Goal: Task Accomplishment & Management: Complete application form

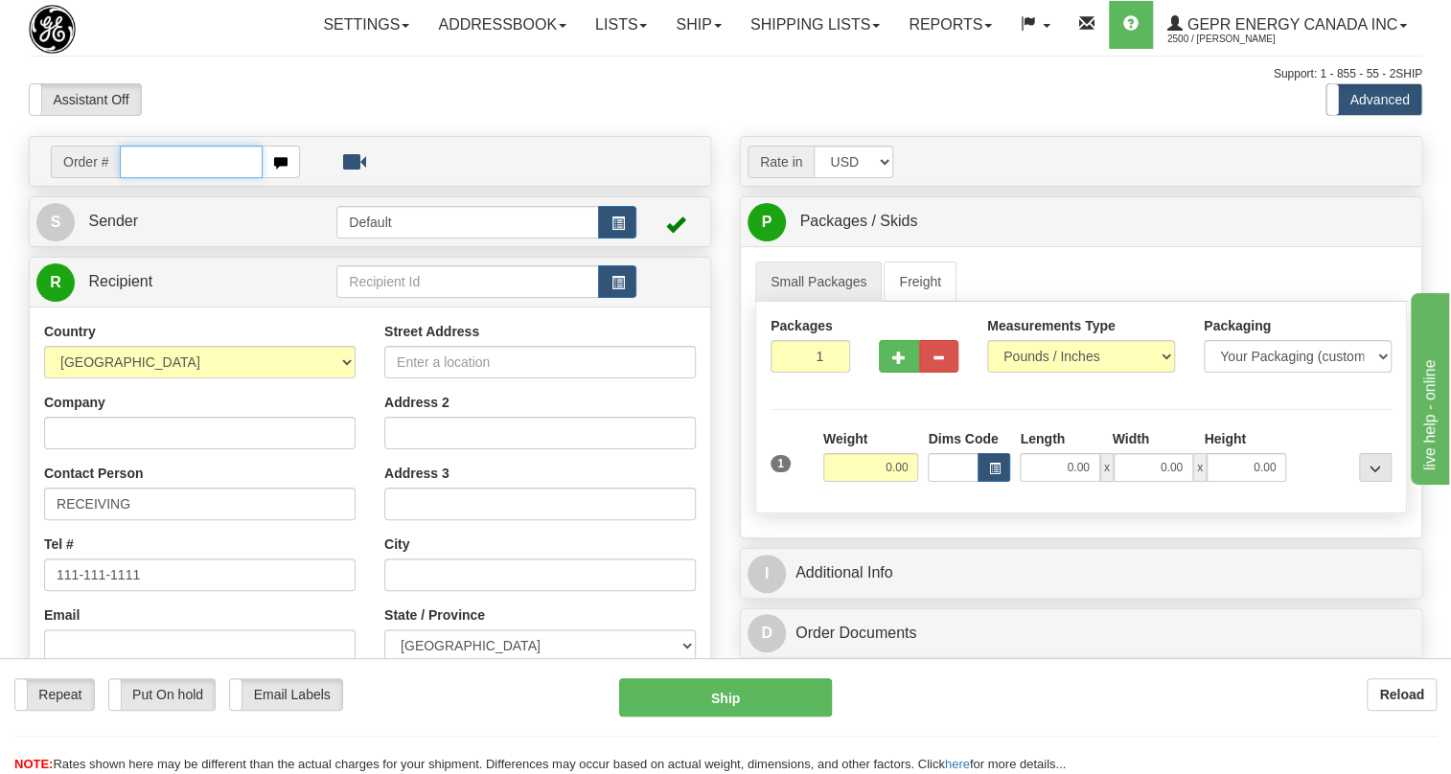
paste input "0086692169"
click at [146, 178] on input "0086692169" at bounding box center [191, 162] width 143 height 33
type input "86692169"
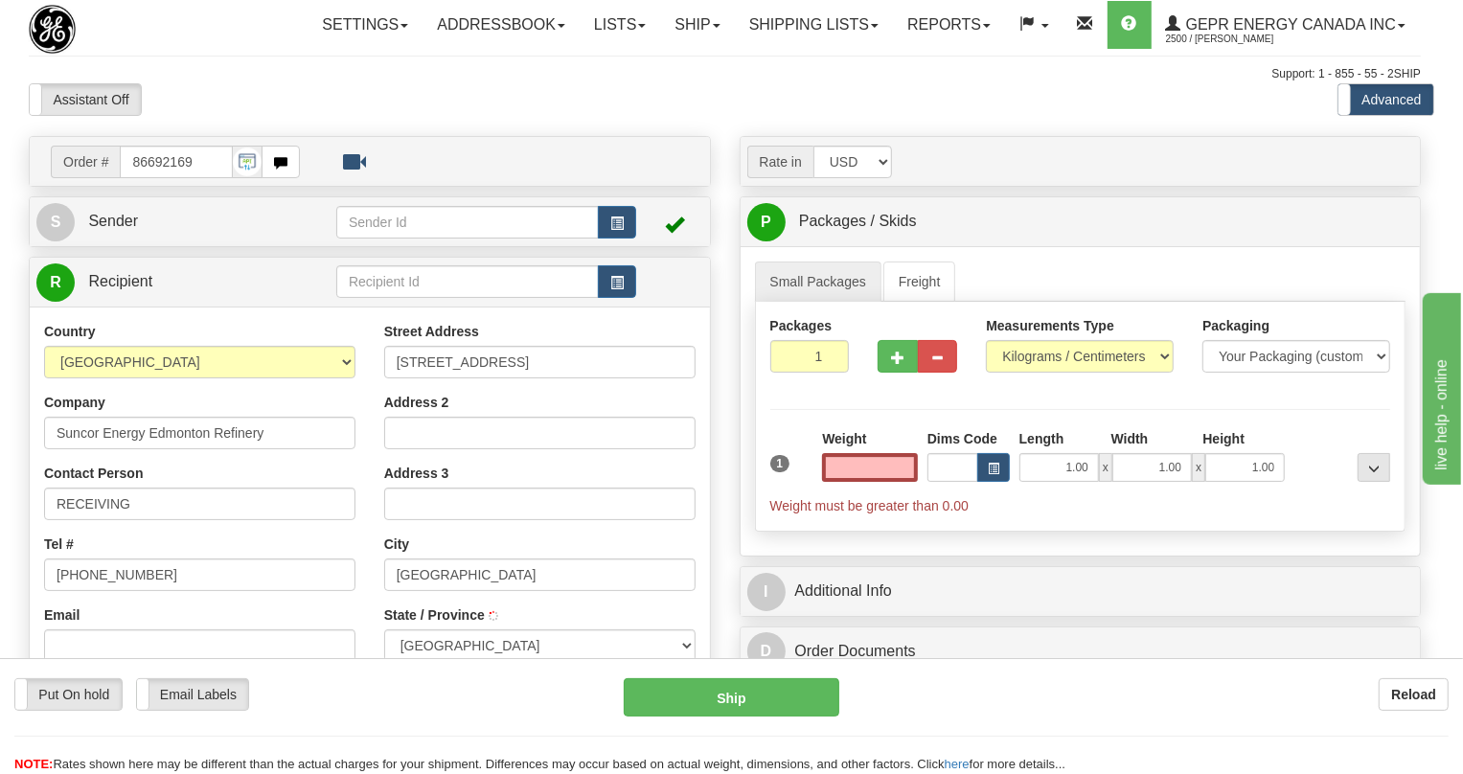
type input "SHERWOOD PARK"
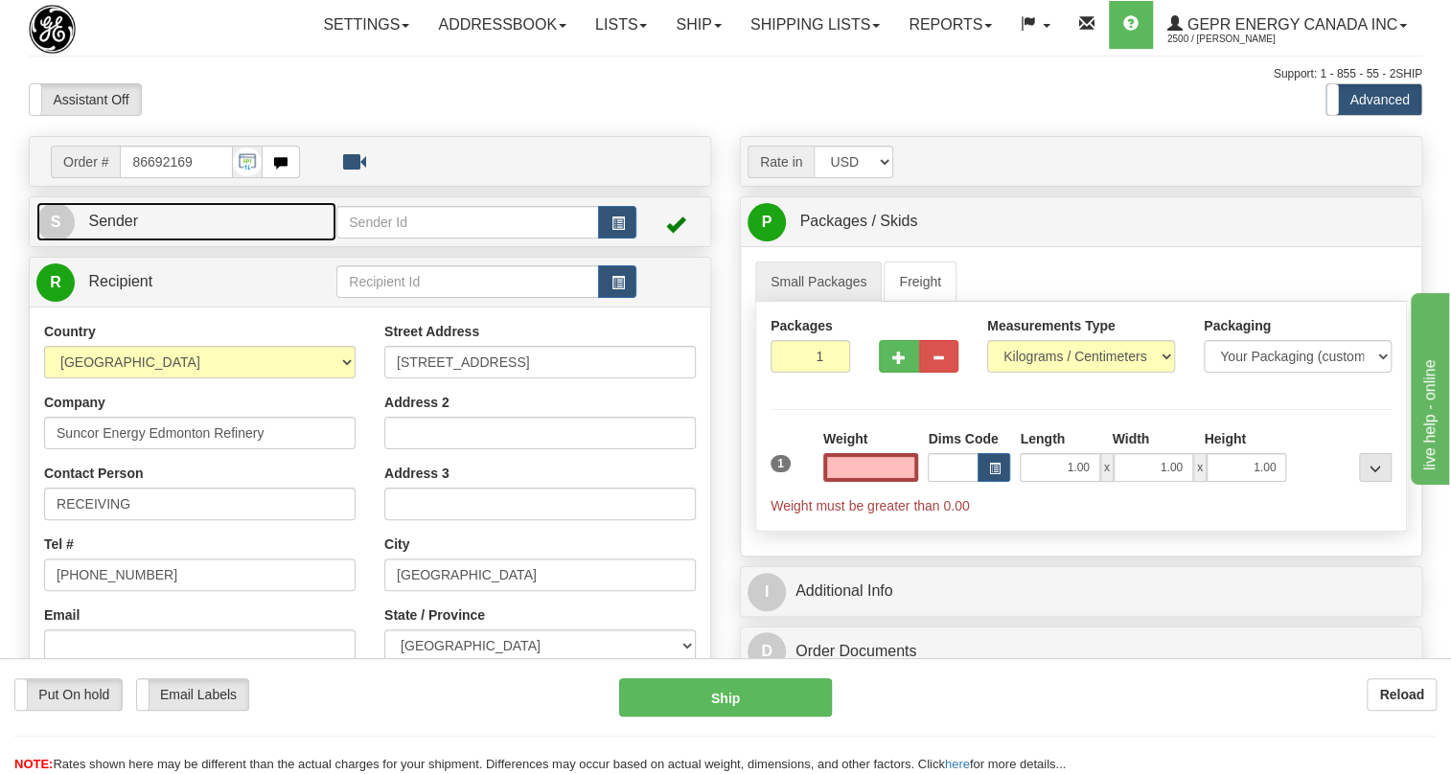
type input "0.00"
click at [115, 229] on span "Sender" at bounding box center [113, 221] width 50 height 16
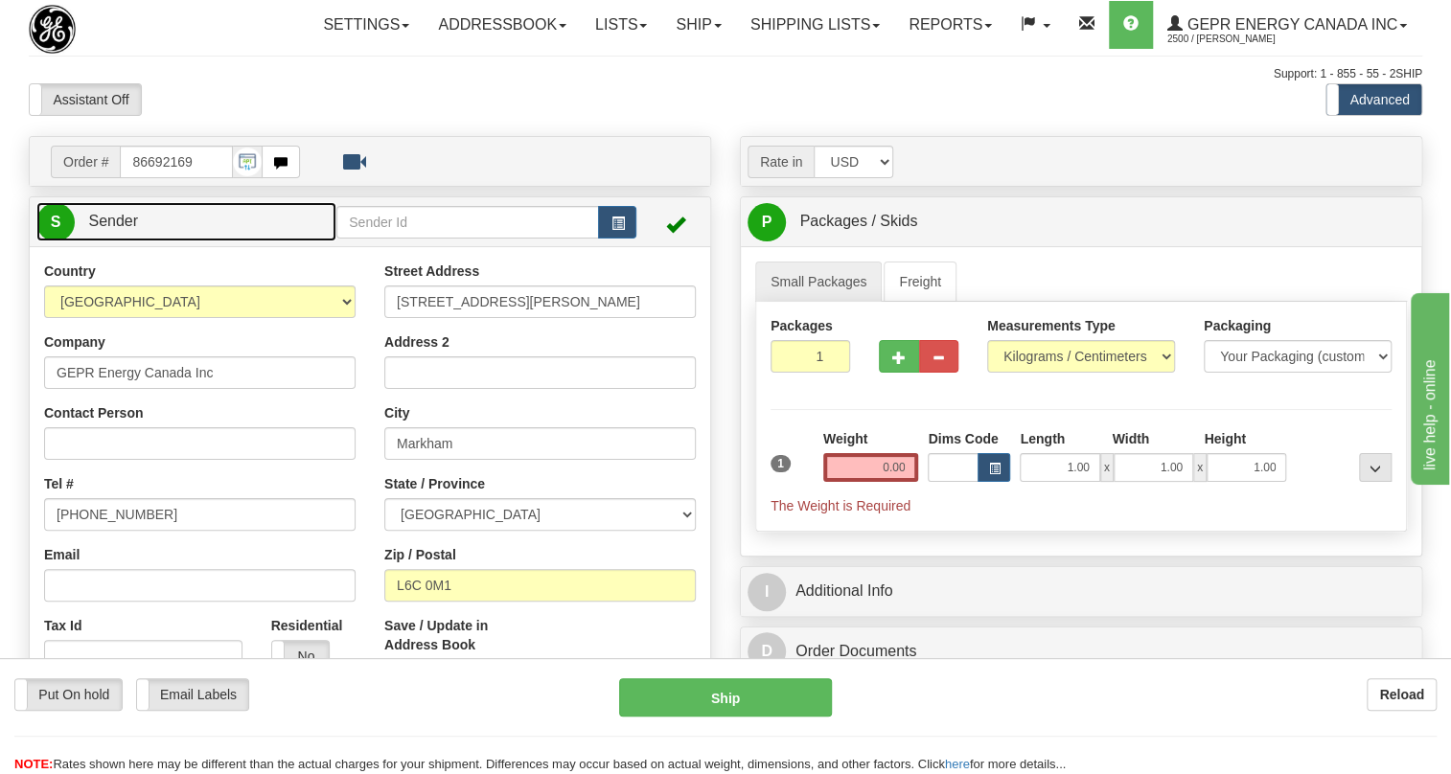
type input "MARKHAM"
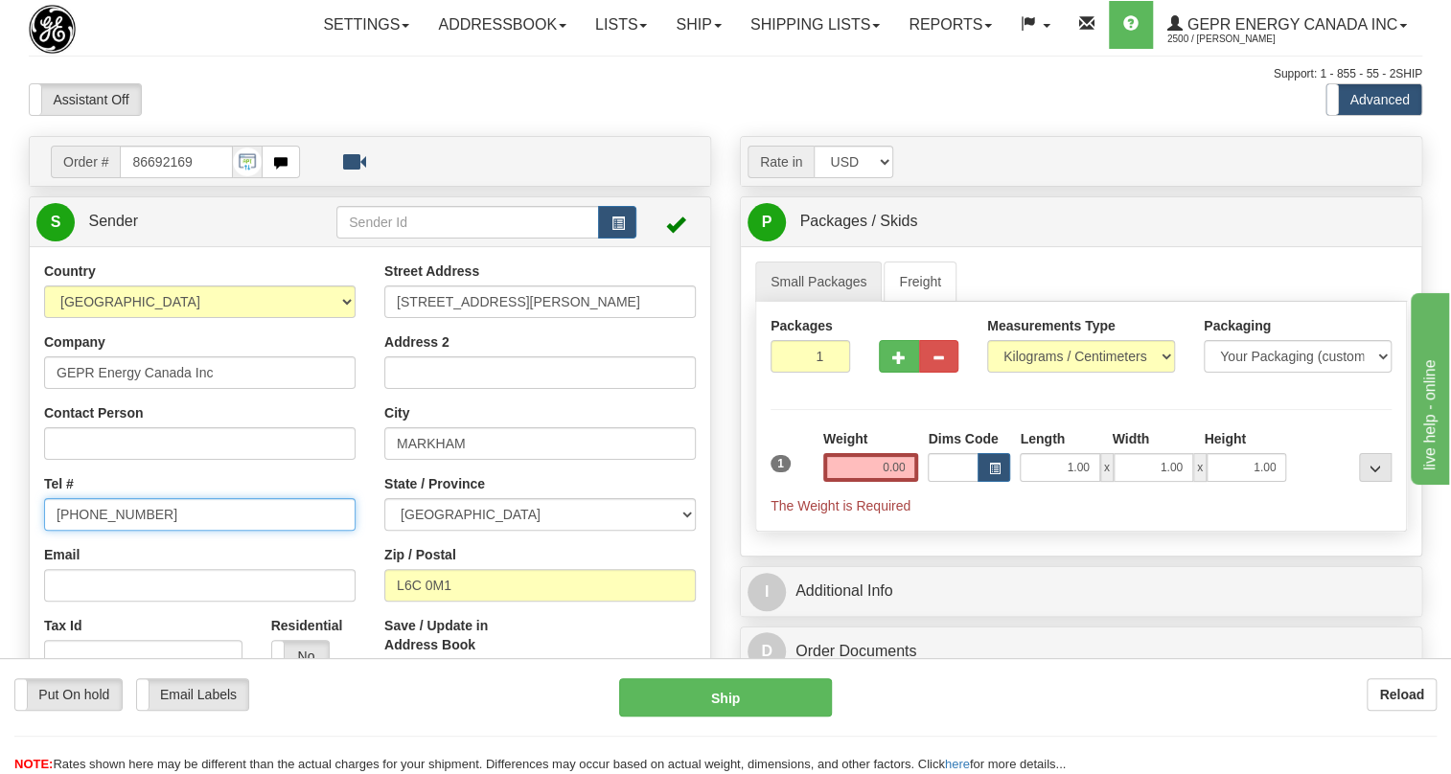
click at [112, 531] on input "(779)7960565" at bounding box center [199, 514] width 311 height 33
paste input "905-927-5013"
type input "905-927-5013"
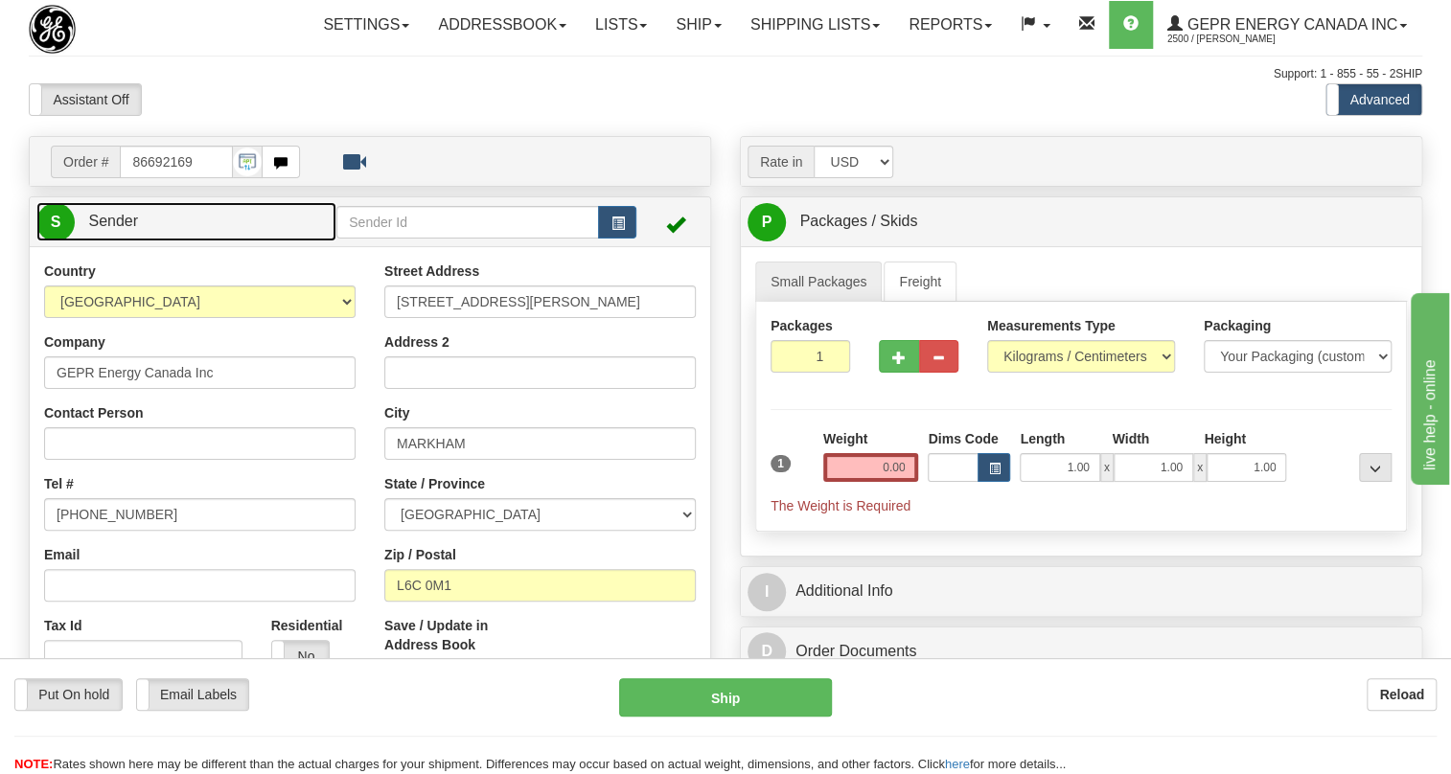
click at [114, 229] on span "Sender" at bounding box center [113, 221] width 50 height 16
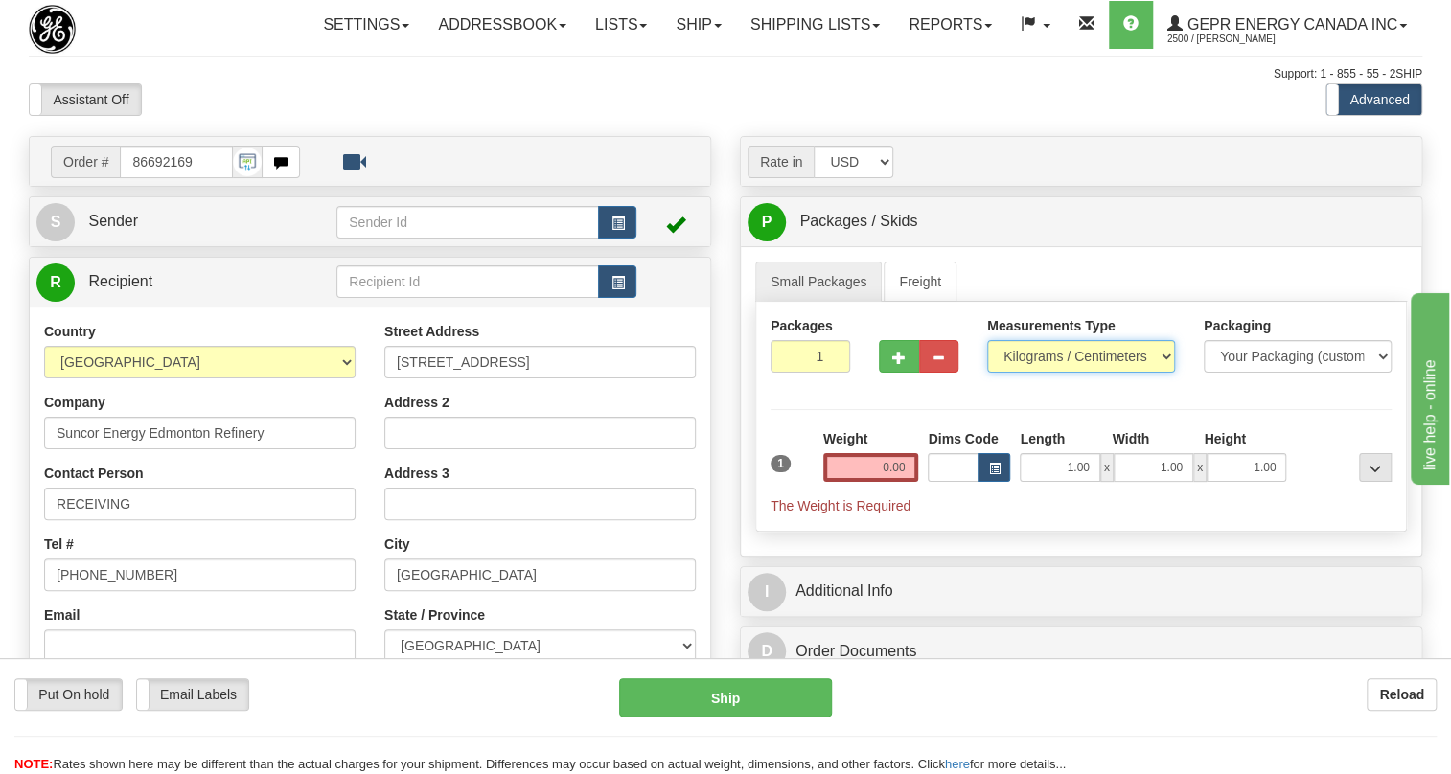
click at [1092, 373] on select "Pounds / Inches Kilograms / Centimeters" at bounding box center [1081, 356] width 188 height 33
select select "0"
click at [987, 373] on select "Pounds / Inches Kilograms / Centimeters" at bounding box center [1081, 356] width 188 height 33
click at [886, 482] on input "0.00" at bounding box center [871, 467] width 96 height 29
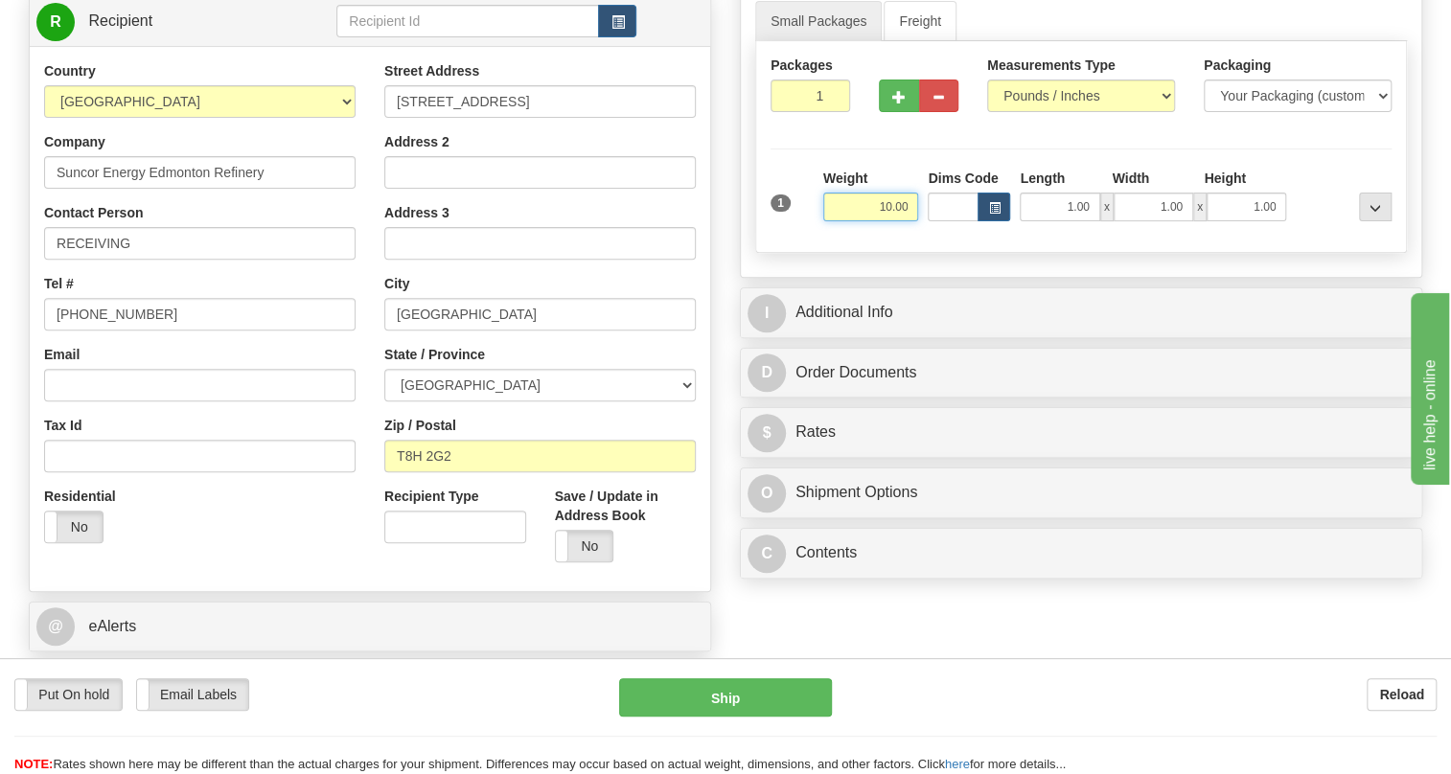
type input "10.00"
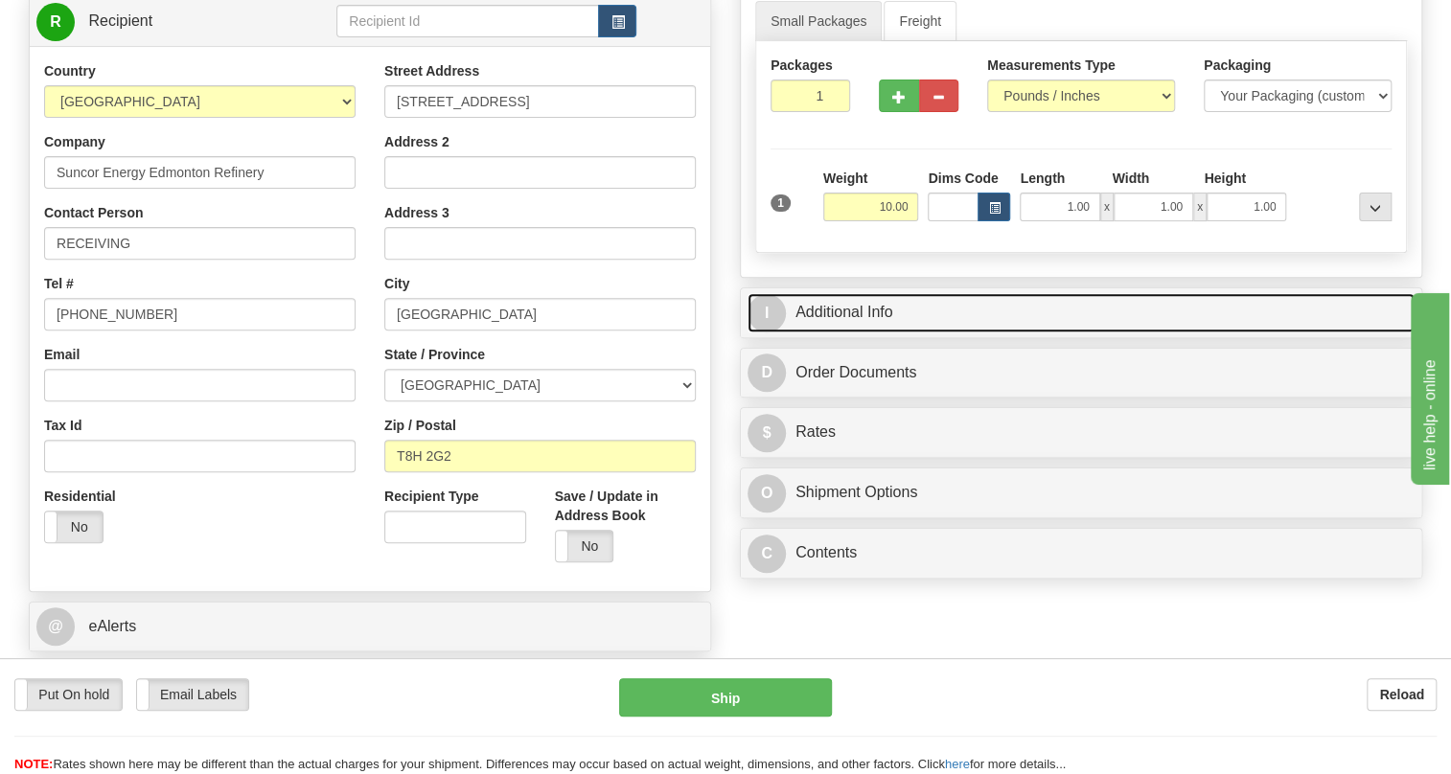
click at [830, 333] on link "I Additional Info" at bounding box center [1081, 312] width 667 height 39
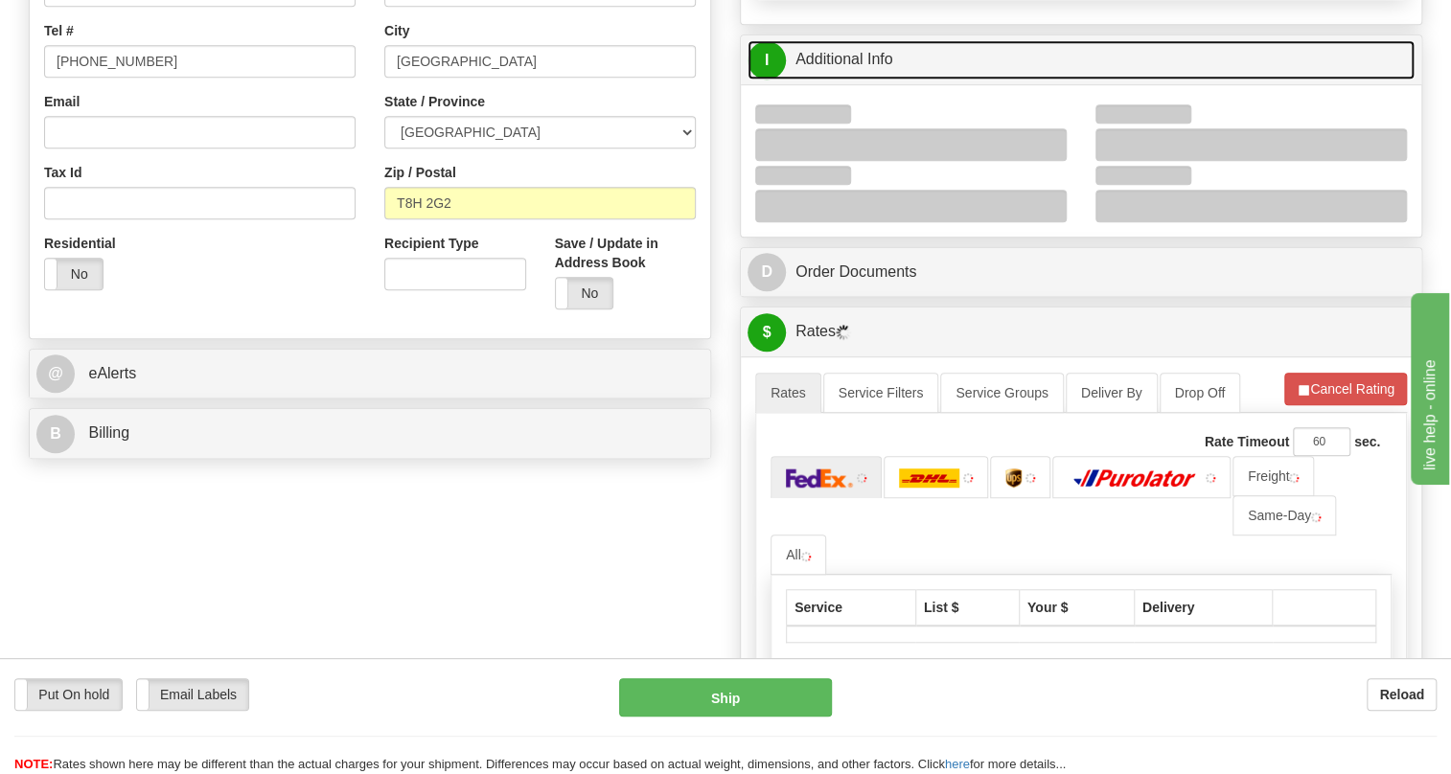
scroll to position [522, 0]
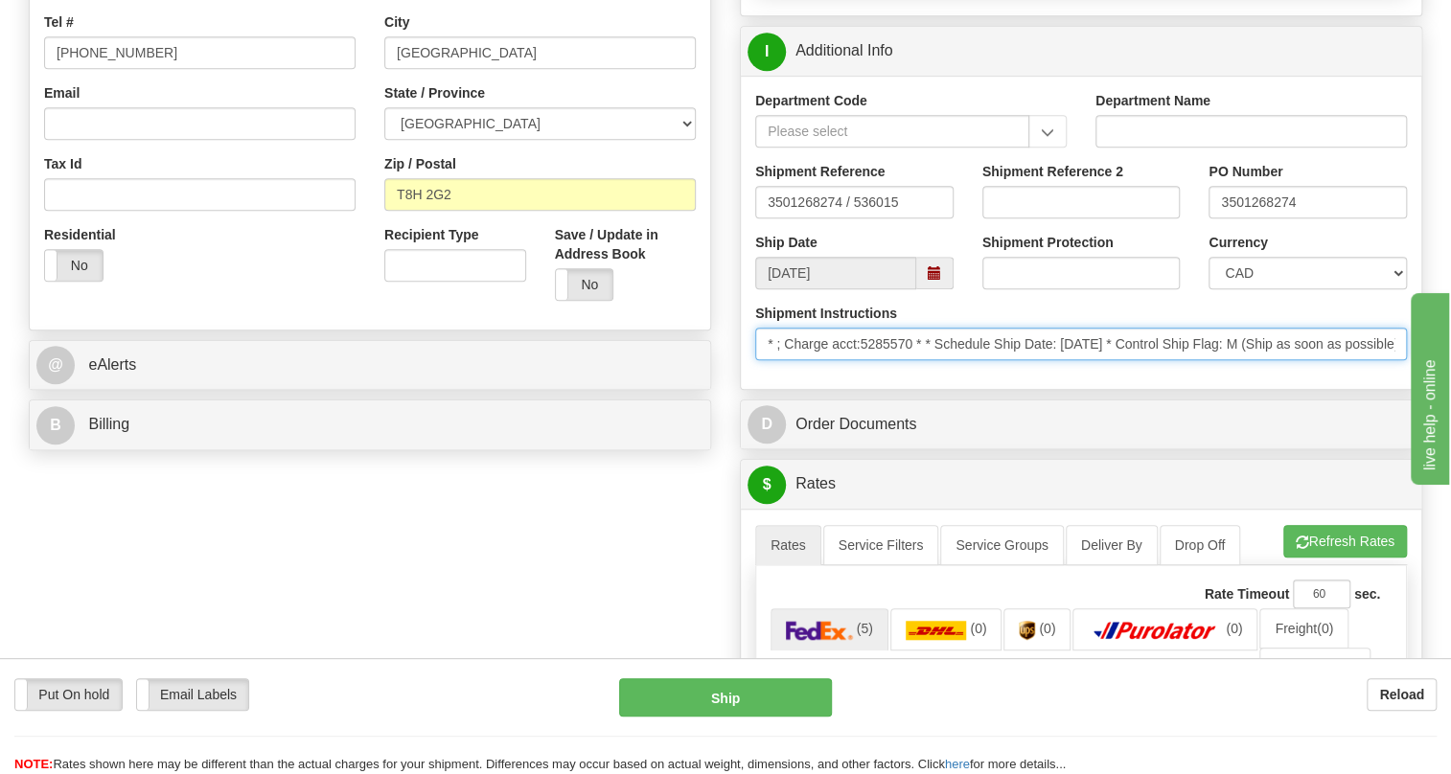
drag, startPoint x: 915, startPoint y: 386, endPoint x: 865, endPoint y: 389, distance: 49.9
click at [865, 360] on input "* ; Charge acct:5285570 * * Schedule Ship Date: 9/9/2025 * Control Ship Flag: M…" at bounding box center [1081, 344] width 652 height 33
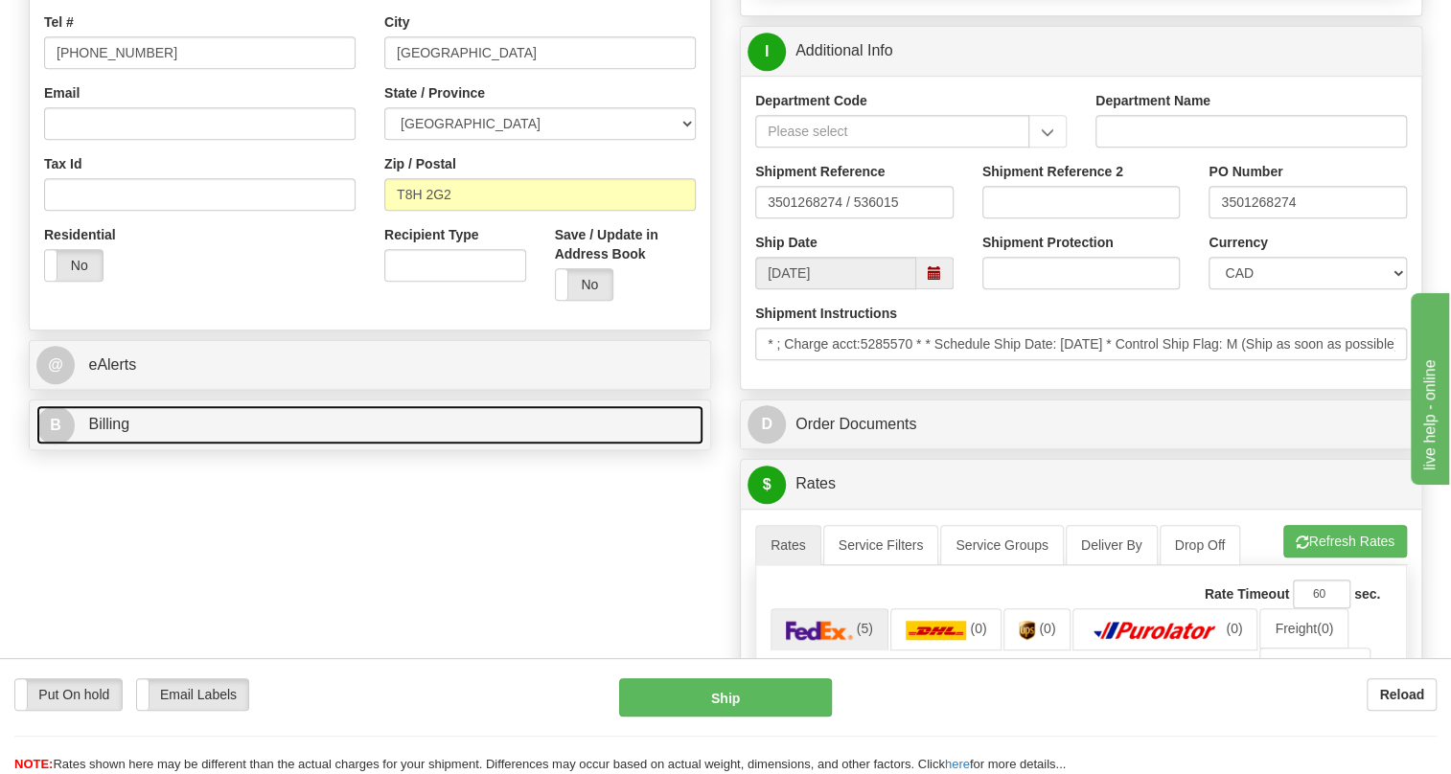
click at [114, 432] on span "Billing" at bounding box center [108, 424] width 41 height 16
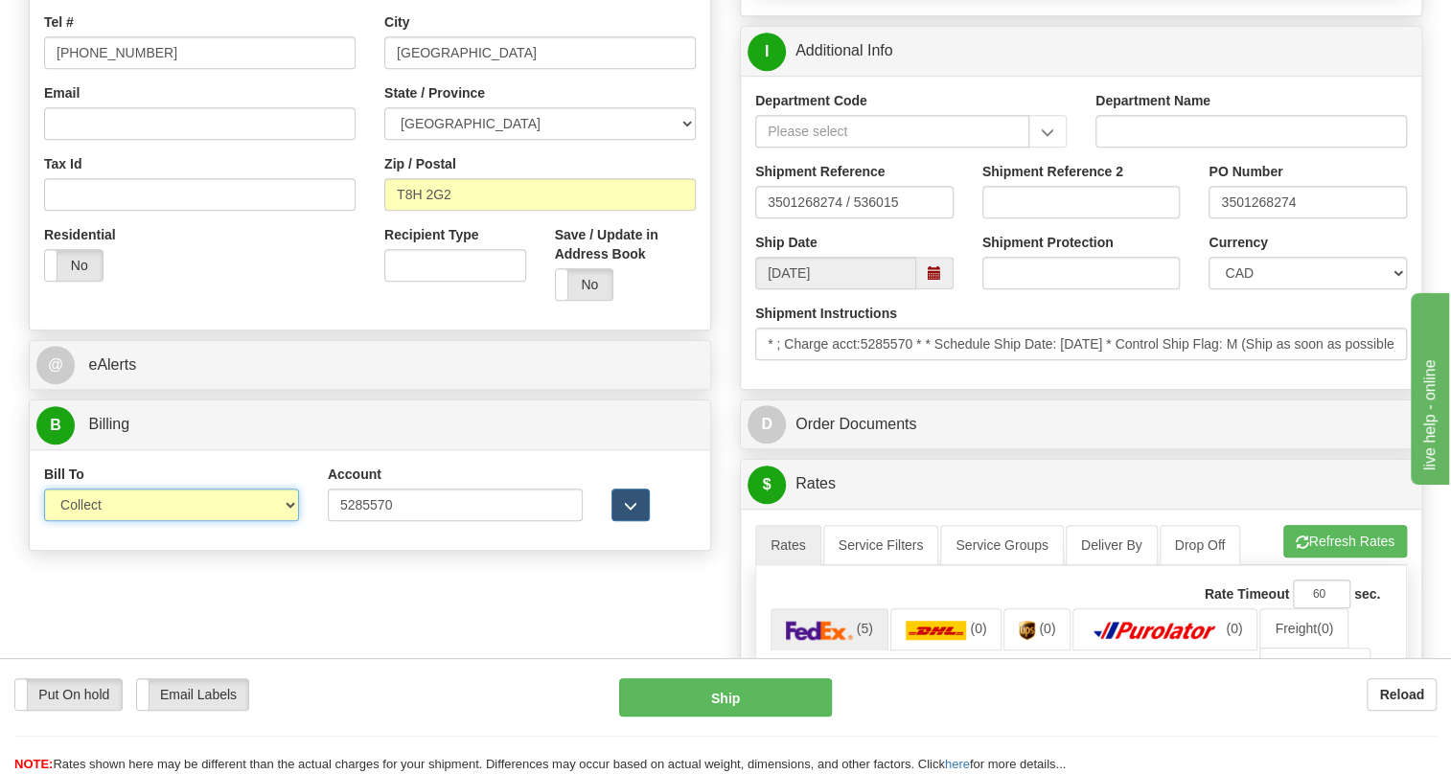
click at [171, 521] on select "Sender Recipient Third Party Collect" at bounding box center [171, 505] width 255 height 33
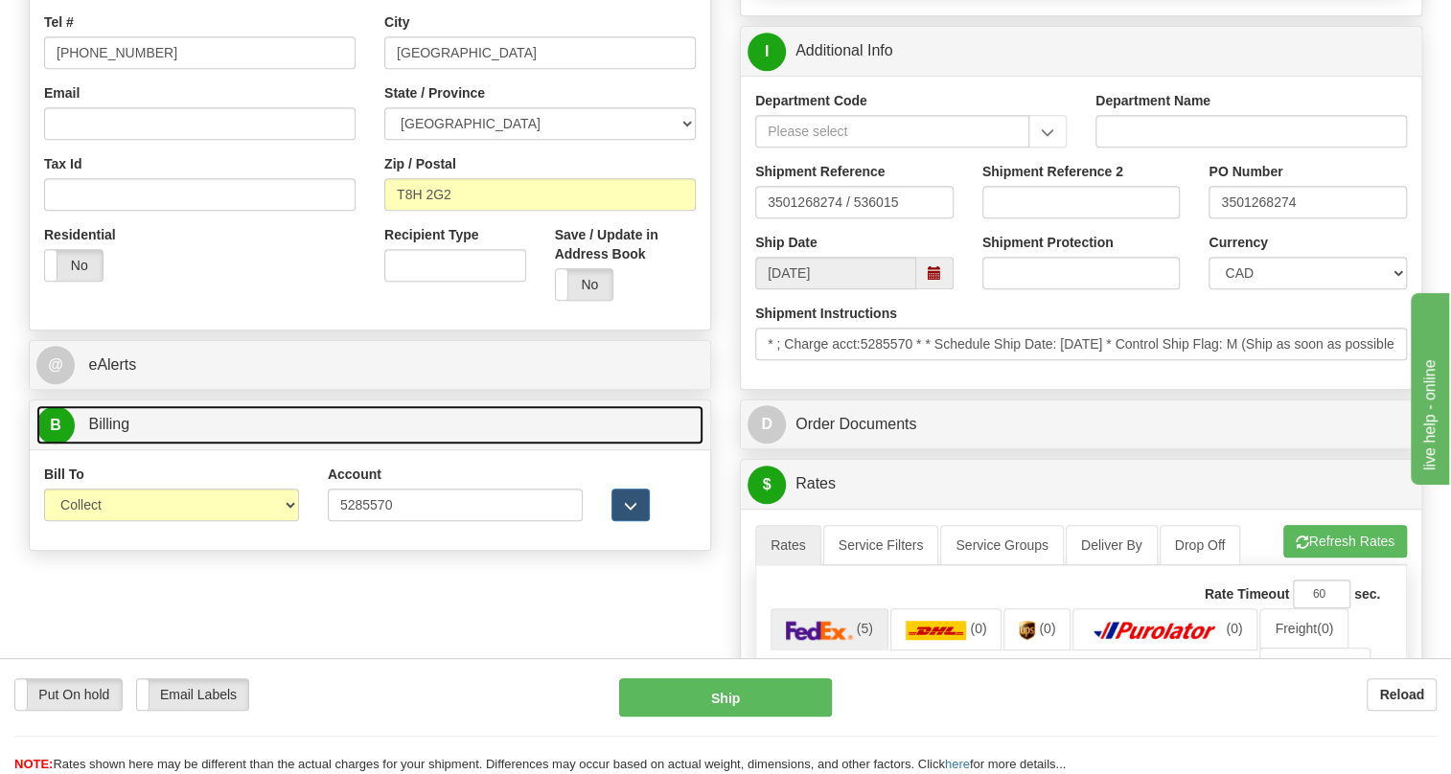
click at [114, 432] on span "Billing" at bounding box center [108, 424] width 41 height 16
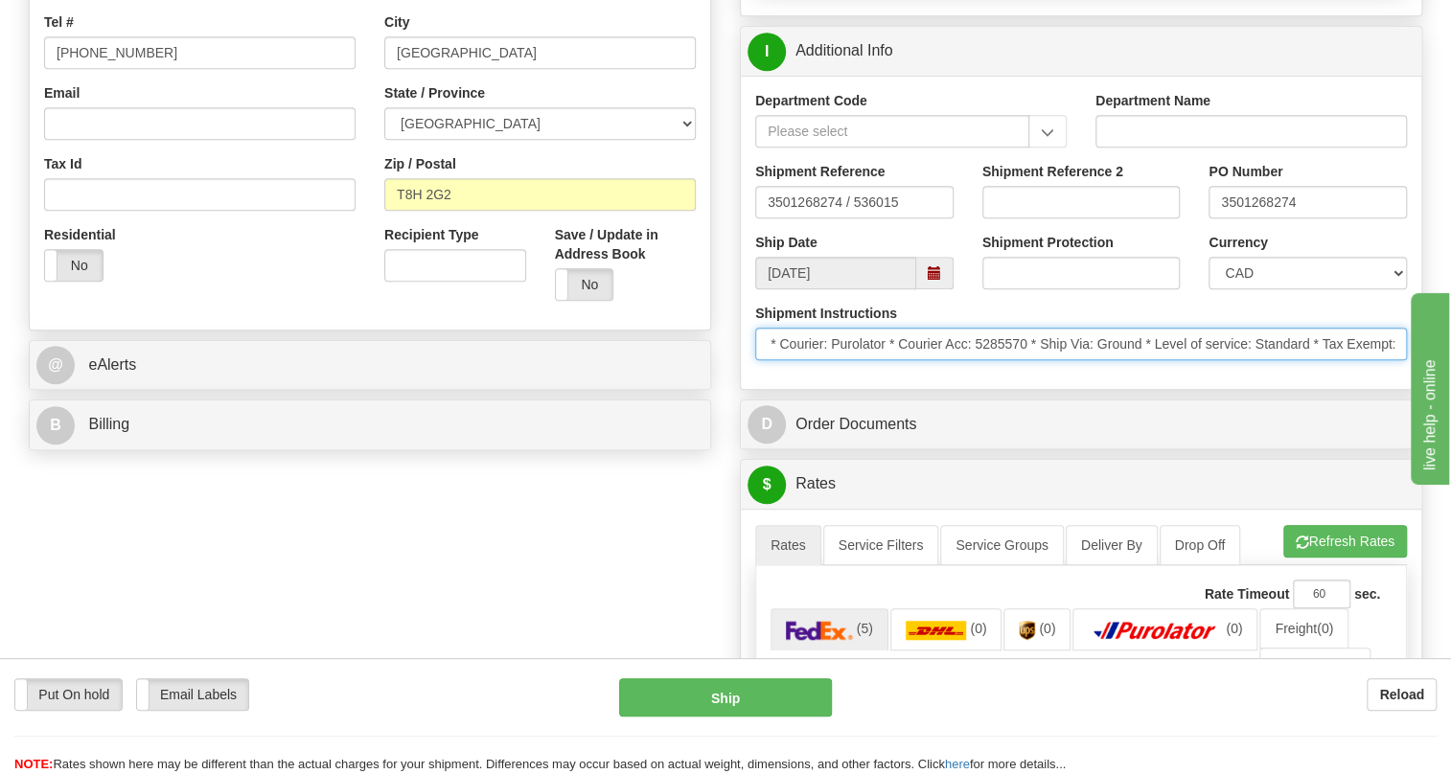
scroll to position [0, 868]
drag, startPoint x: 1269, startPoint y: 383, endPoint x: 1240, endPoint y: 374, distance: 30.3
click at [1240, 360] on input "* ; Charge acct:5285570 * * Schedule Ship Date: 9/9/2025 * Control Ship Flag: M…" at bounding box center [1081, 344] width 652 height 33
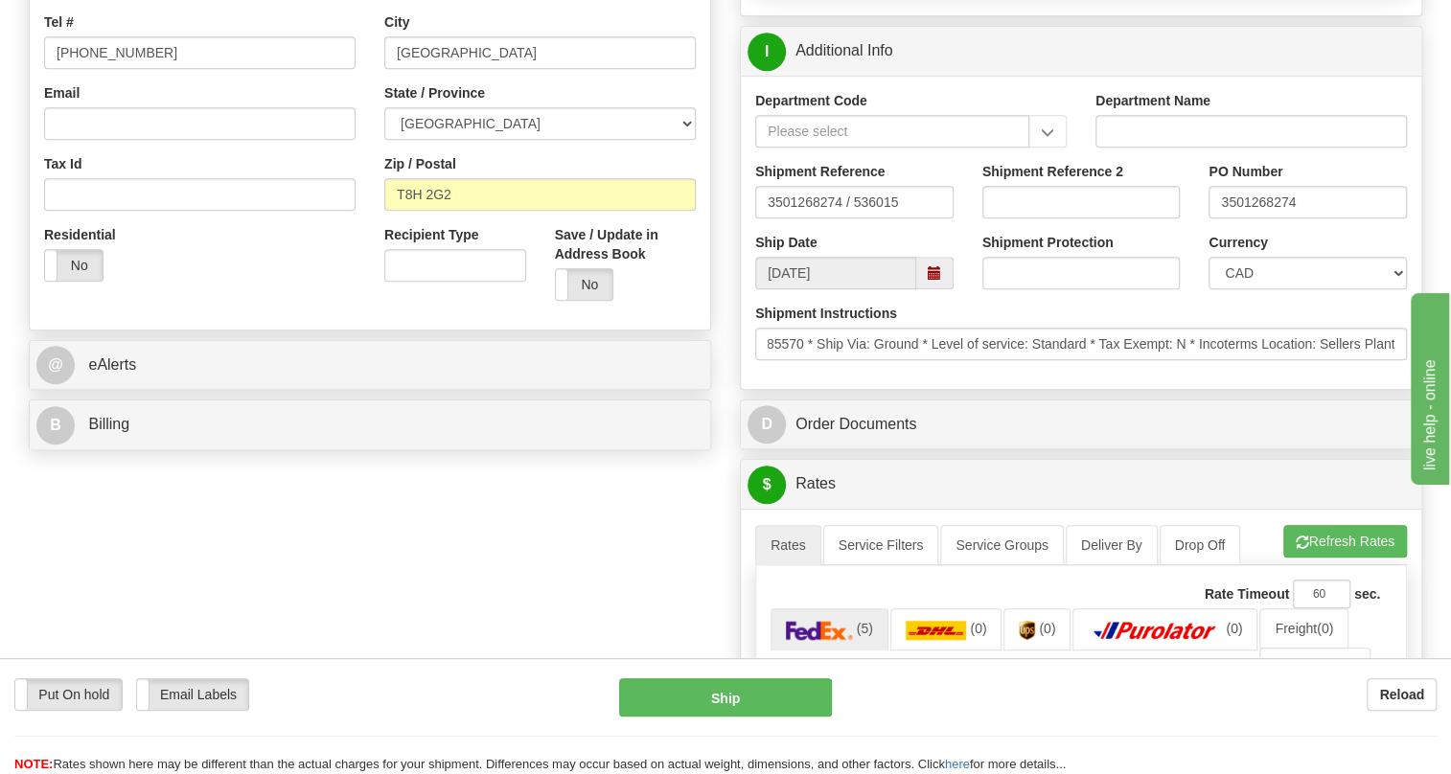
scroll to position [0, 0]
click at [1083, 389] on div "Department Code Department Name Shipment Reference 3501268274 / 536015 Shipment…" at bounding box center [1081, 232] width 680 height 313
click at [1264, 219] on input "3501268274" at bounding box center [1308, 202] width 198 height 33
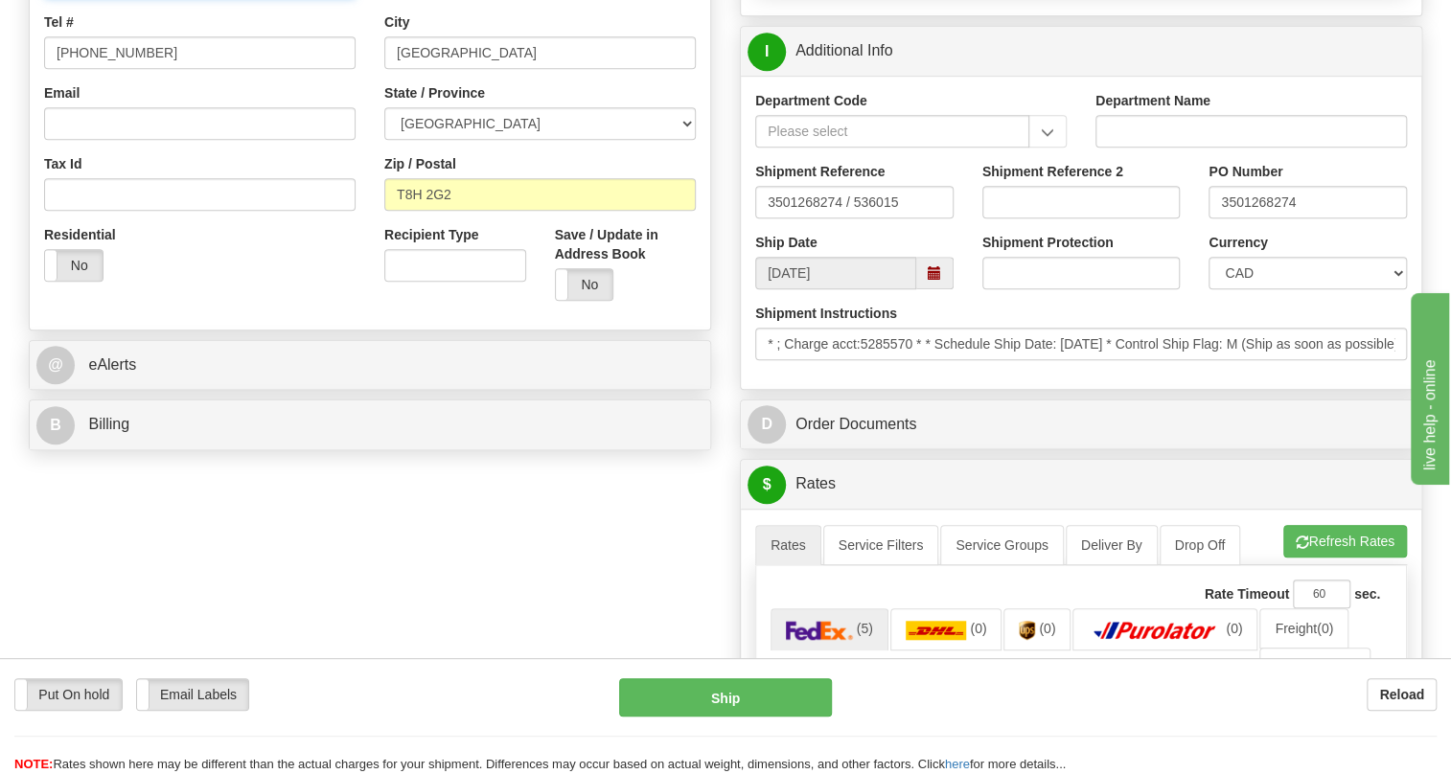
paste input "3501268274"
type input "RECEIVING / PO# 3501268274"
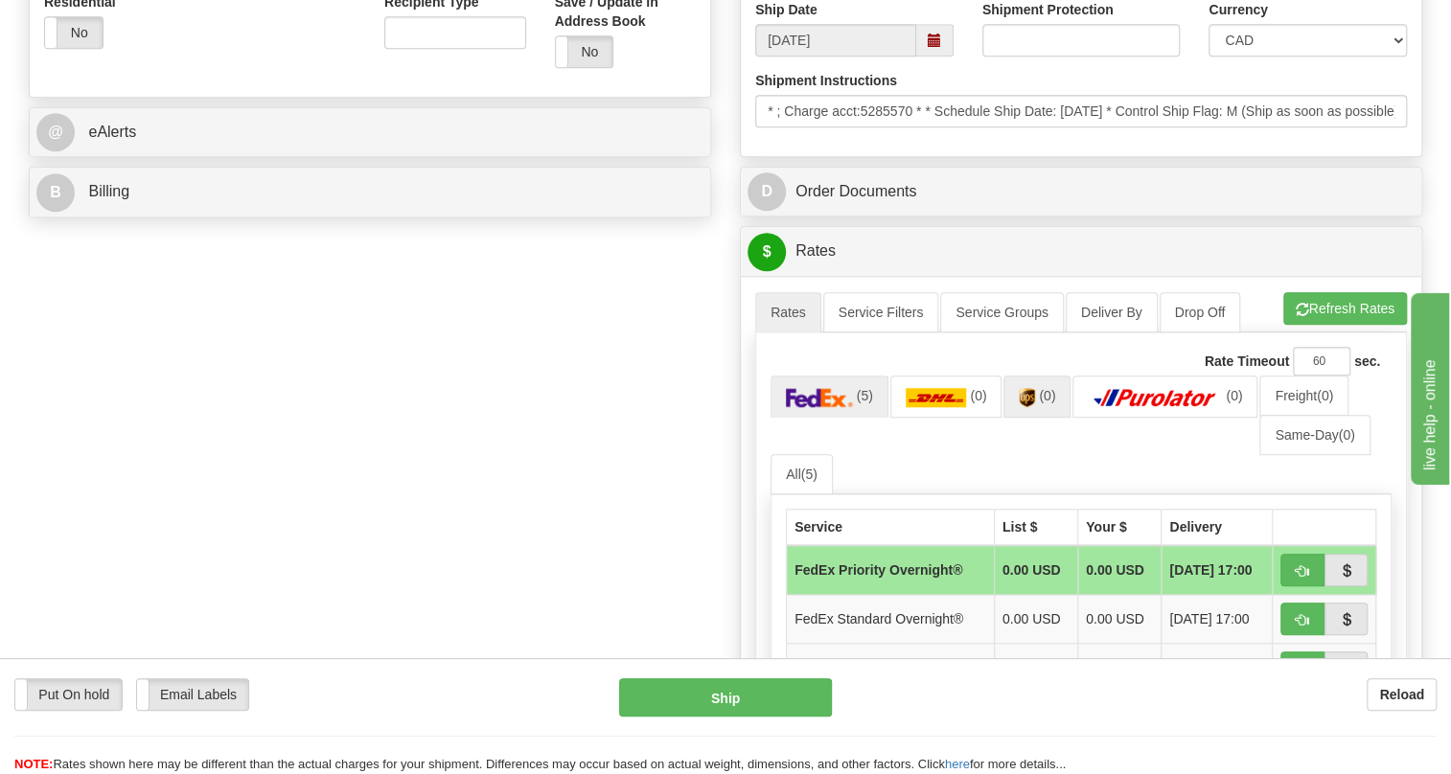
scroll to position [522, 0]
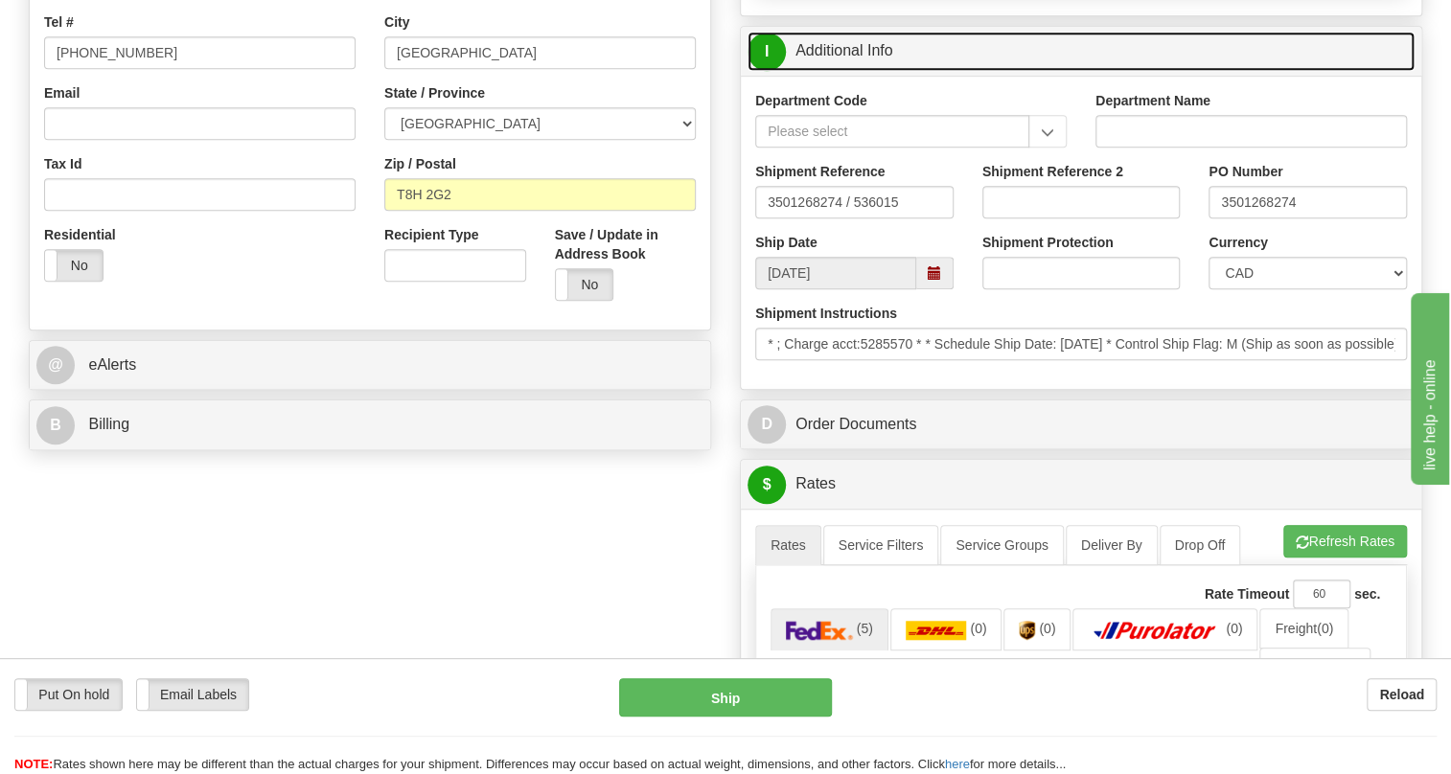
drag, startPoint x: 817, startPoint y: 85, endPoint x: 839, endPoint y: 88, distance: 21.3
click at [817, 71] on link "I Additional Info" at bounding box center [1081, 51] width 667 height 39
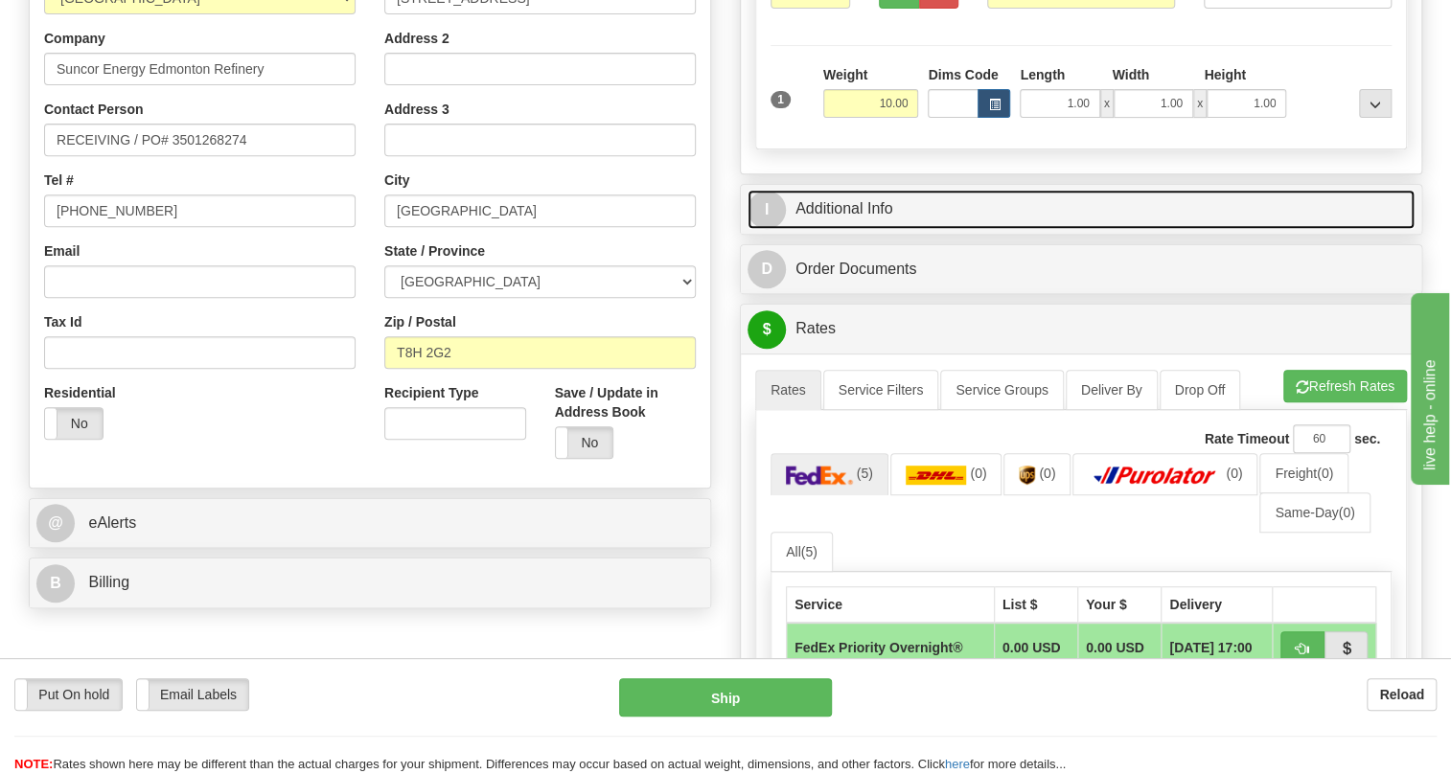
scroll to position [348, 0]
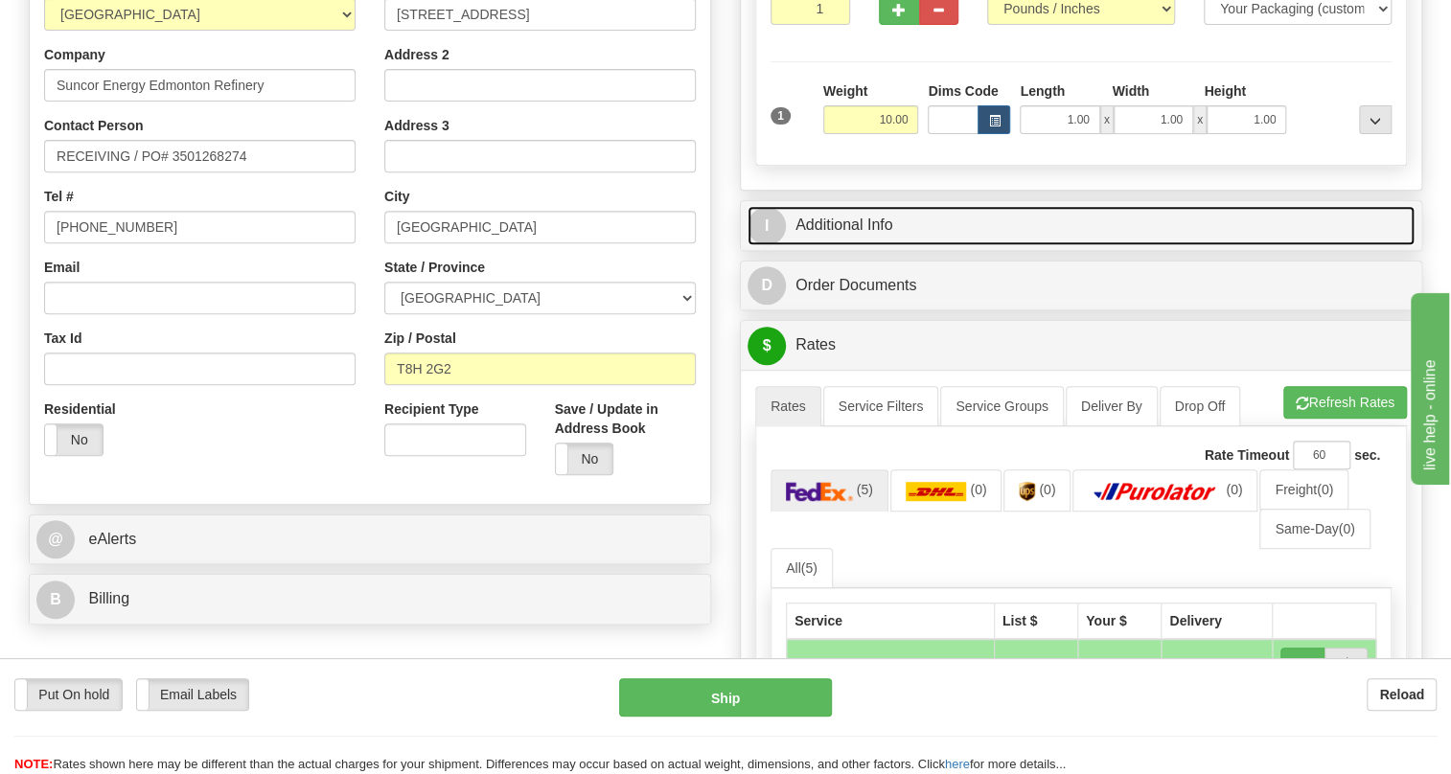
click at [834, 245] on link "I Additional Info" at bounding box center [1081, 225] width 667 height 39
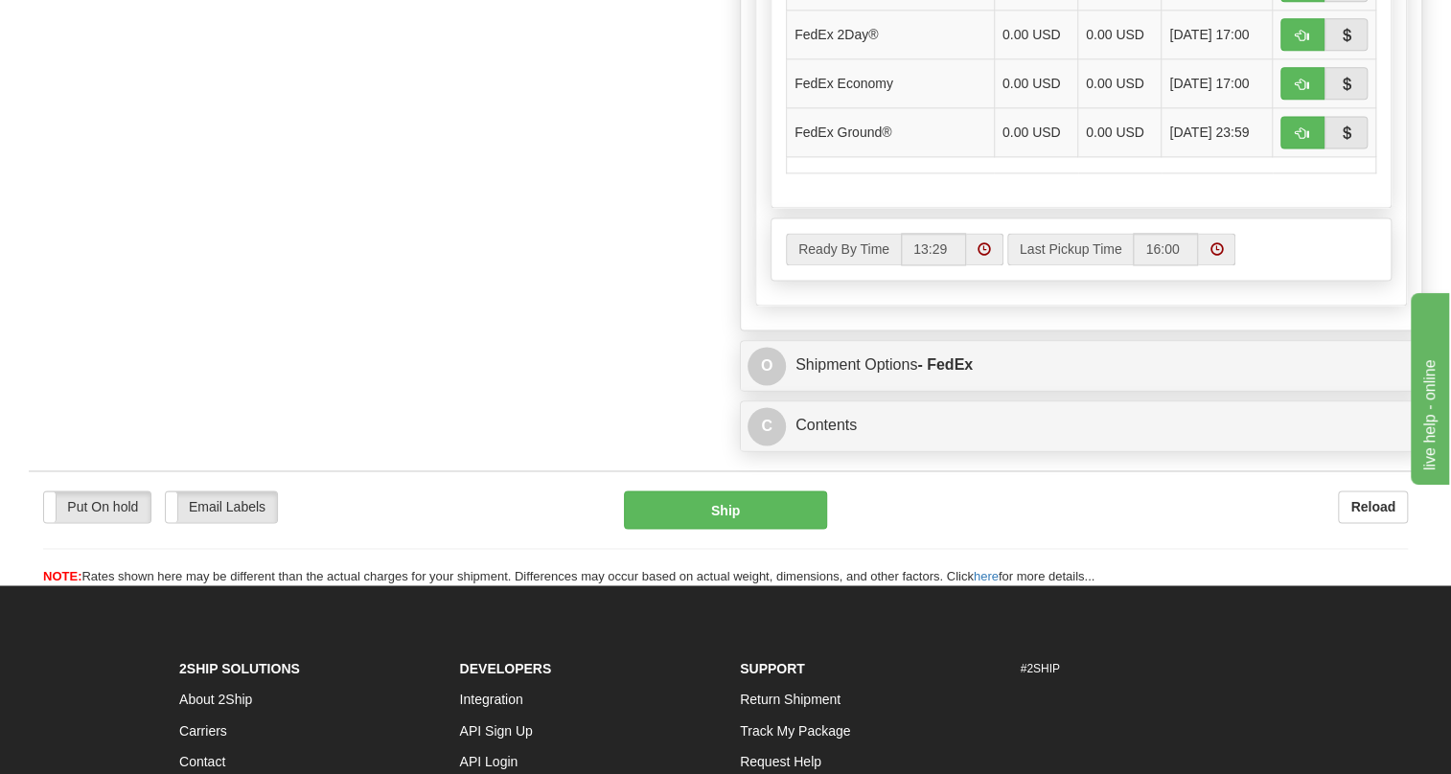
scroll to position [1393, 0]
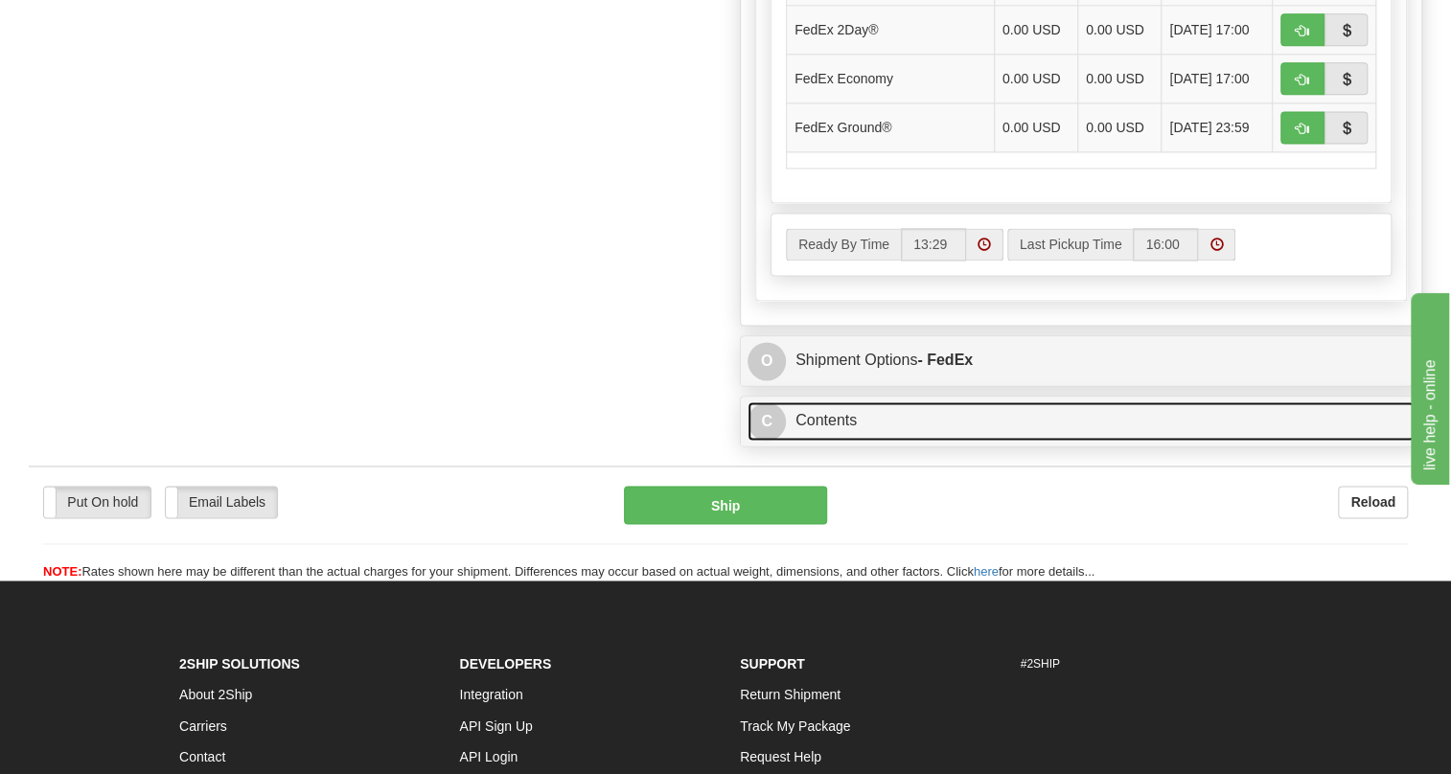
click at [827, 441] on link "C Contents" at bounding box center [1081, 421] width 667 height 39
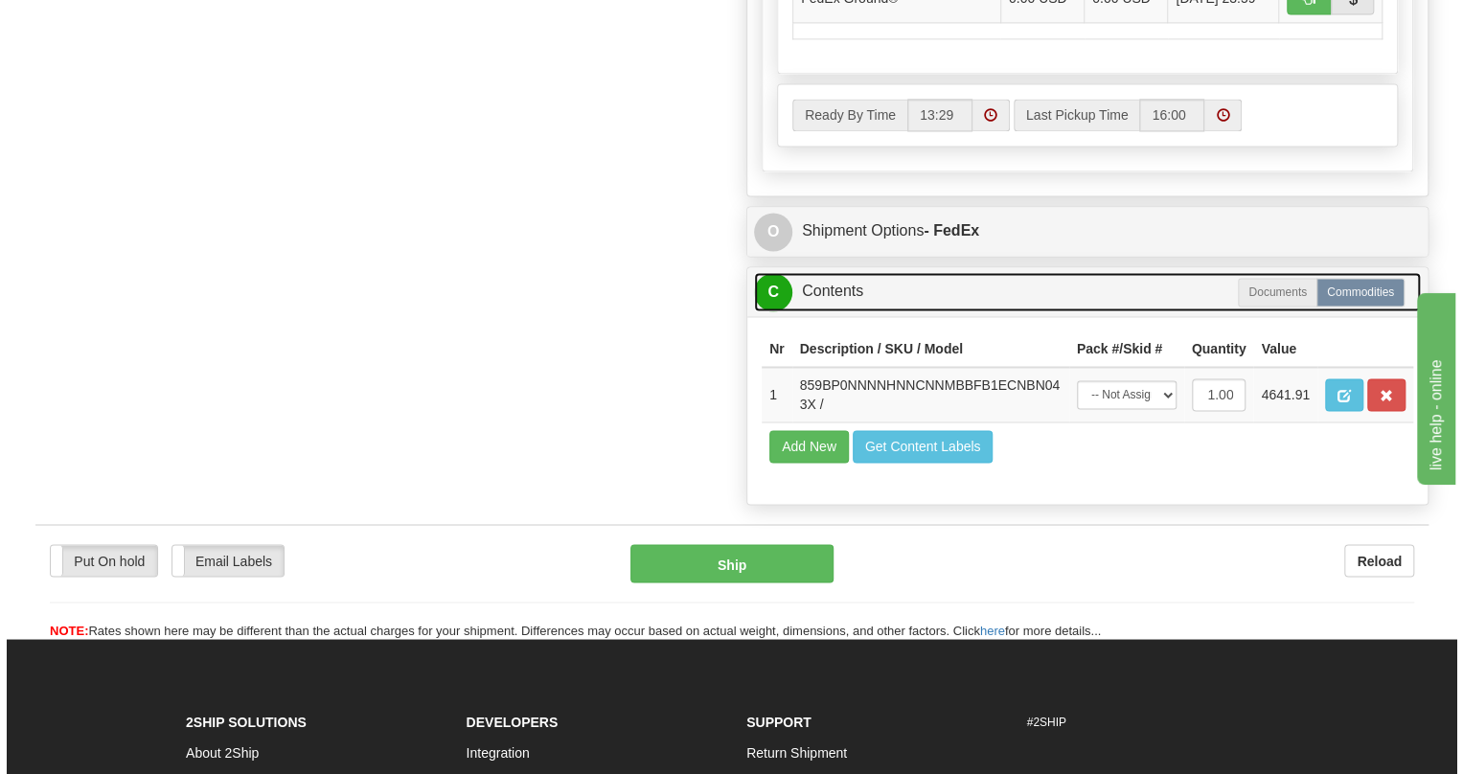
scroll to position [1568, 0]
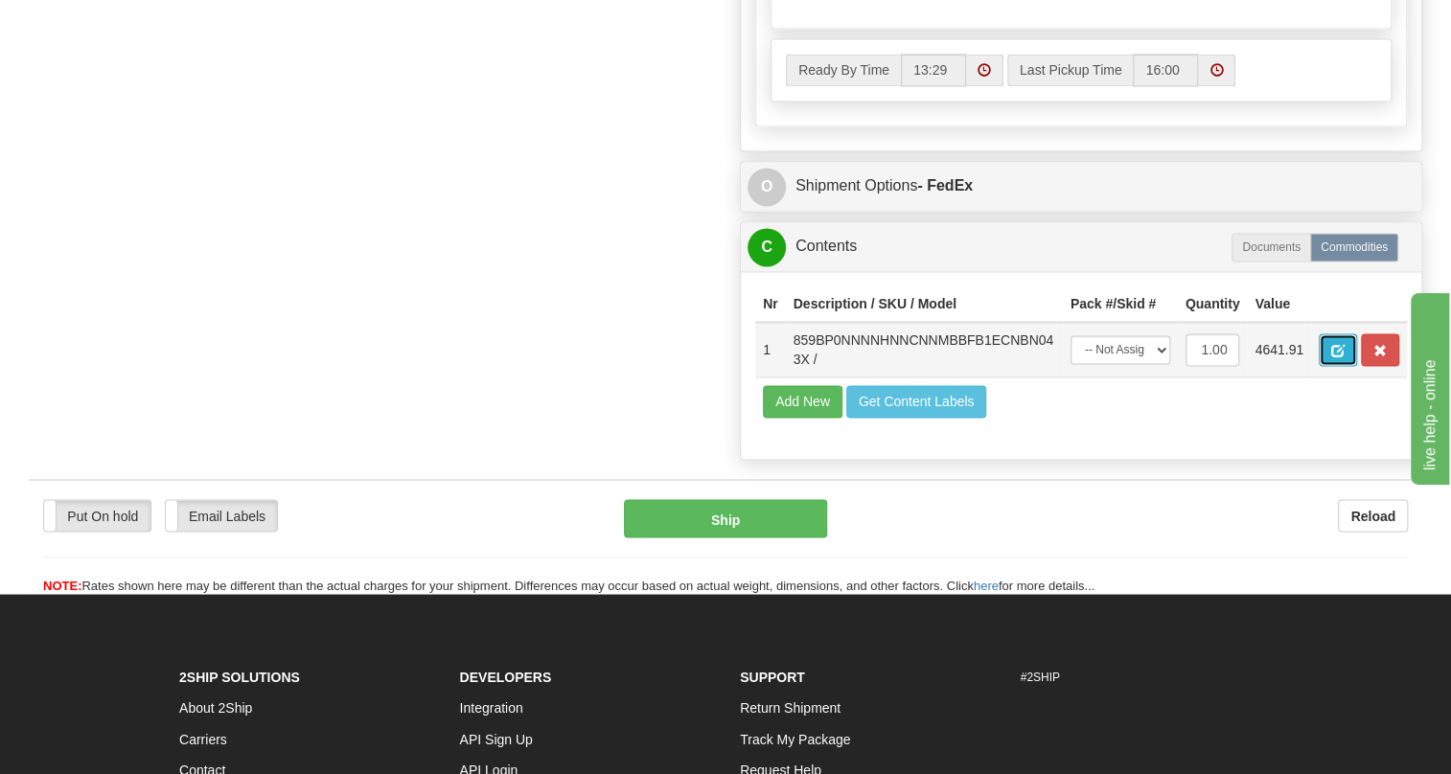
click at [1334, 357] on span "button" at bounding box center [1337, 351] width 13 height 12
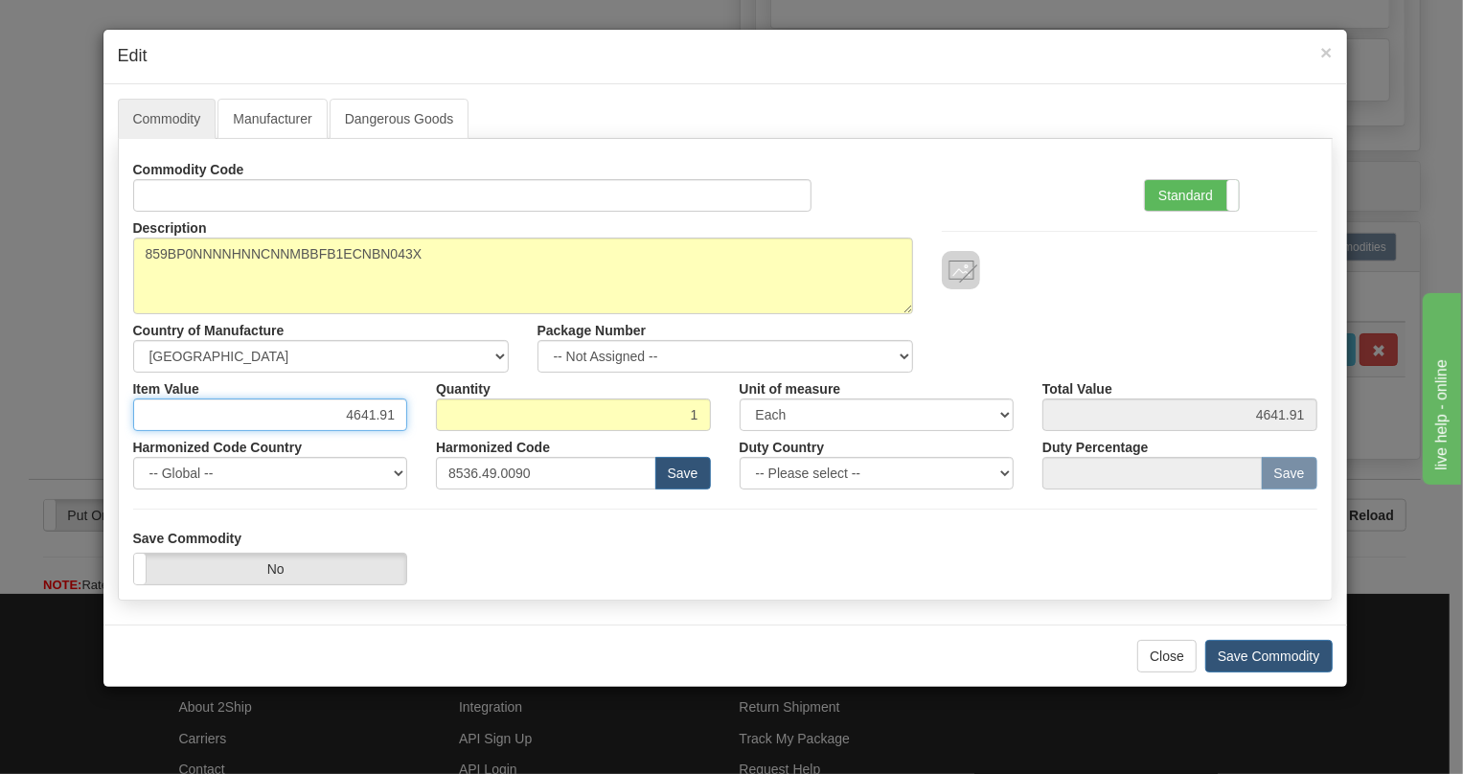
click at [372, 417] on input "4641.91" at bounding box center [270, 415] width 275 height 33
paste input "5.424,64"
click at [354, 422] on input "5.424,64" at bounding box center [270, 415] width 275 height 33
click at [377, 416] on input "5424,64" at bounding box center [270, 415] width 275 height 33
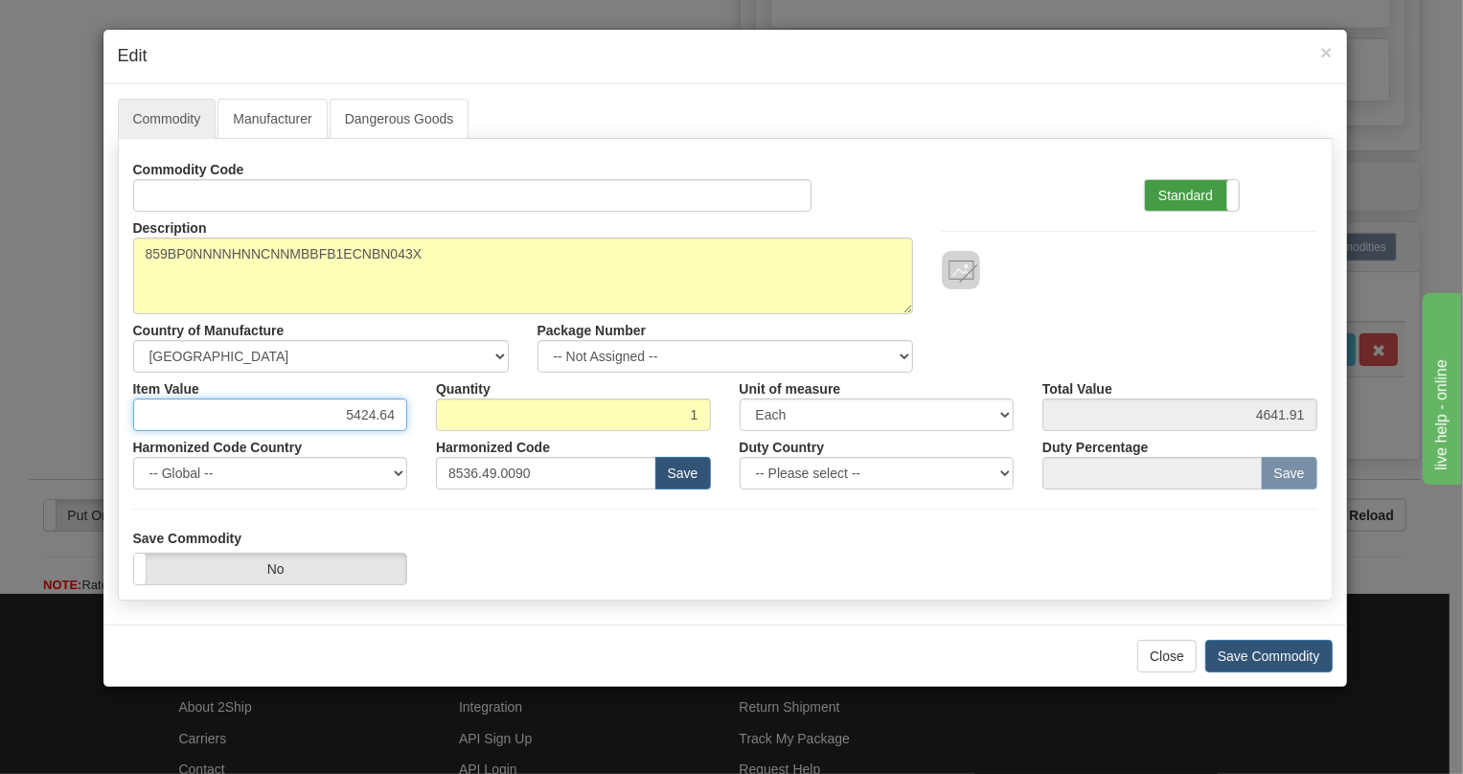
type input "5424.64"
click at [1184, 196] on label "Standard" at bounding box center [1192, 195] width 94 height 31
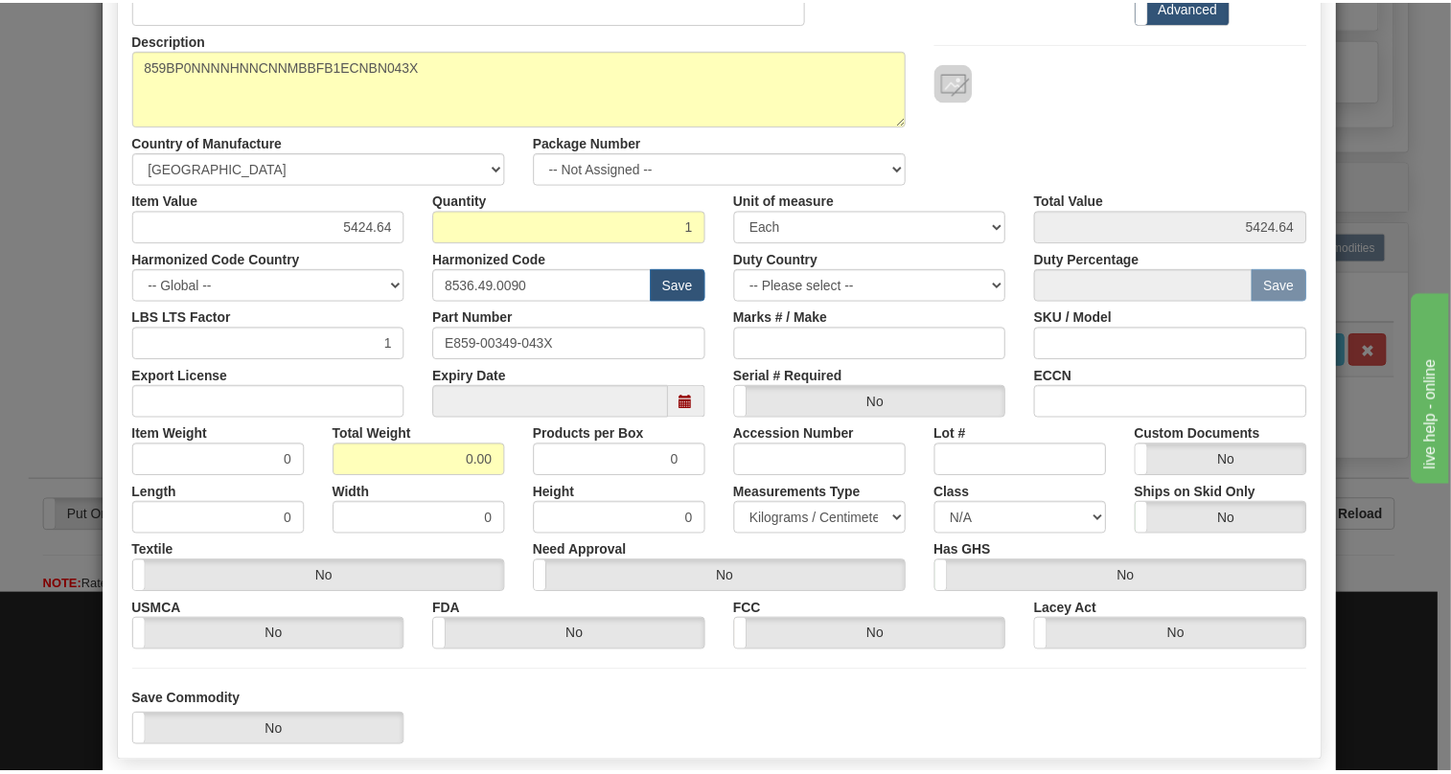
scroll to position [261, 0]
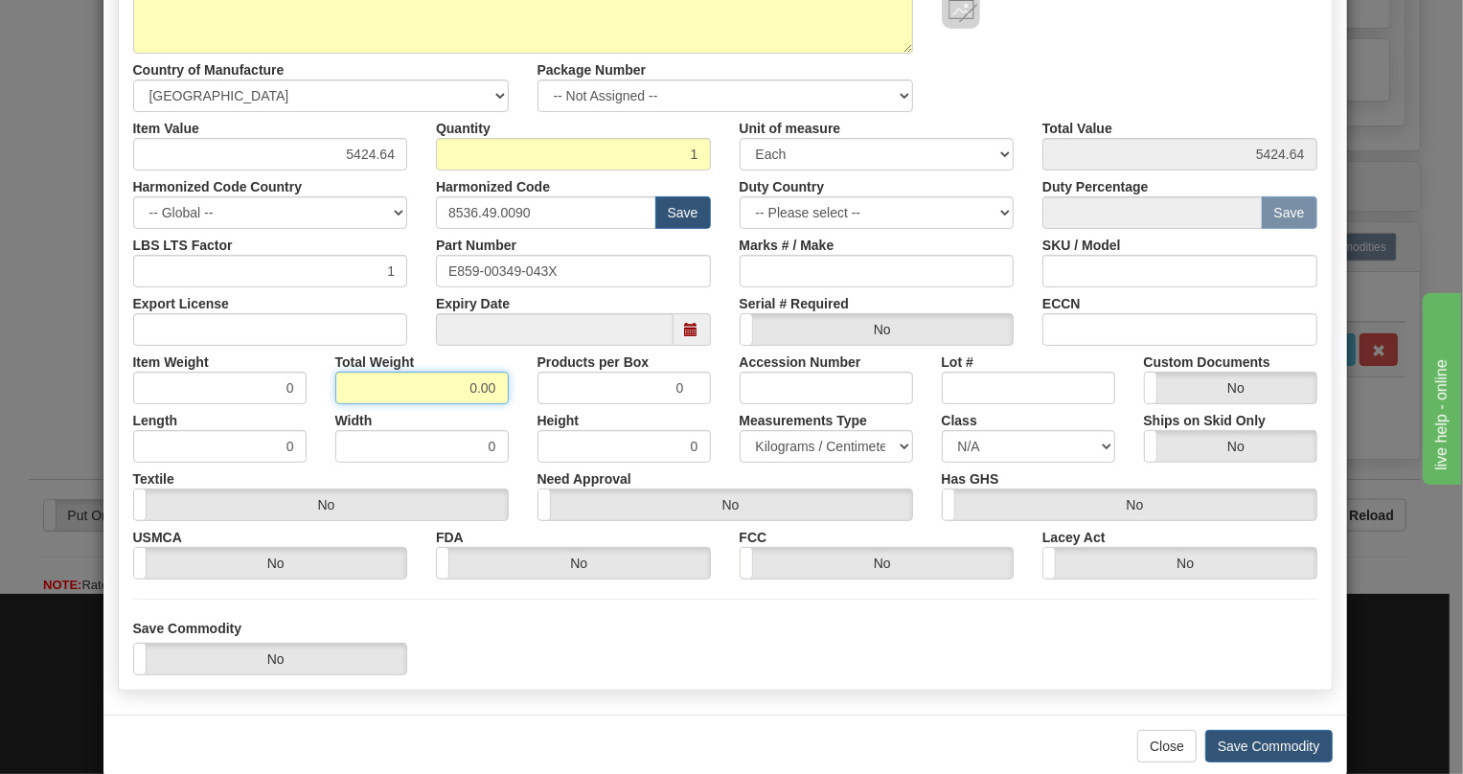
click at [460, 391] on input "0.00" at bounding box center [421, 388] width 173 height 33
type input "1.00"
type input "1.0000"
click at [792, 446] on select "Pounds / Inches Kilograms / Centimeters" at bounding box center [826, 446] width 173 height 33
select select "0"
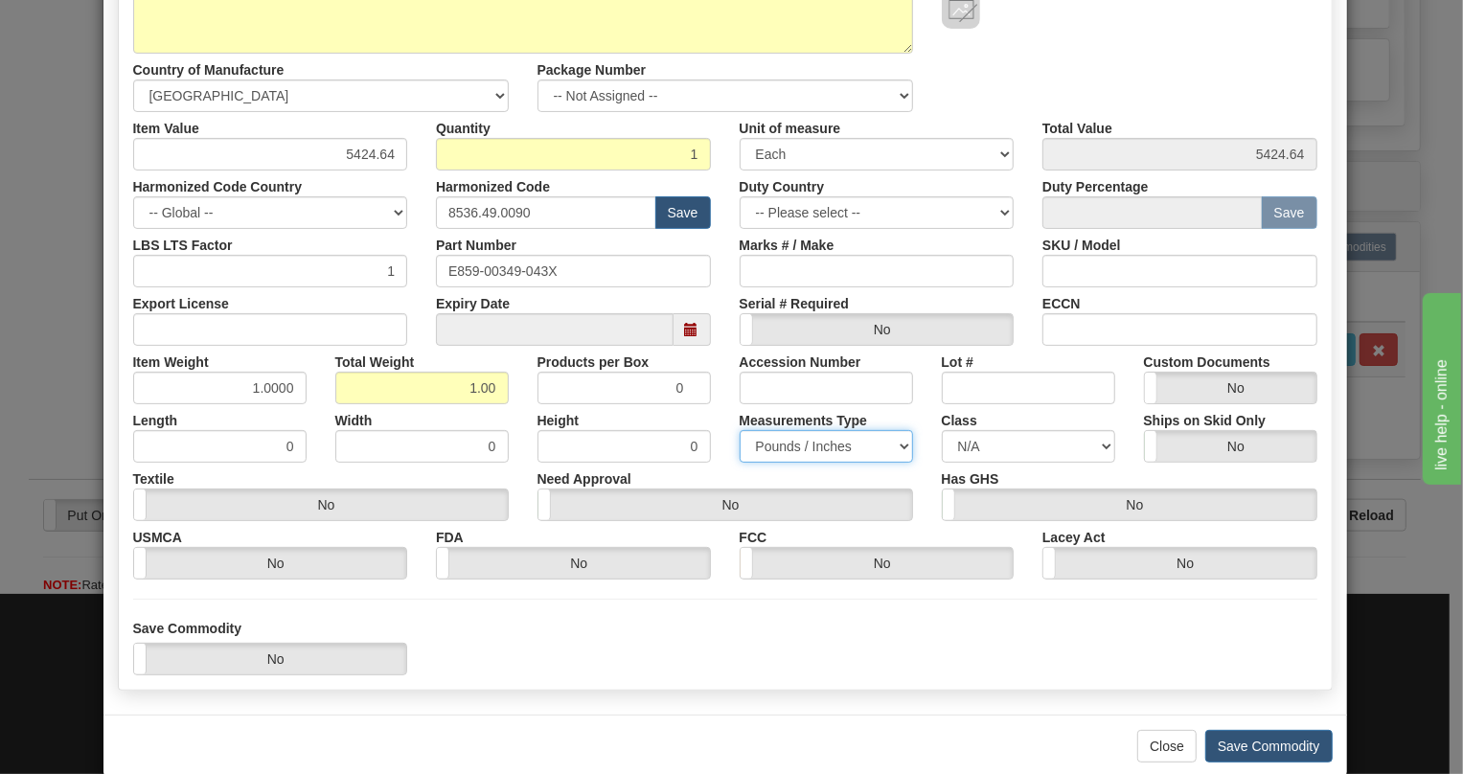
click at [740, 430] on select "Pounds / Inches Kilograms / Centimeters" at bounding box center [826, 446] width 173 height 33
click at [1250, 746] on button "Save Commodity" at bounding box center [1269, 746] width 127 height 33
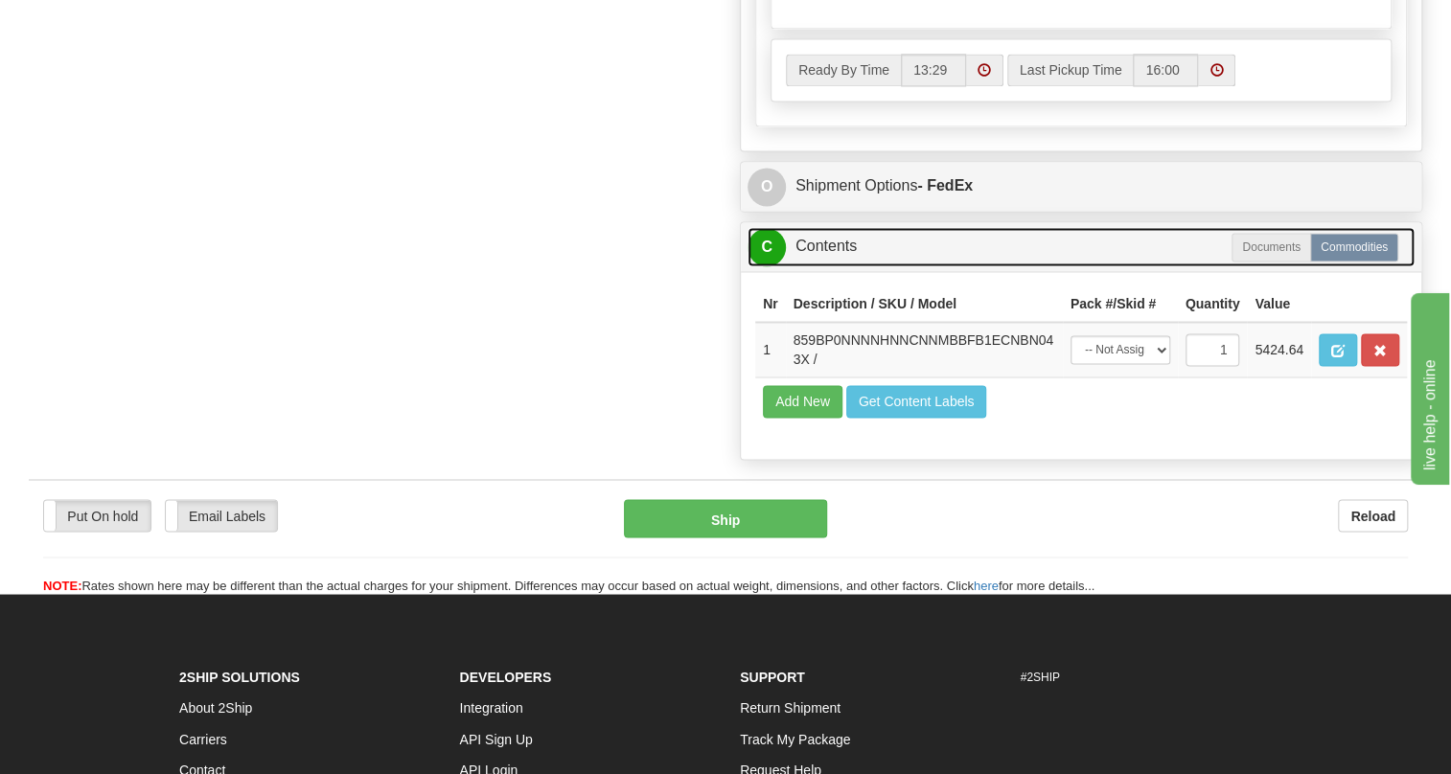
click at [828, 266] on link "C Contents" at bounding box center [1081, 246] width 667 height 39
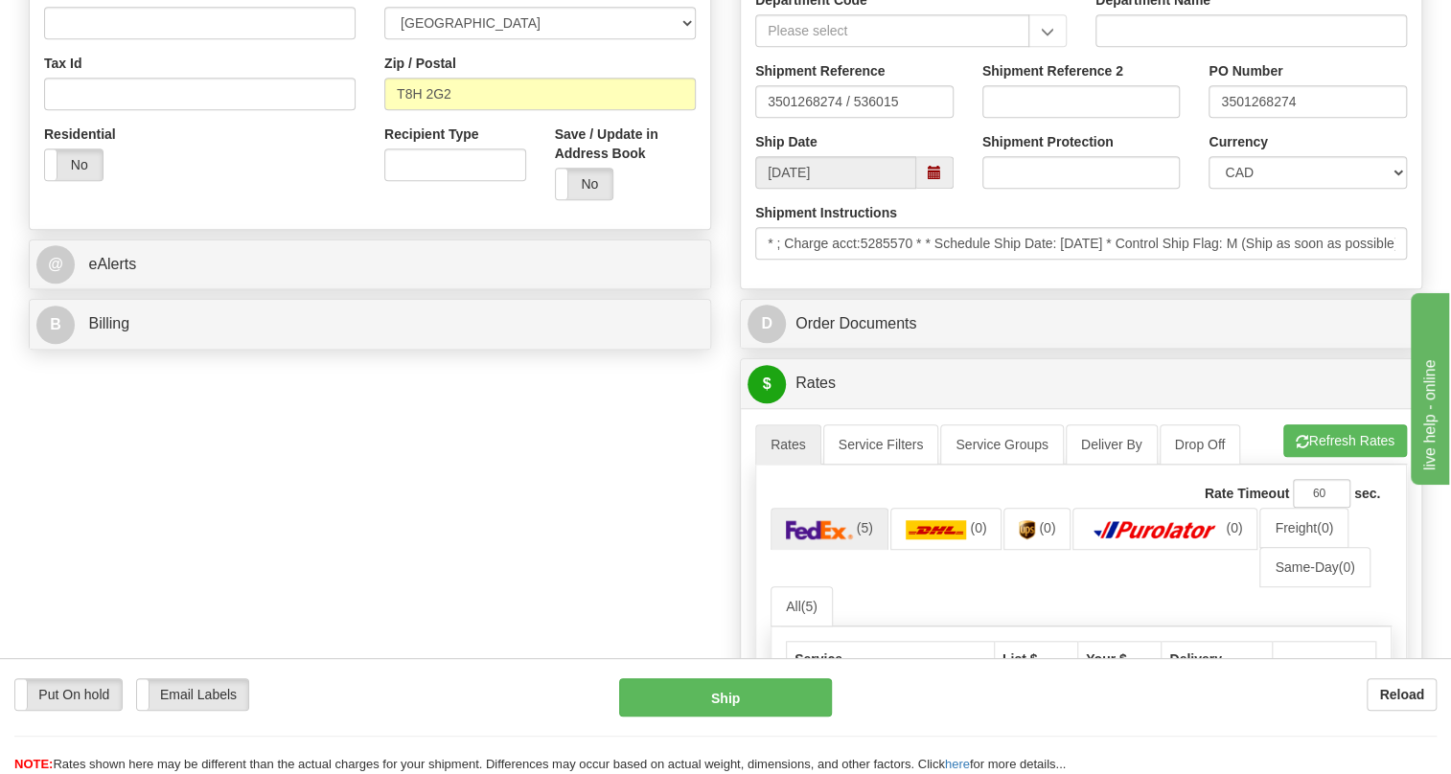
scroll to position [348, 0]
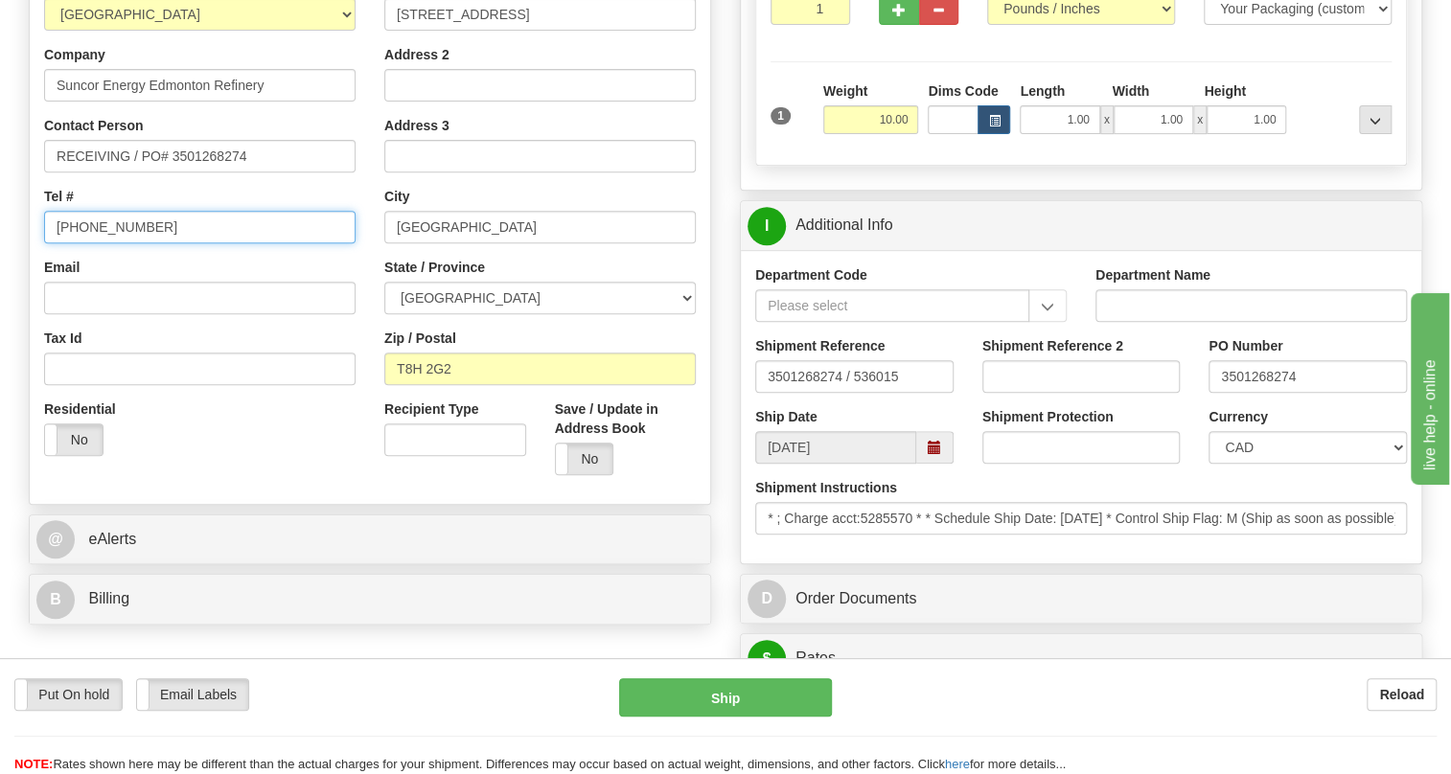
click at [87, 243] on input "(779)7960565" at bounding box center [199, 227] width 311 height 33
paste input "6472802780"
type input "6472802780"
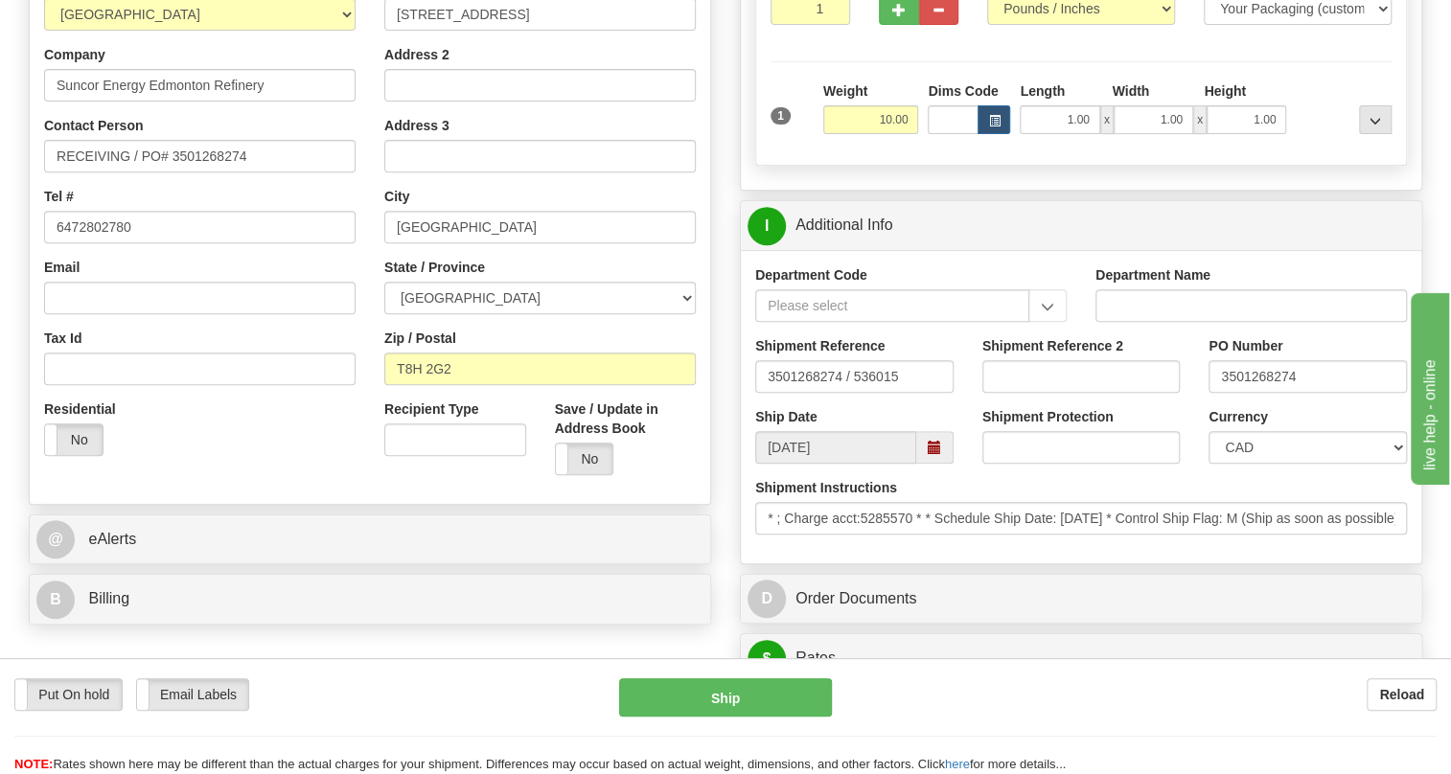
click at [333, 310] on div "Email" at bounding box center [199, 286] width 311 height 57
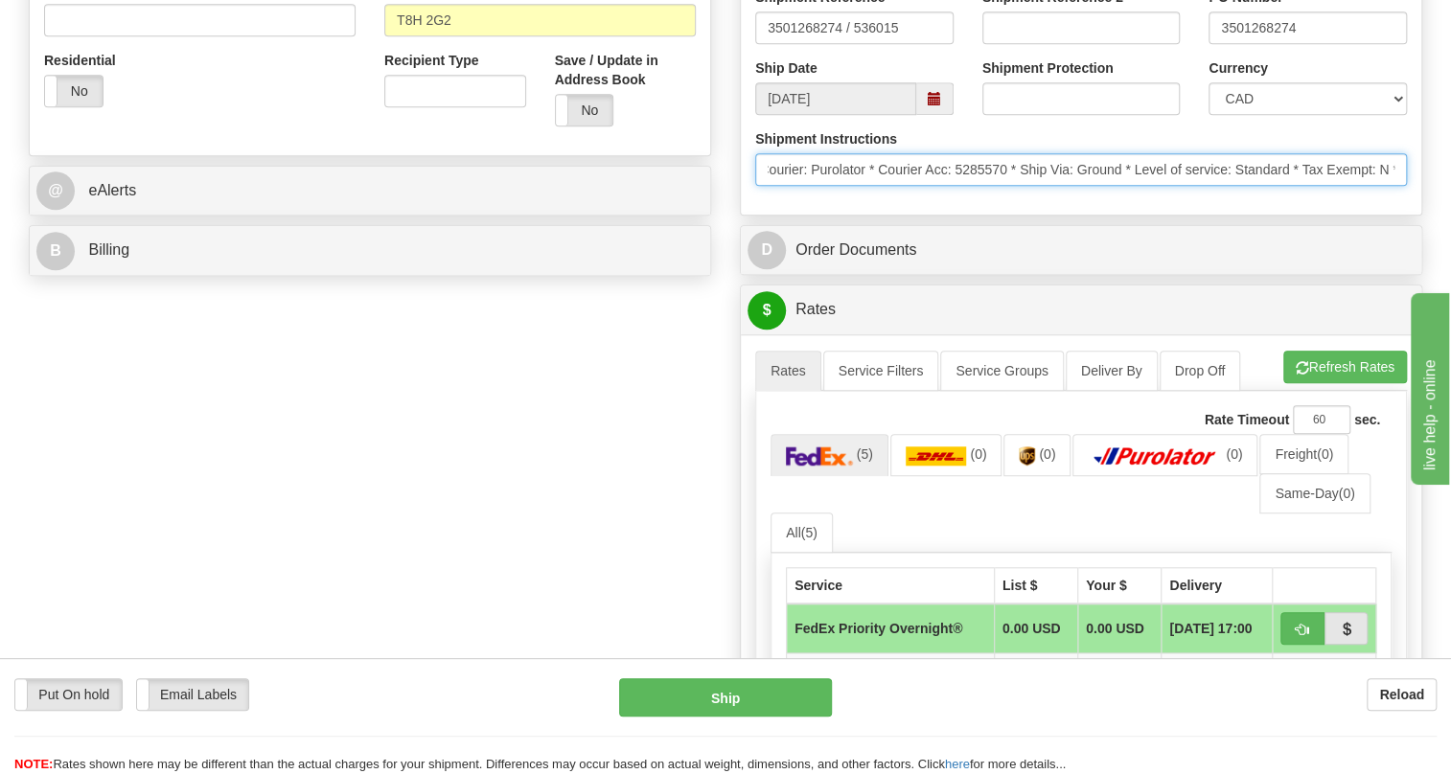
scroll to position [0, 868]
drag, startPoint x: 767, startPoint y: 215, endPoint x: 1438, endPoint y: 222, distance: 670.9
click at [1438, 222] on div "Toggle navigation Settings Shipping Preferences Fields Preferences New" at bounding box center [725, 276] width 1451 height 1947
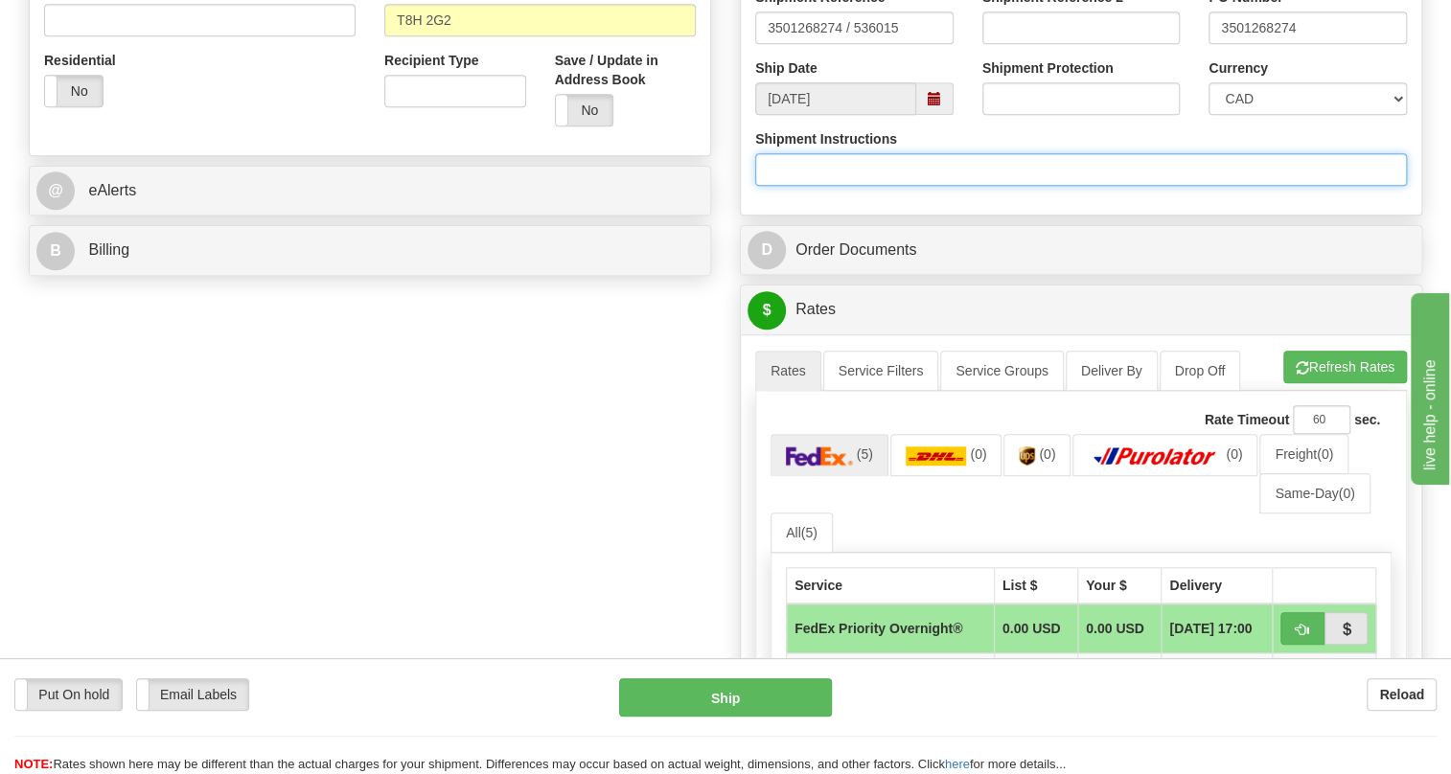
scroll to position [0, 0]
click at [985, 215] on div "Department Code Department Name Shipment Reference 3501268274 / 536015 Shipment…" at bounding box center [1081, 57] width 680 height 313
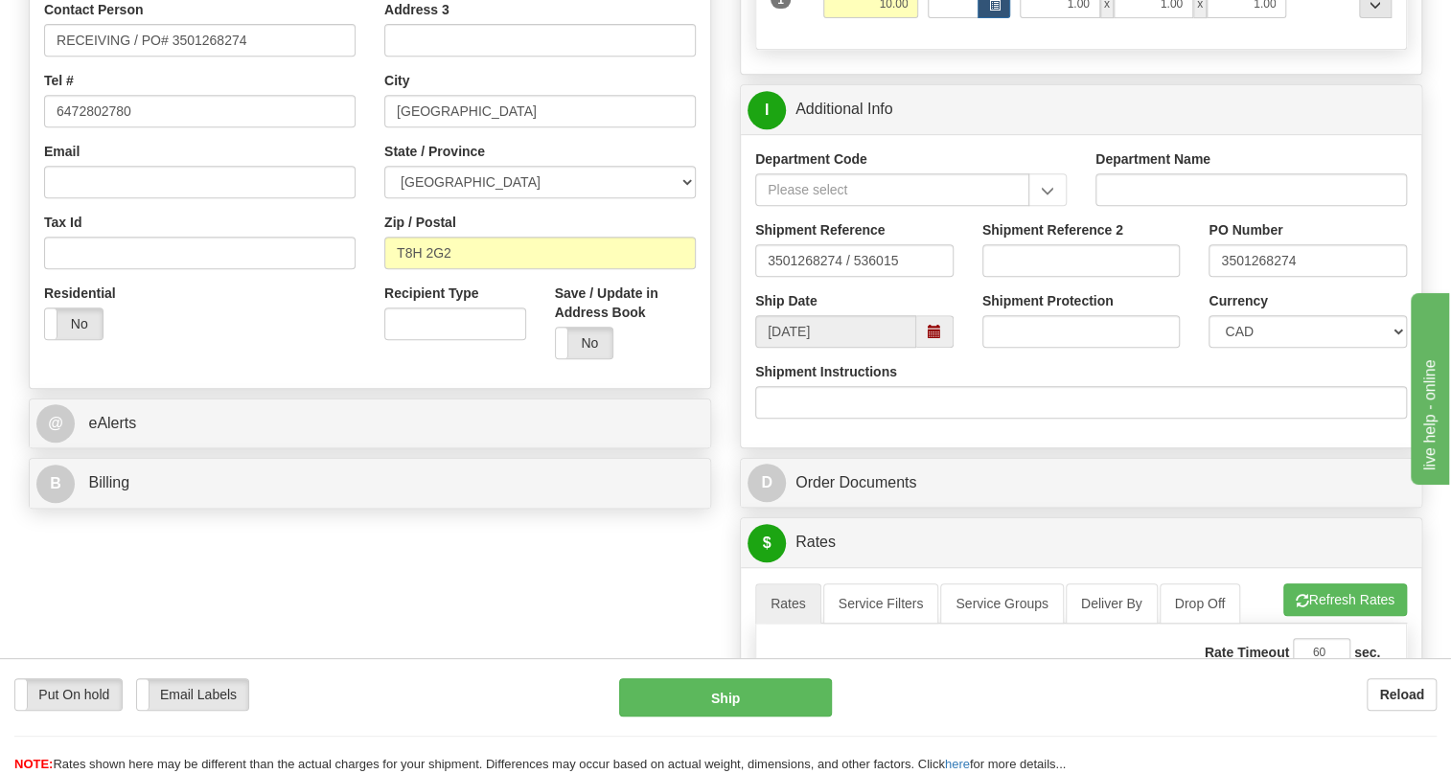
scroll to position [348, 0]
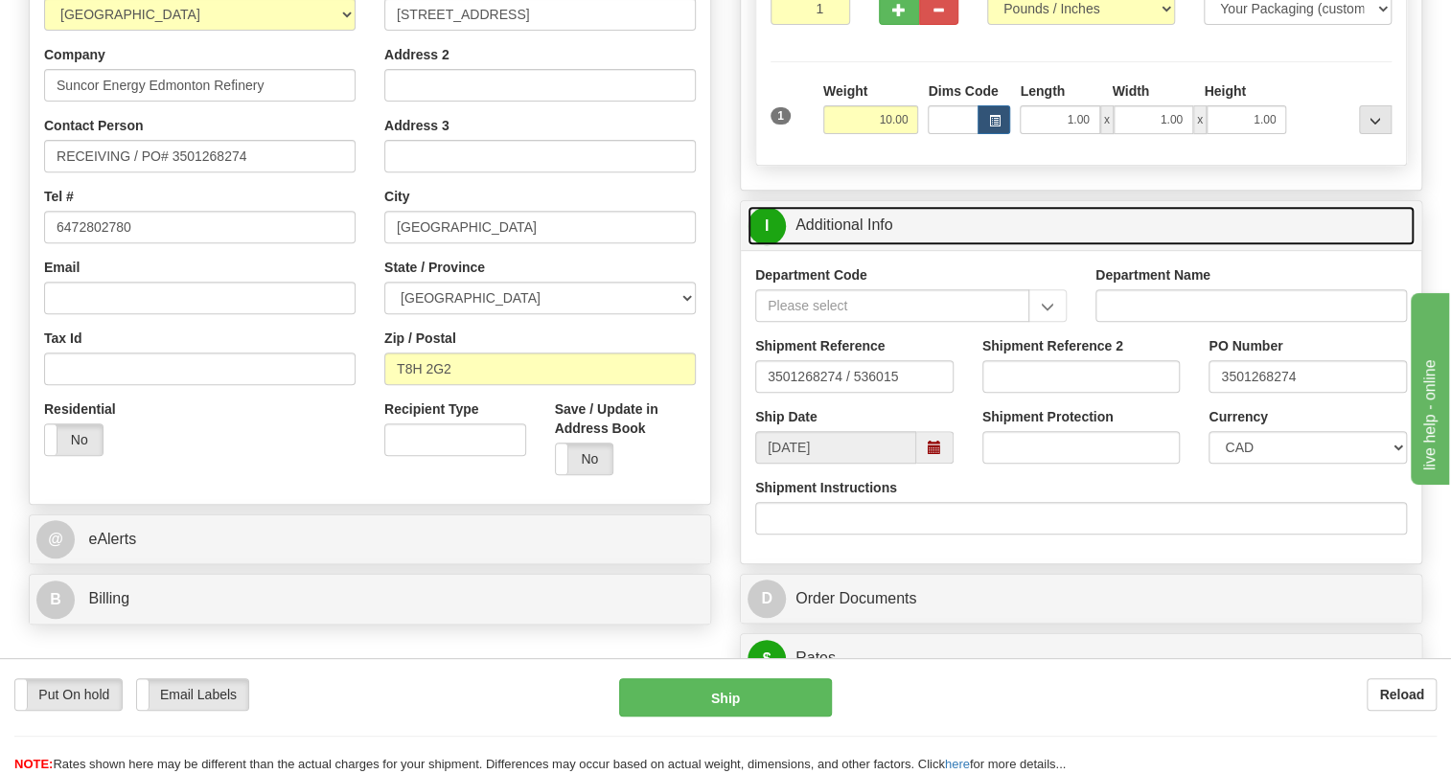
click at [838, 245] on link "I Additional Info" at bounding box center [1081, 225] width 667 height 39
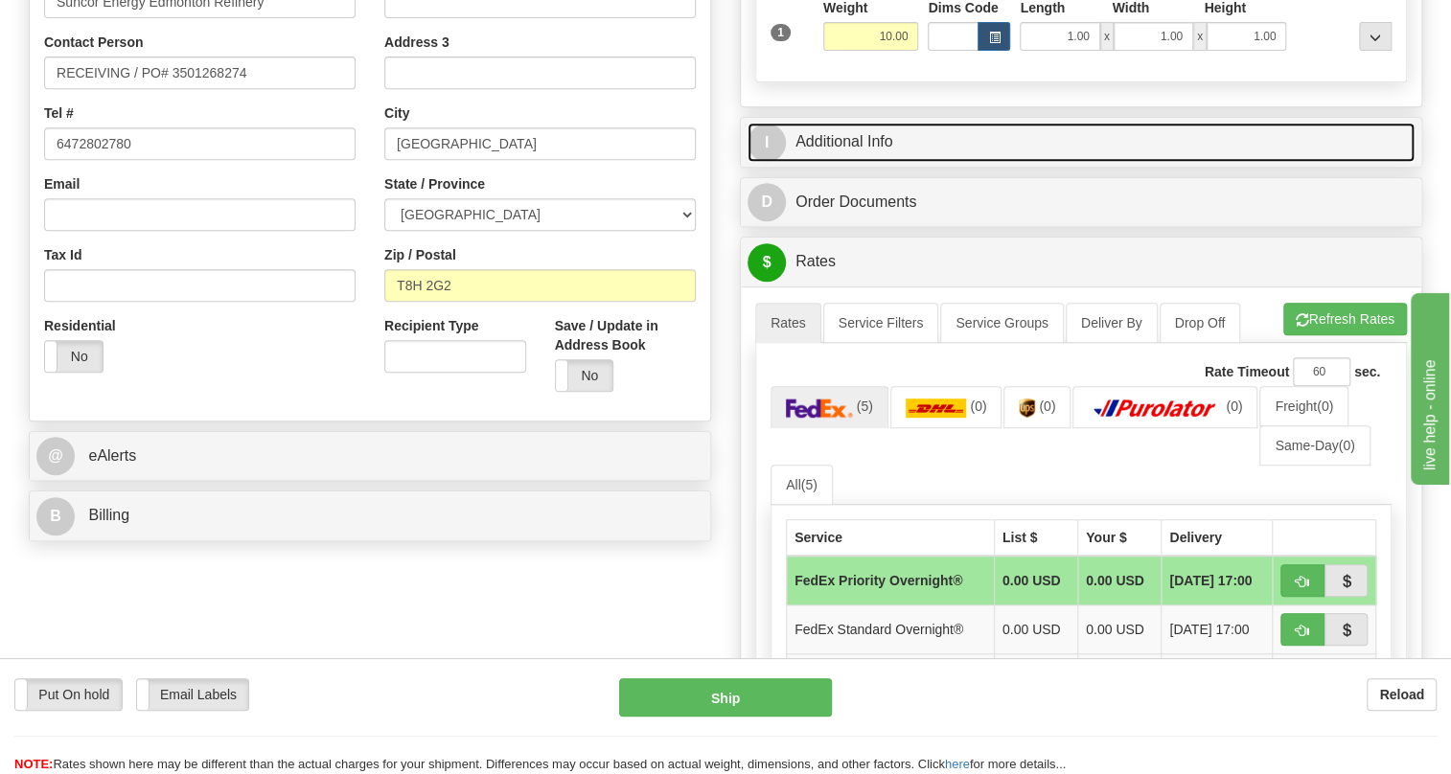
scroll to position [697, 0]
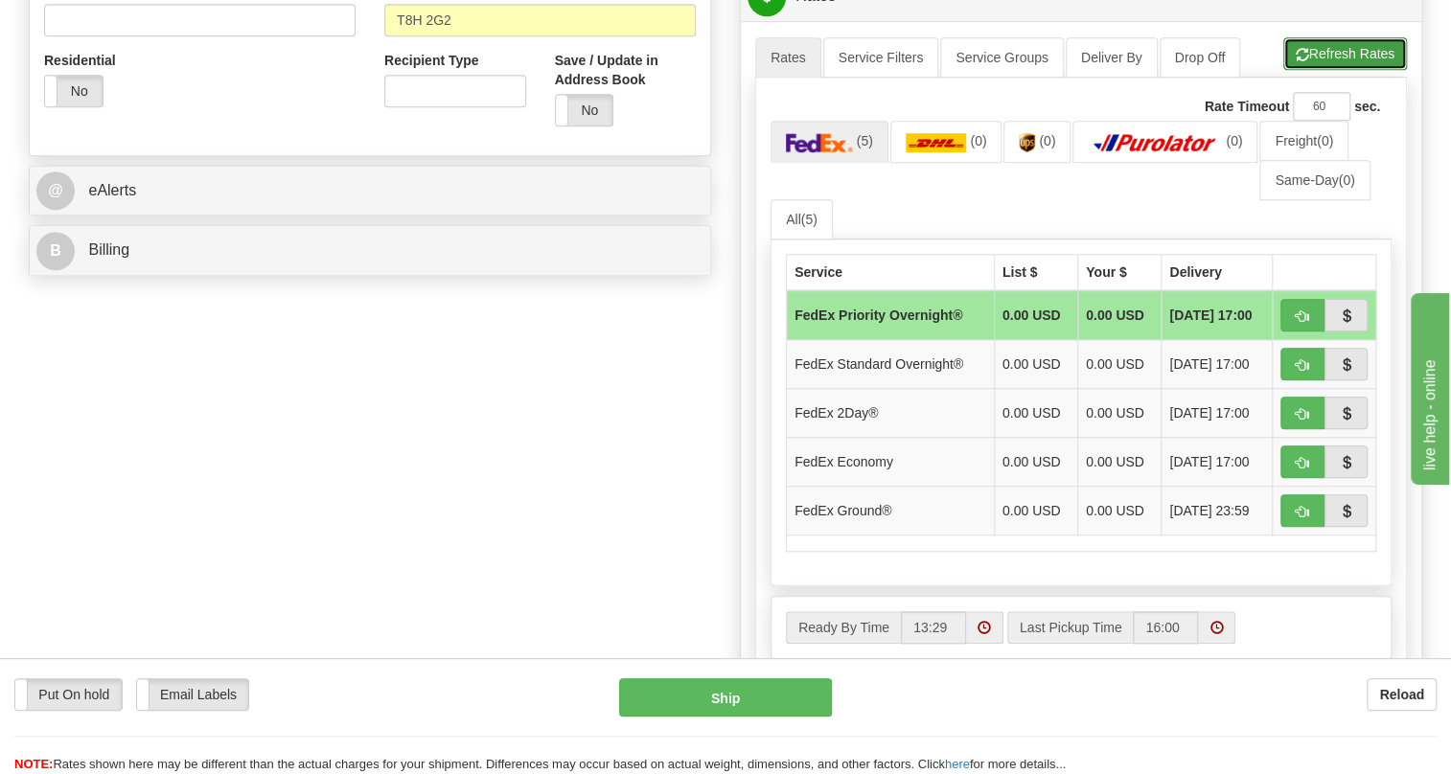
click at [1327, 70] on button "Refresh Rates" at bounding box center [1345, 53] width 124 height 33
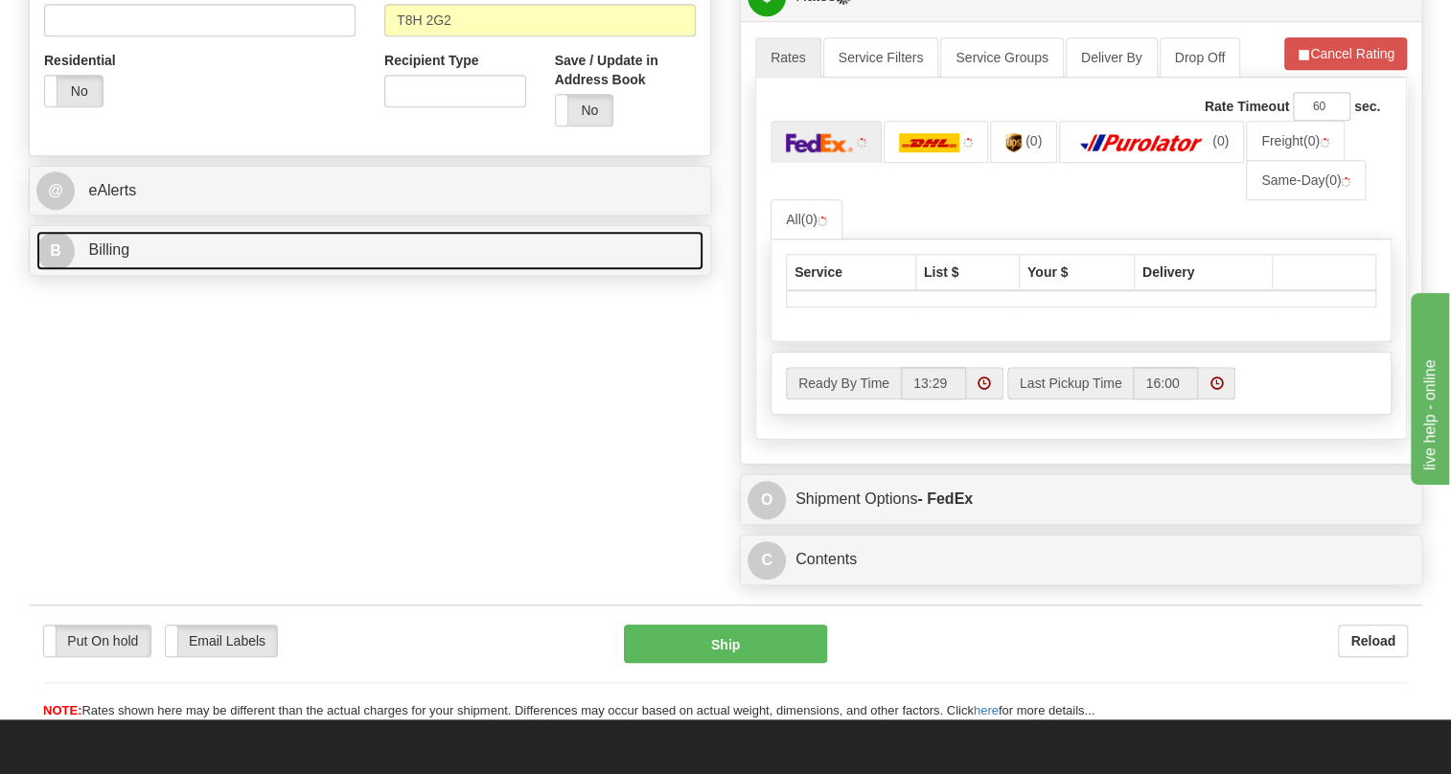
click at [140, 270] on link "B Billing" at bounding box center [369, 250] width 667 height 39
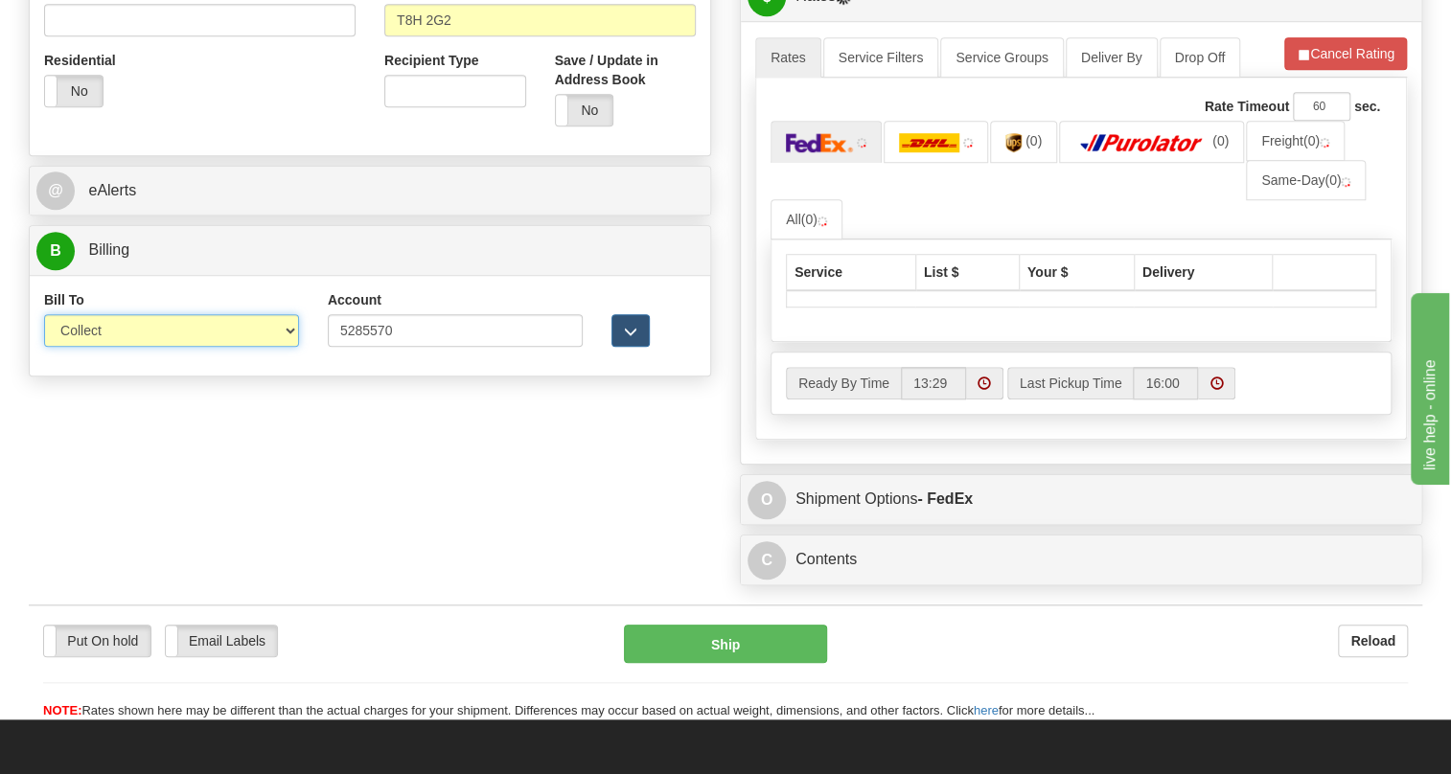
click at [84, 347] on select "Sender Recipient Third Party Collect" at bounding box center [171, 330] width 255 height 33
select select "2"
click at [44, 347] on select "Sender Recipient Third Party Collect" at bounding box center [171, 330] width 255 height 33
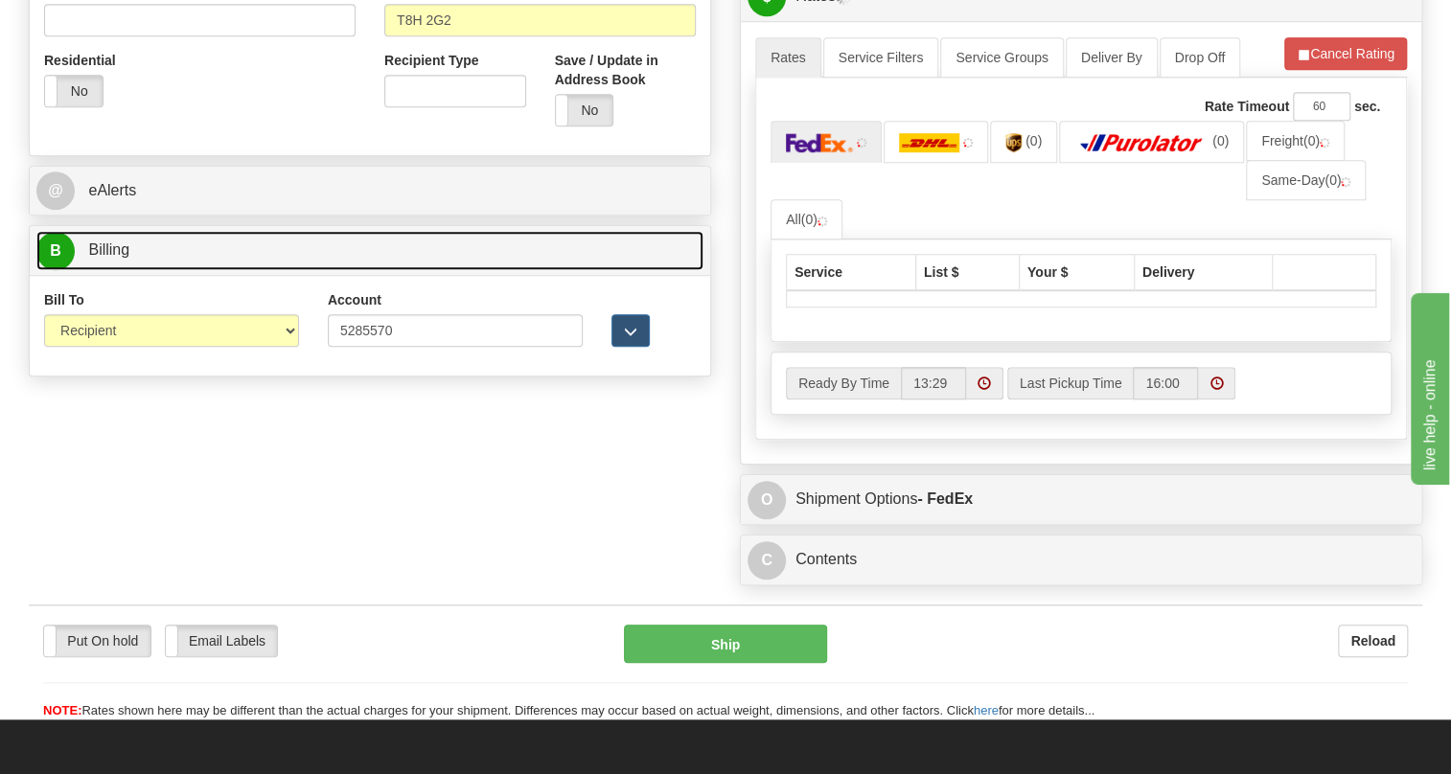
click at [116, 258] on span "Billing" at bounding box center [108, 250] width 41 height 16
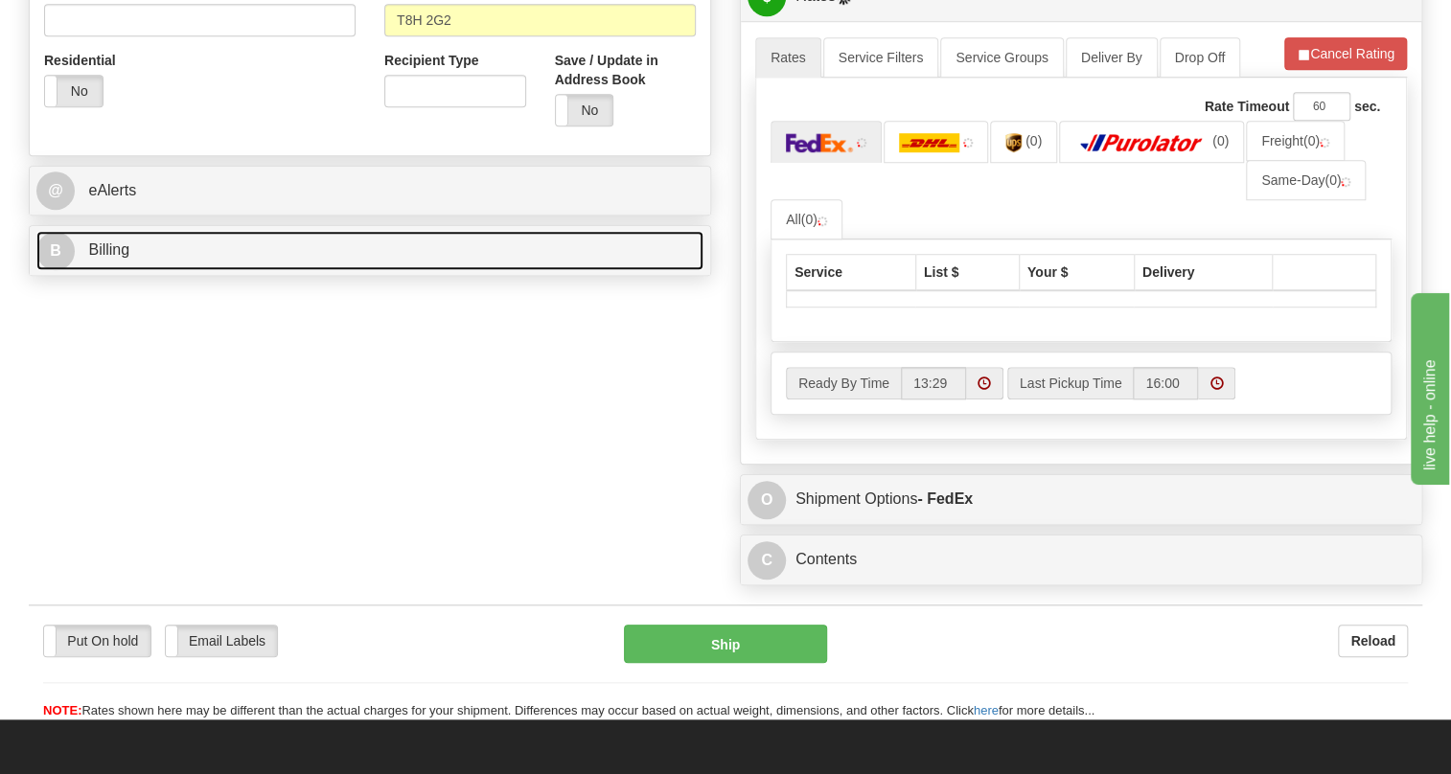
click at [116, 258] on span "Billing" at bounding box center [108, 250] width 41 height 16
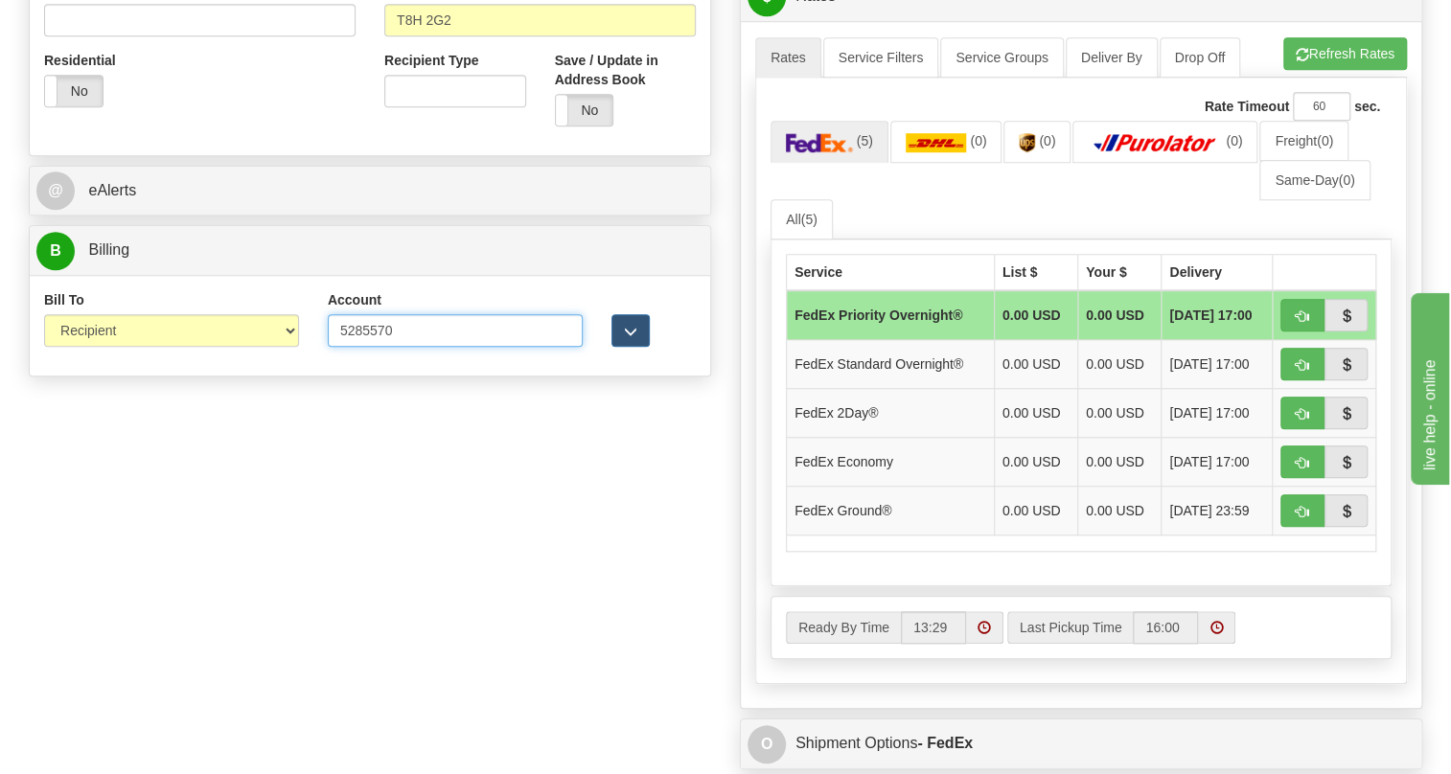
click at [340, 347] on input "5285570" at bounding box center [455, 330] width 255 height 33
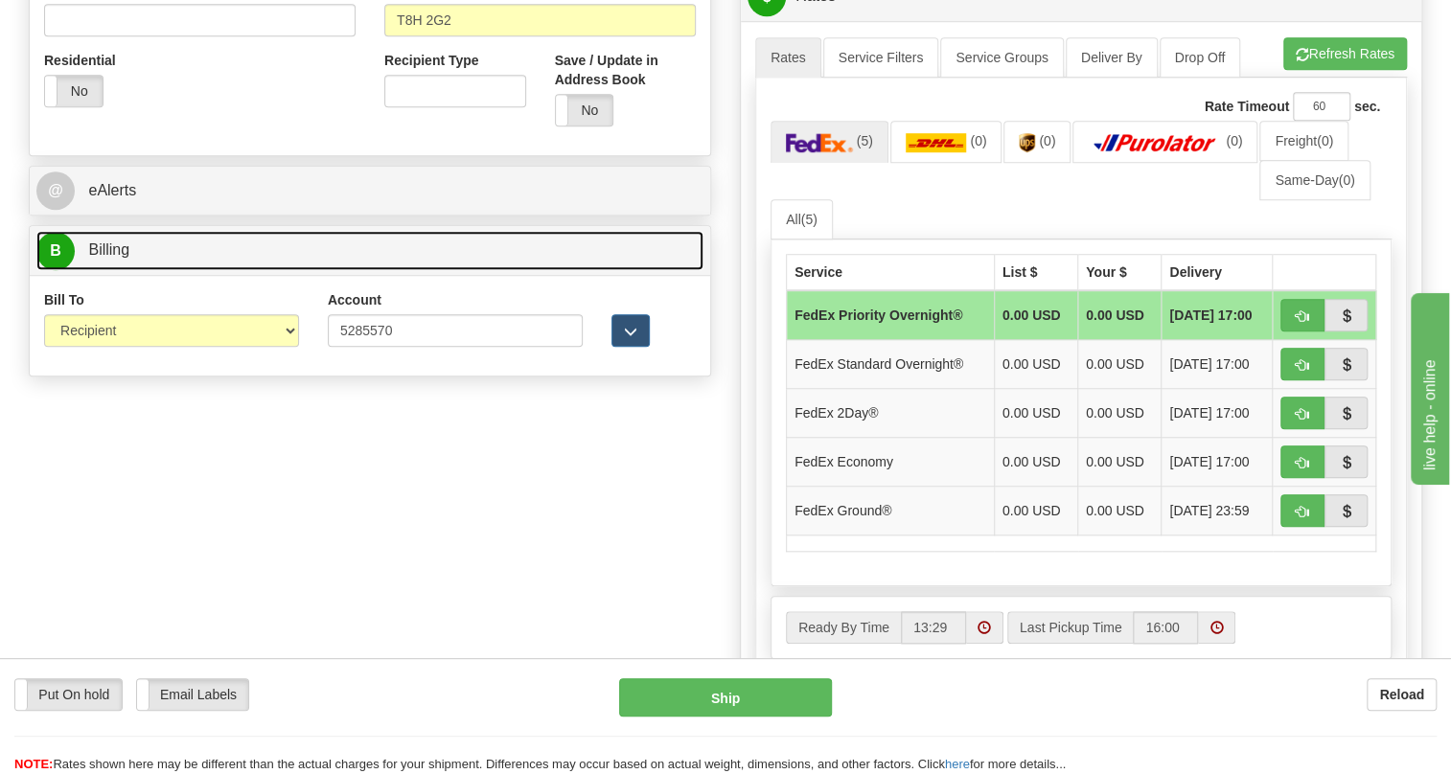
click at [112, 270] on link "B Billing" at bounding box center [369, 250] width 667 height 39
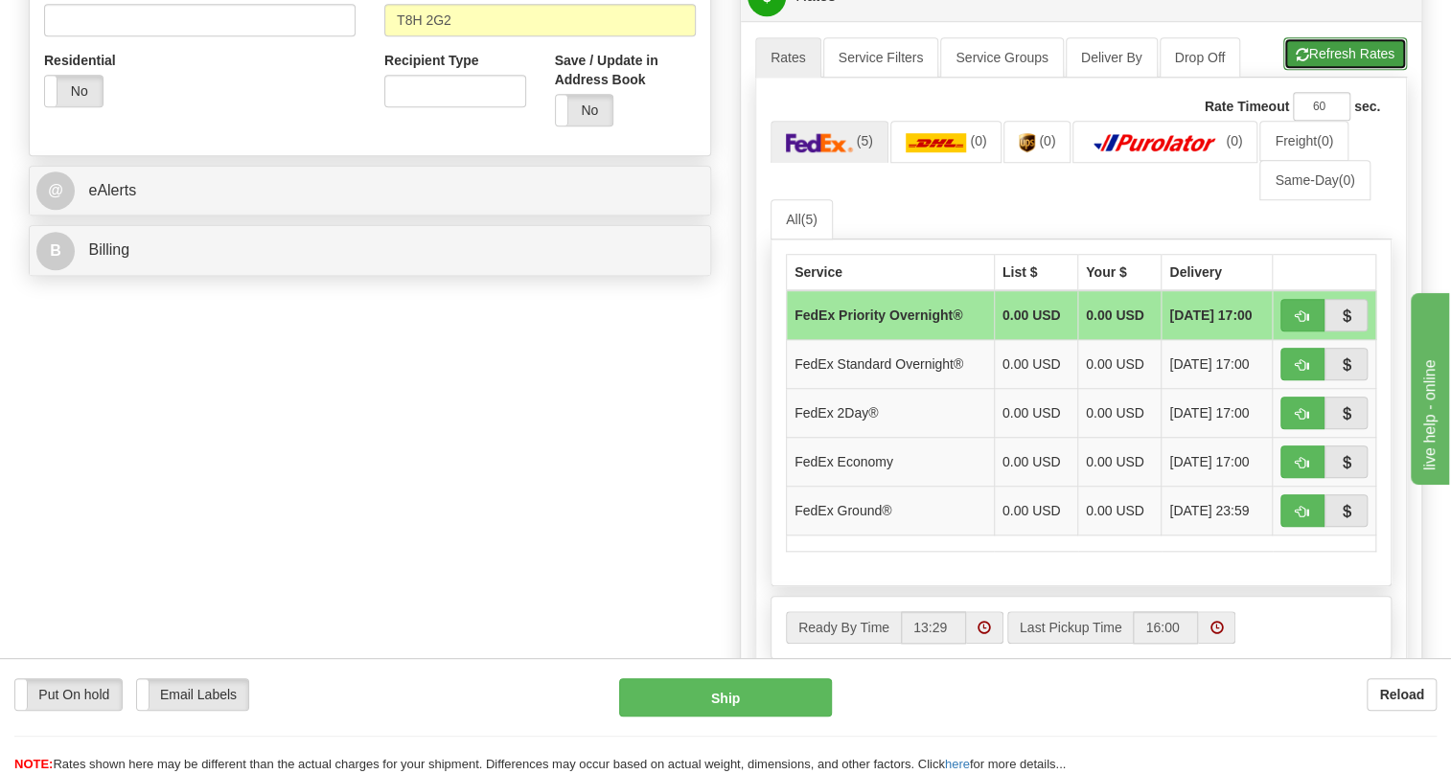
click at [1323, 70] on button "Refresh Rates" at bounding box center [1345, 53] width 124 height 33
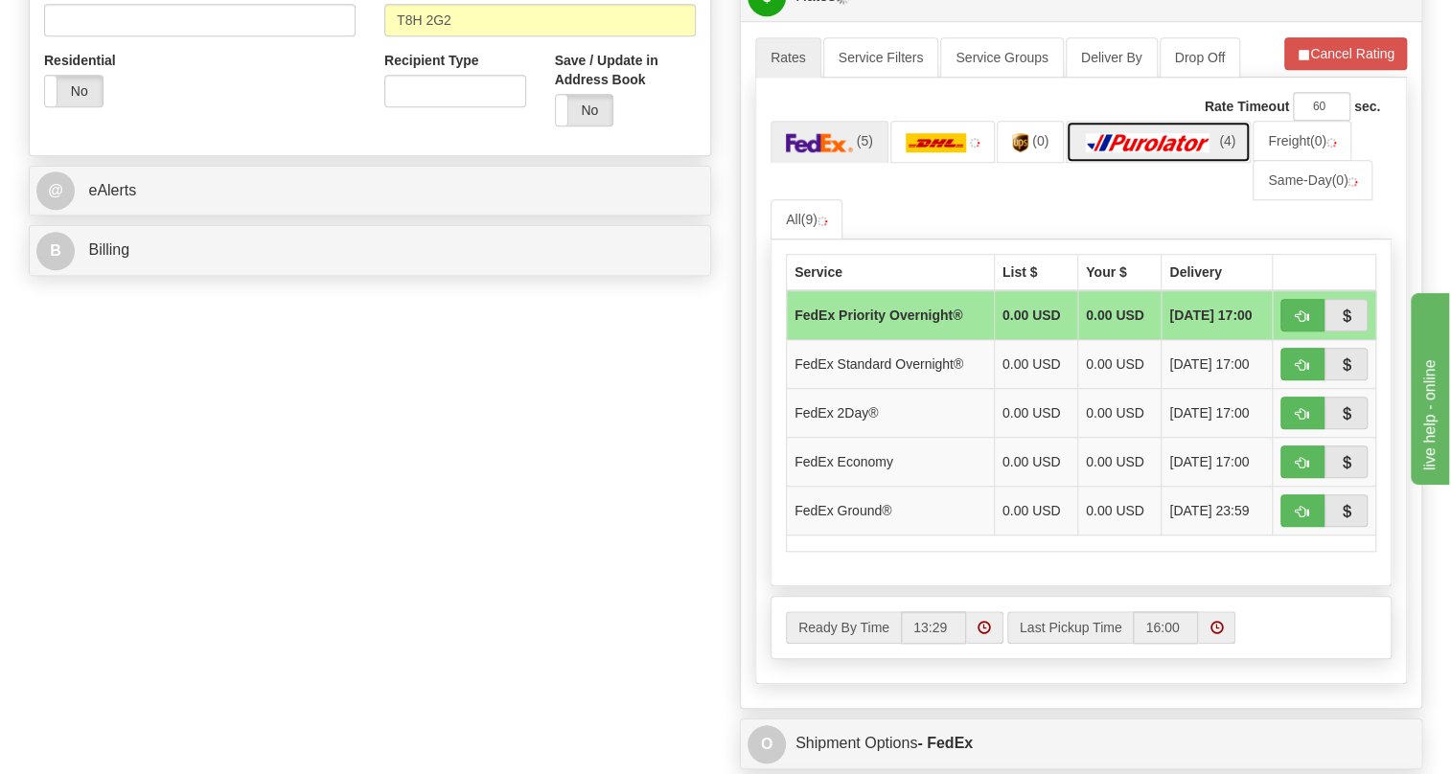
click at [1141, 152] on img at bounding box center [1148, 142] width 134 height 19
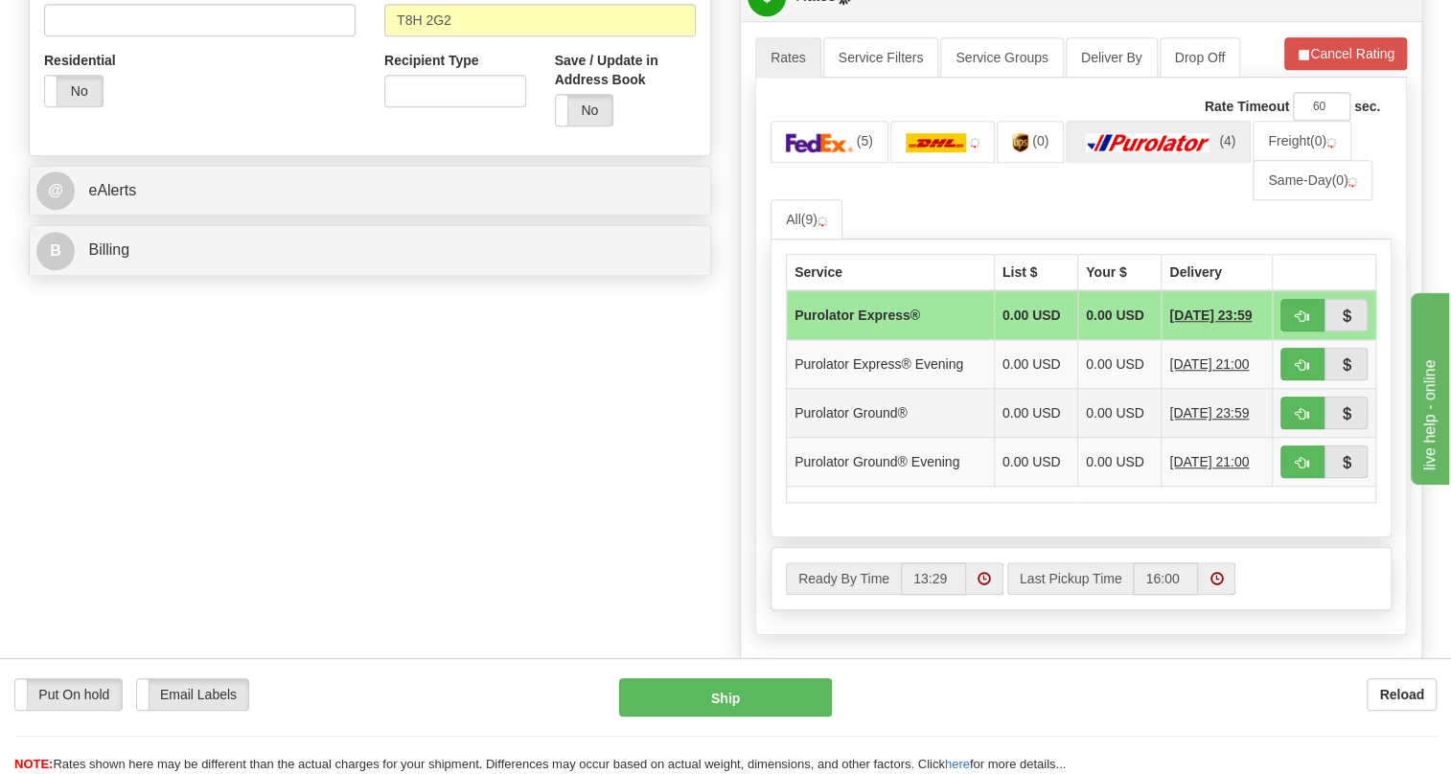
click at [953, 438] on td "Purolator Ground®" at bounding box center [891, 413] width 208 height 49
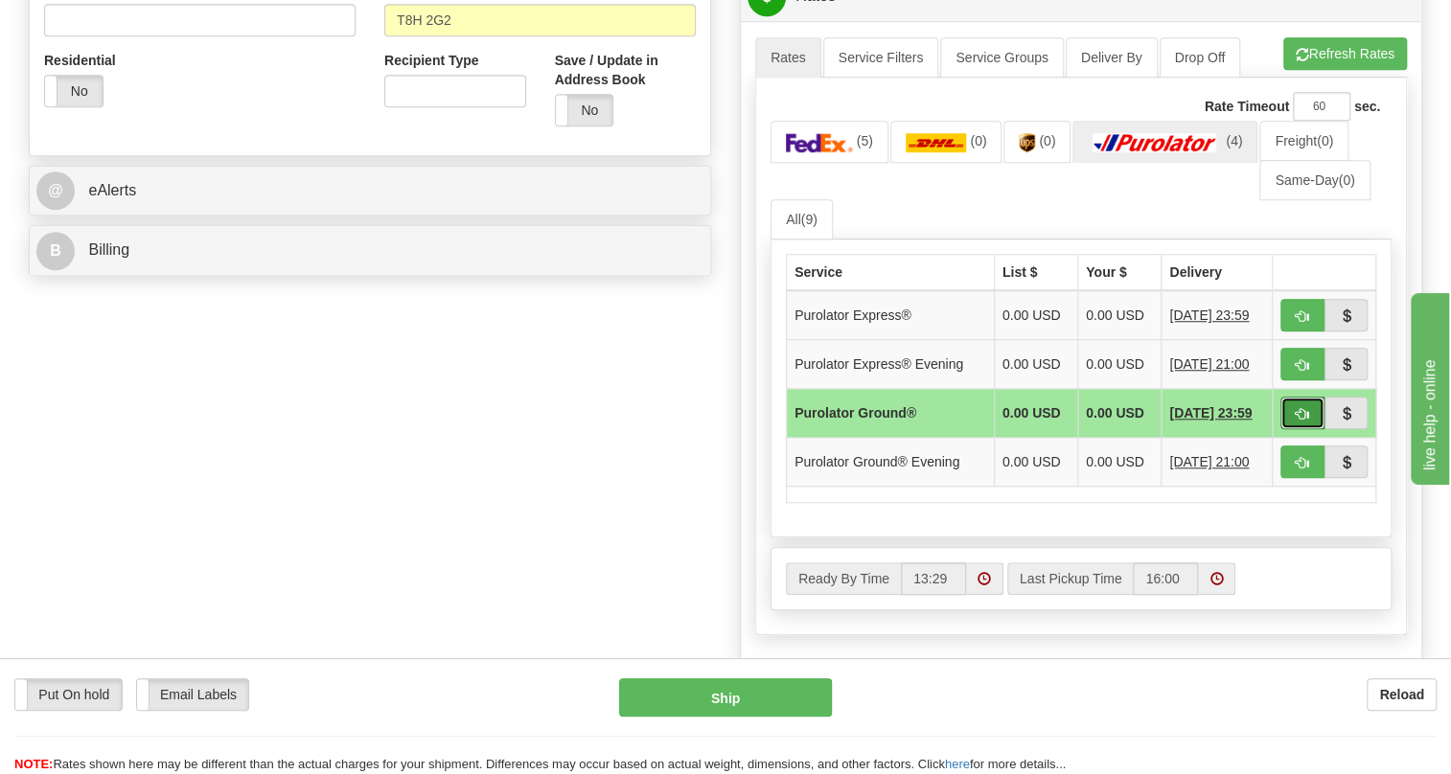
click at [1305, 421] on span "button" at bounding box center [1302, 414] width 13 height 12
type input "260"
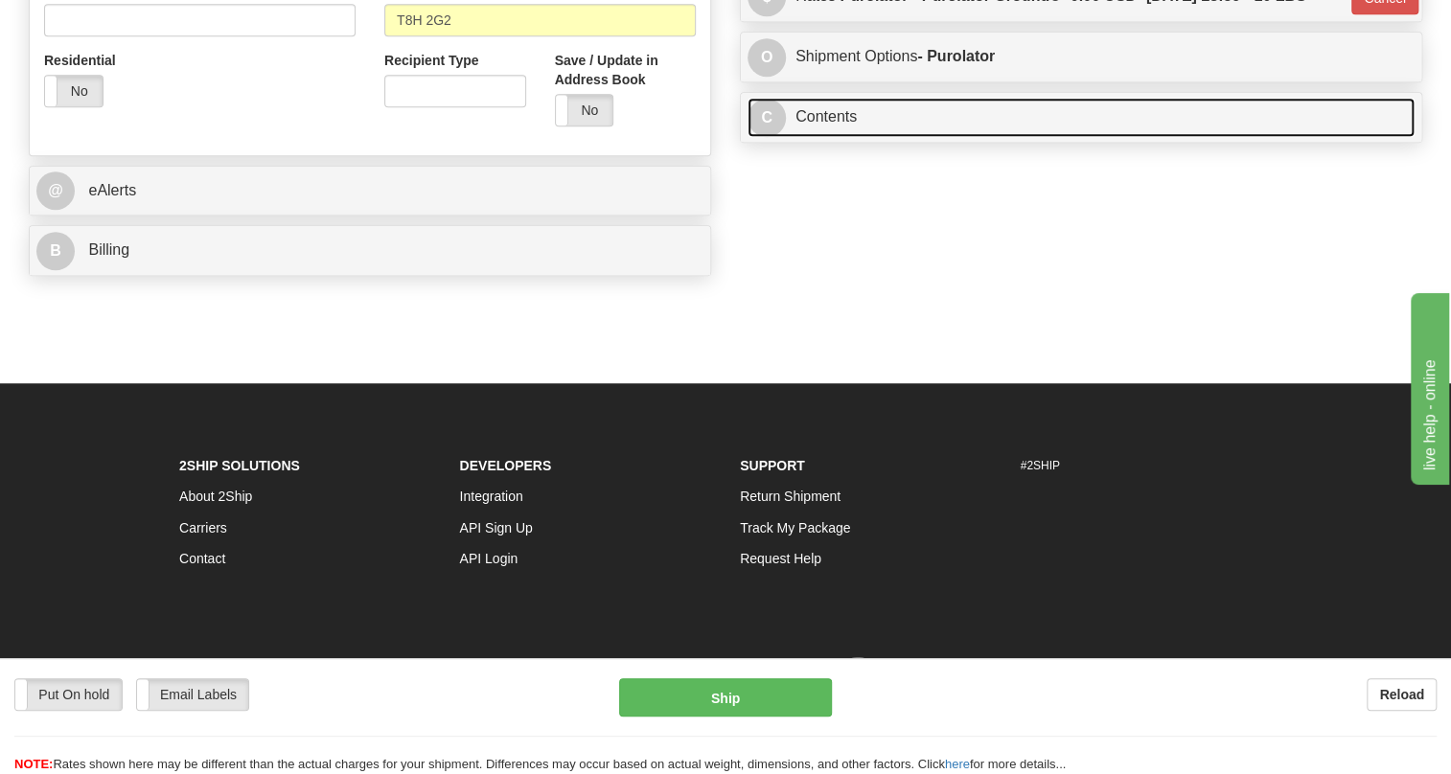
click at [842, 137] on link "C Contents" at bounding box center [1081, 117] width 667 height 39
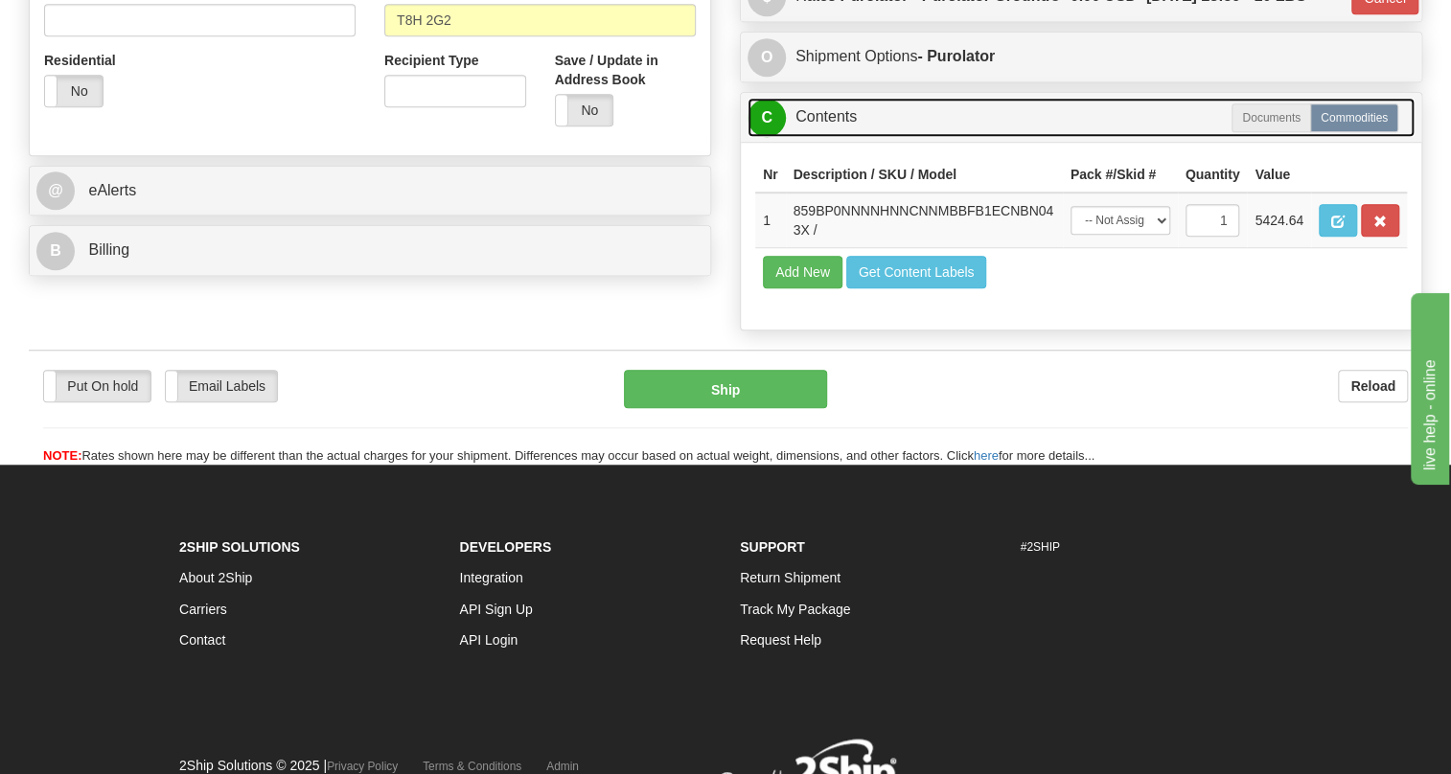
click at [832, 137] on link "C Contents" at bounding box center [1081, 117] width 667 height 39
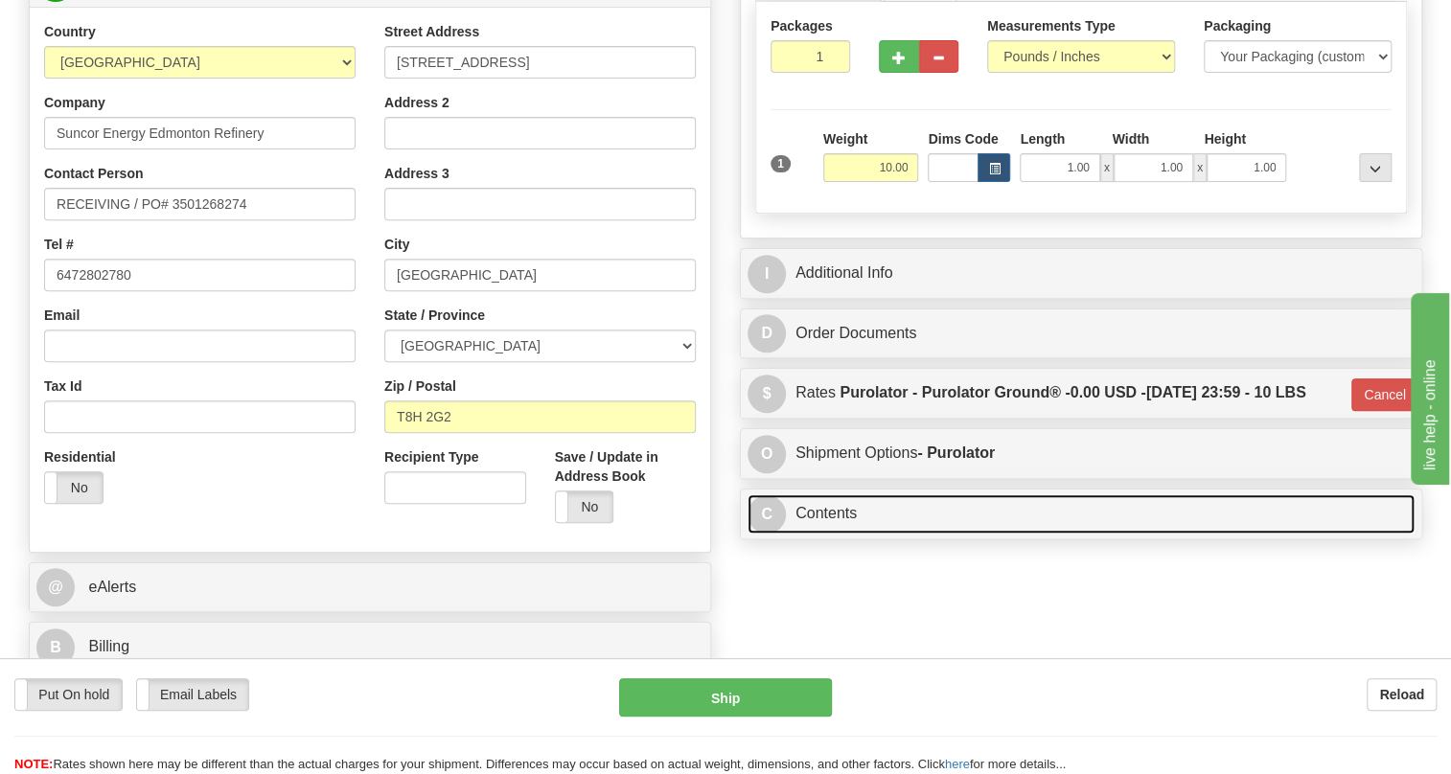
scroll to position [261, 0]
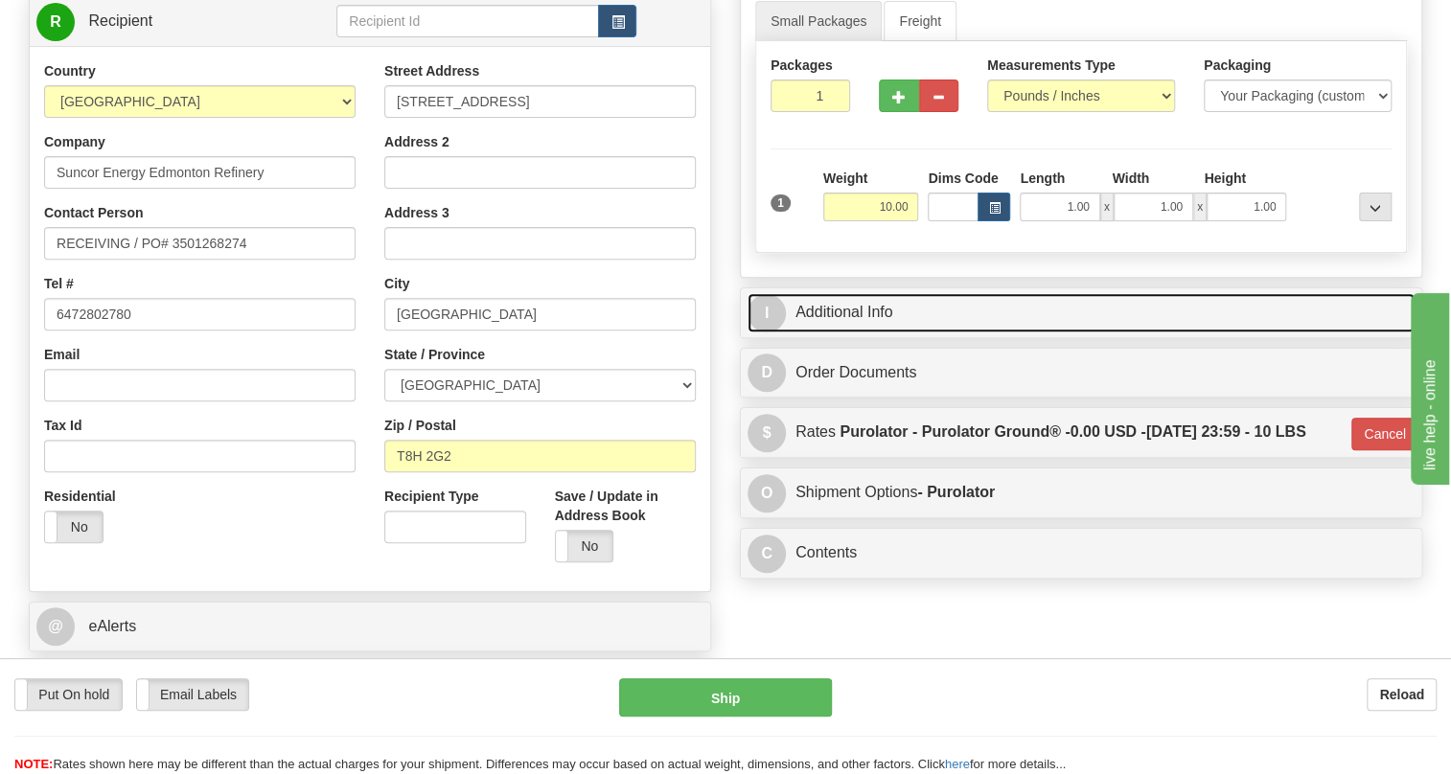
click at [861, 333] on link "I Additional Info" at bounding box center [1081, 312] width 667 height 39
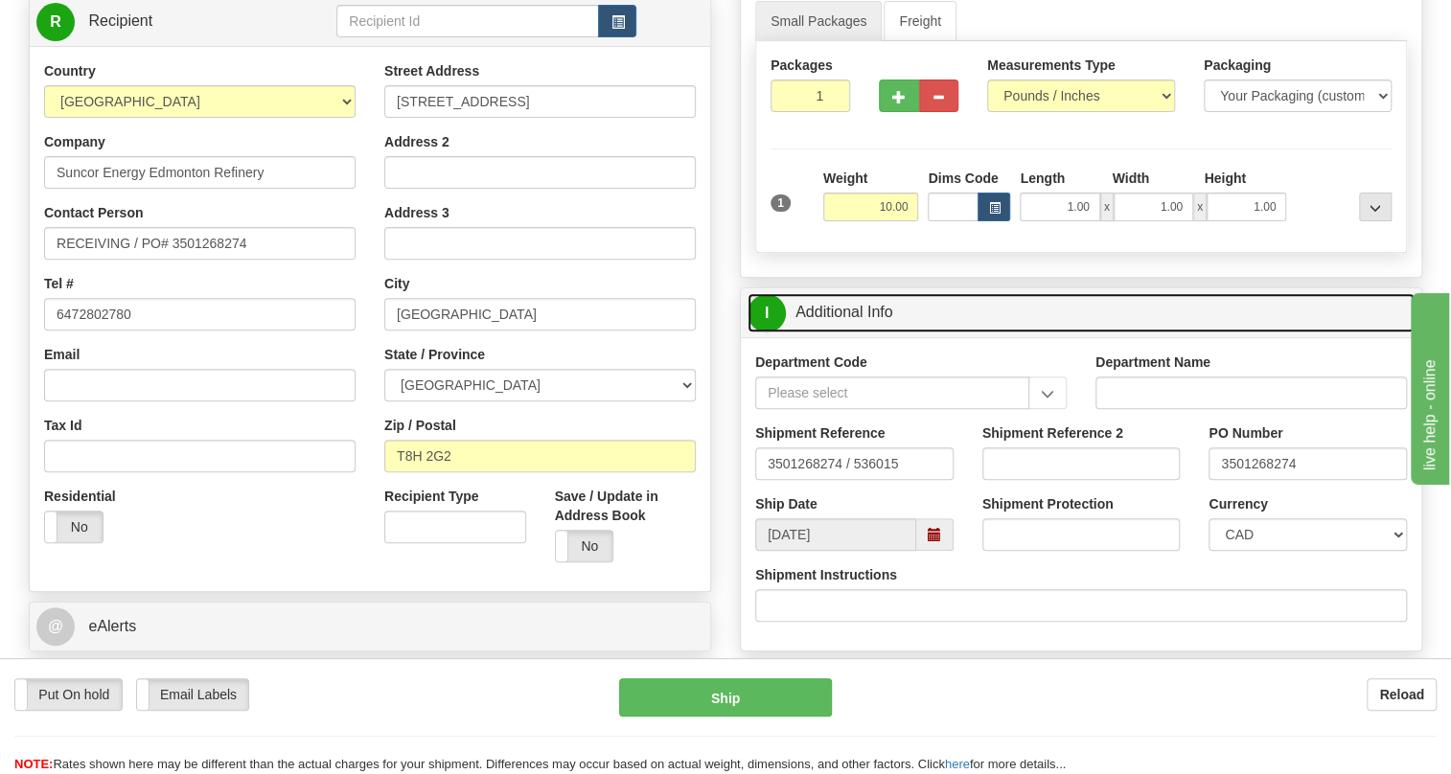
click at [861, 333] on link "I Additional Info" at bounding box center [1081, 312] width 667 height 39
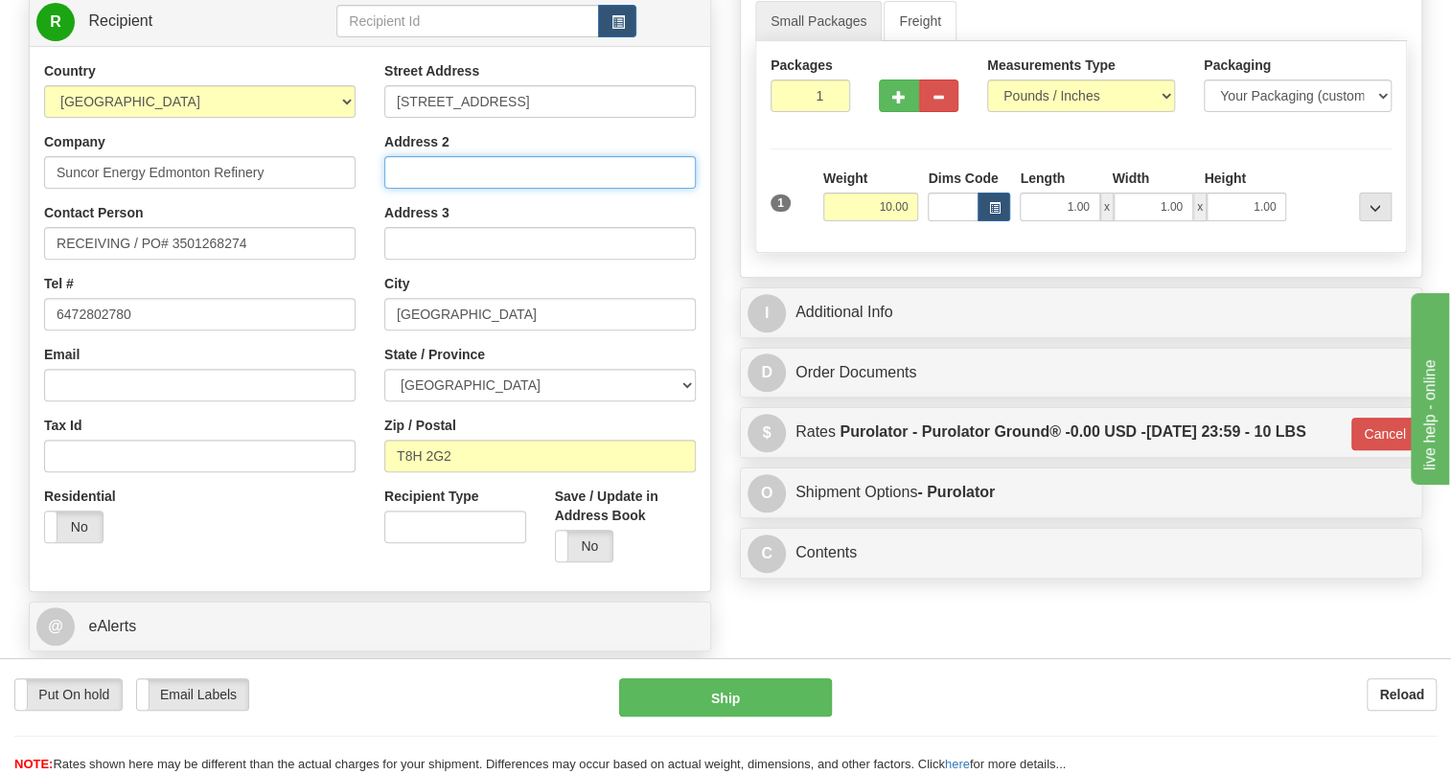
click at [397, 189] on input "Address 2" at bounding box center [539, 172] width 311 height 33
paste input "Suncor Edmonton Refinery"
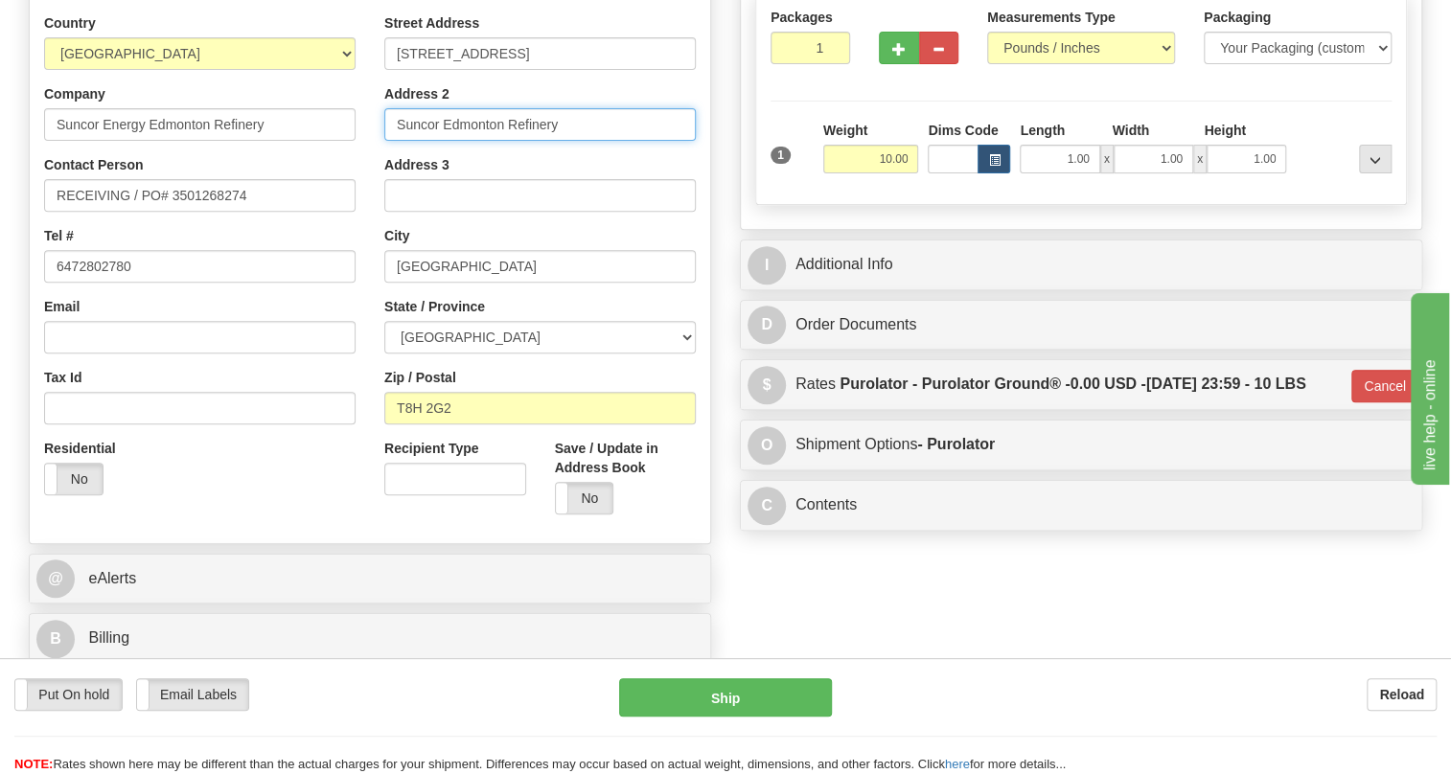
scroll to position [348, 0]
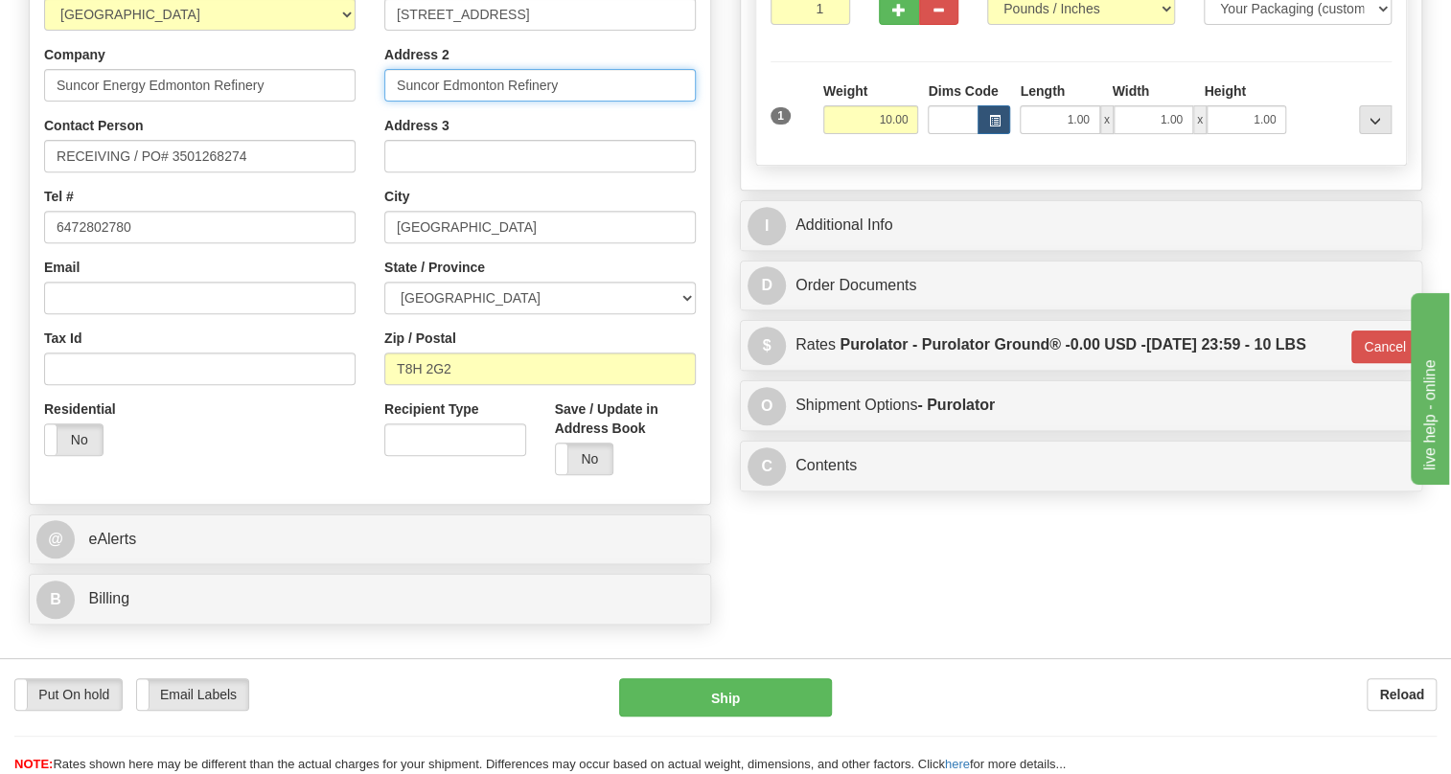
type input "Suncor Edmonton Refinery"
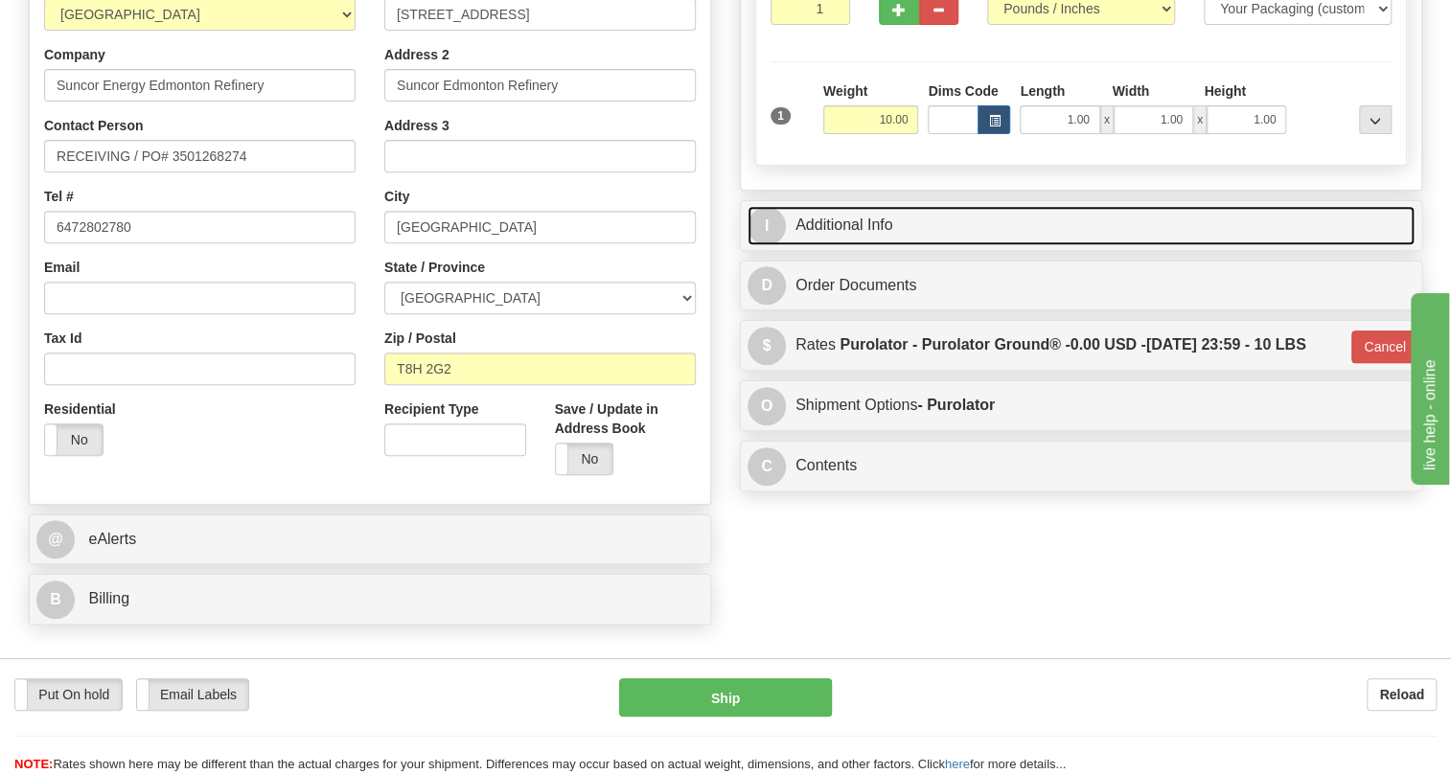
click at [853, 245] on link "I Additional Info" at bounding box center [1081, 225] width 667 height 39
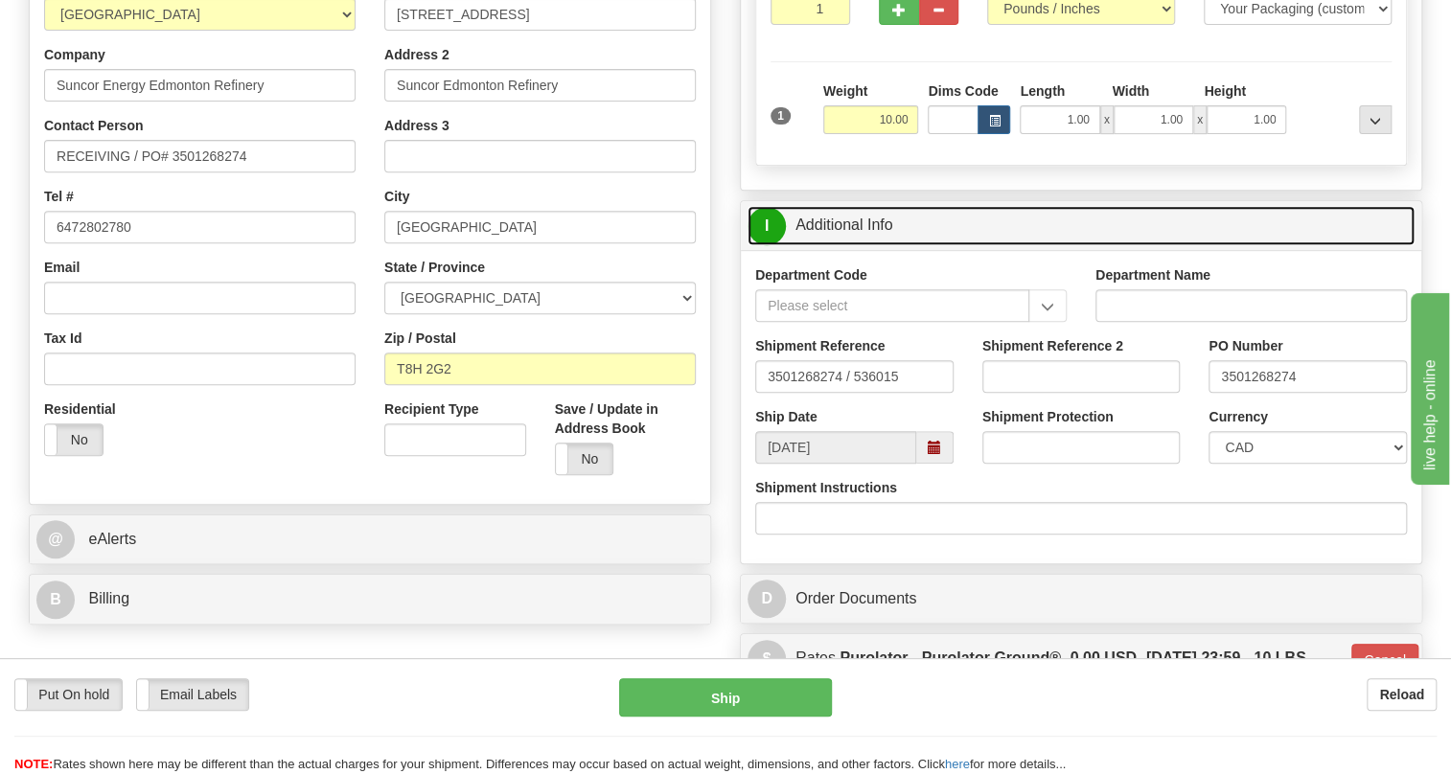
click at [853, 245] on link "I Additional Info" at bounding box center [1081, 225] width 667 height 39
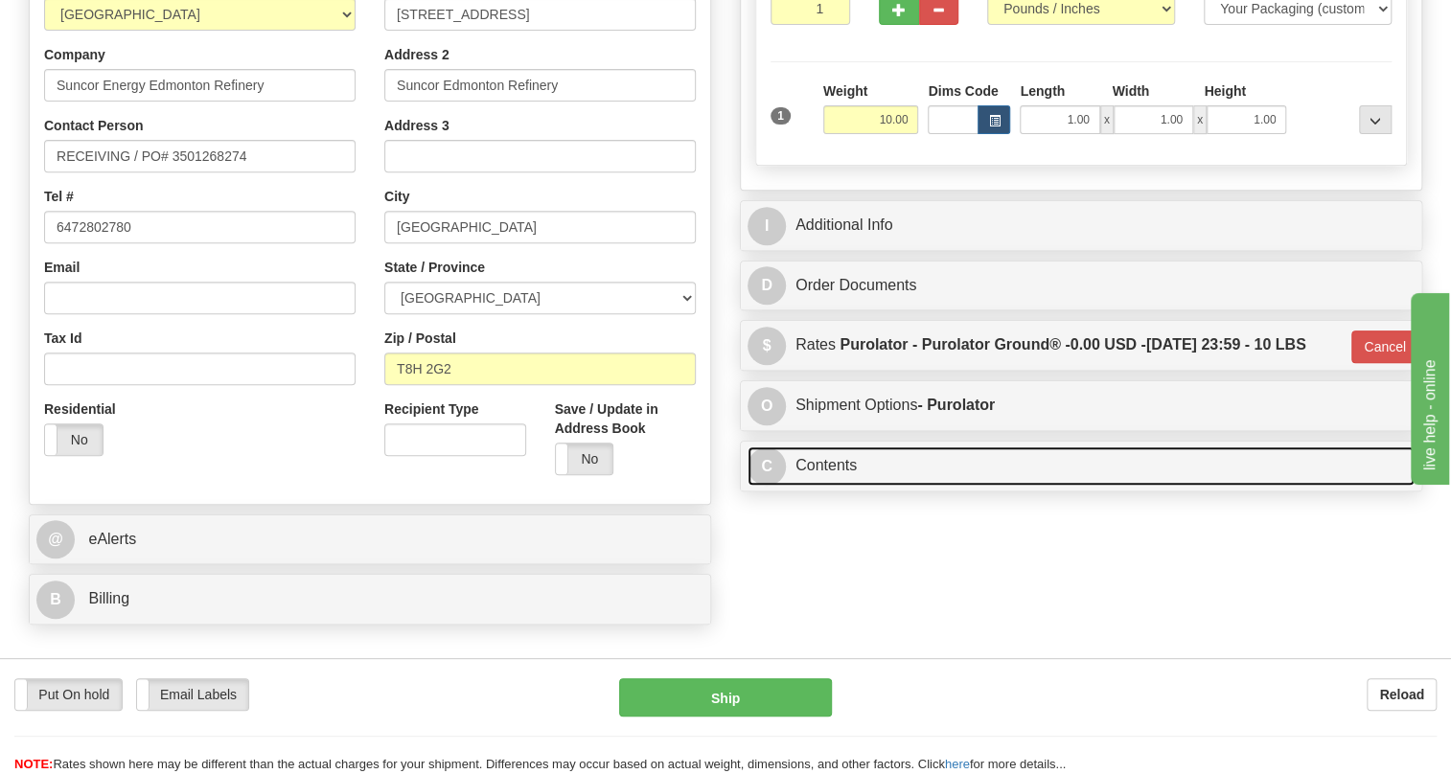
click at [830, 486] on link "C Contents" at bounding box center [1081, 466] width 667 height 39
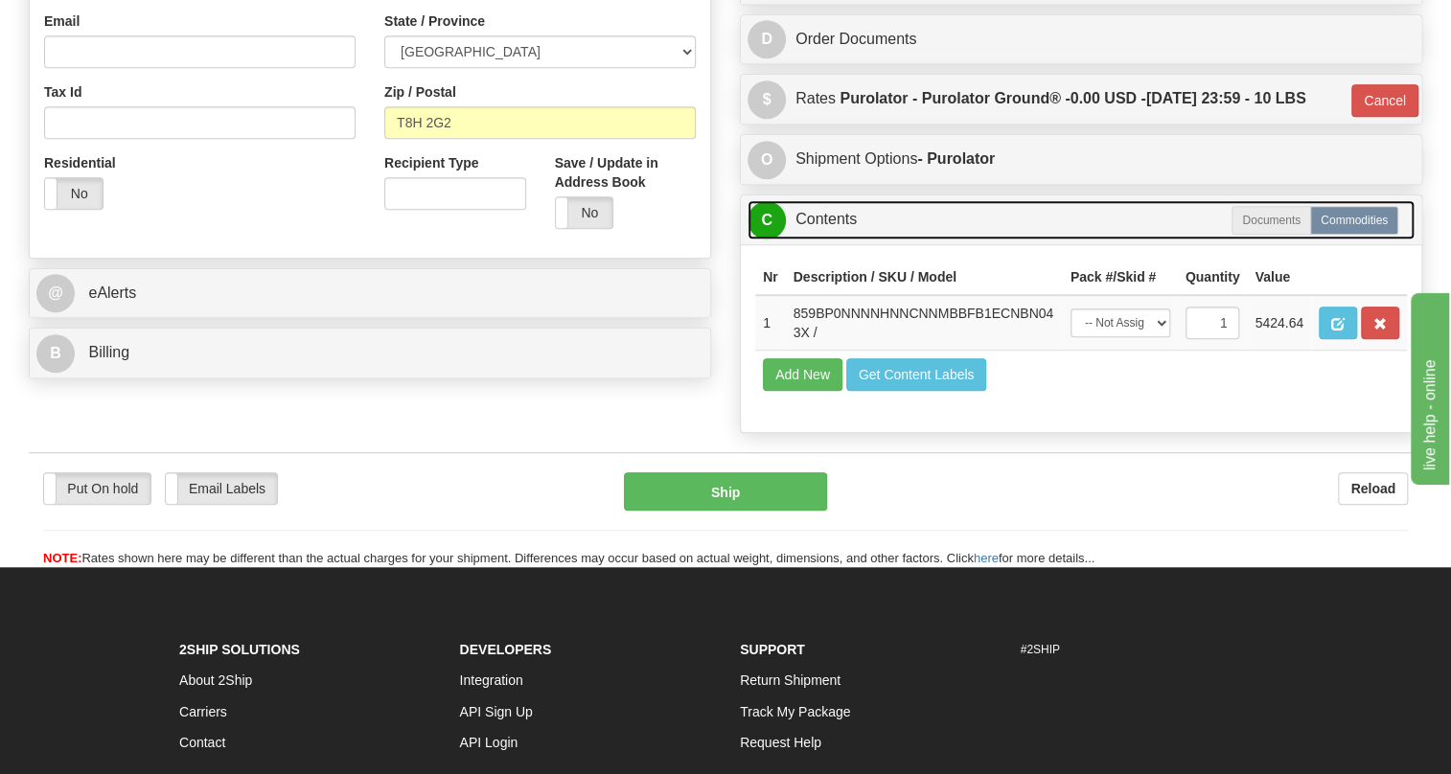
scroll to position [610, 0]
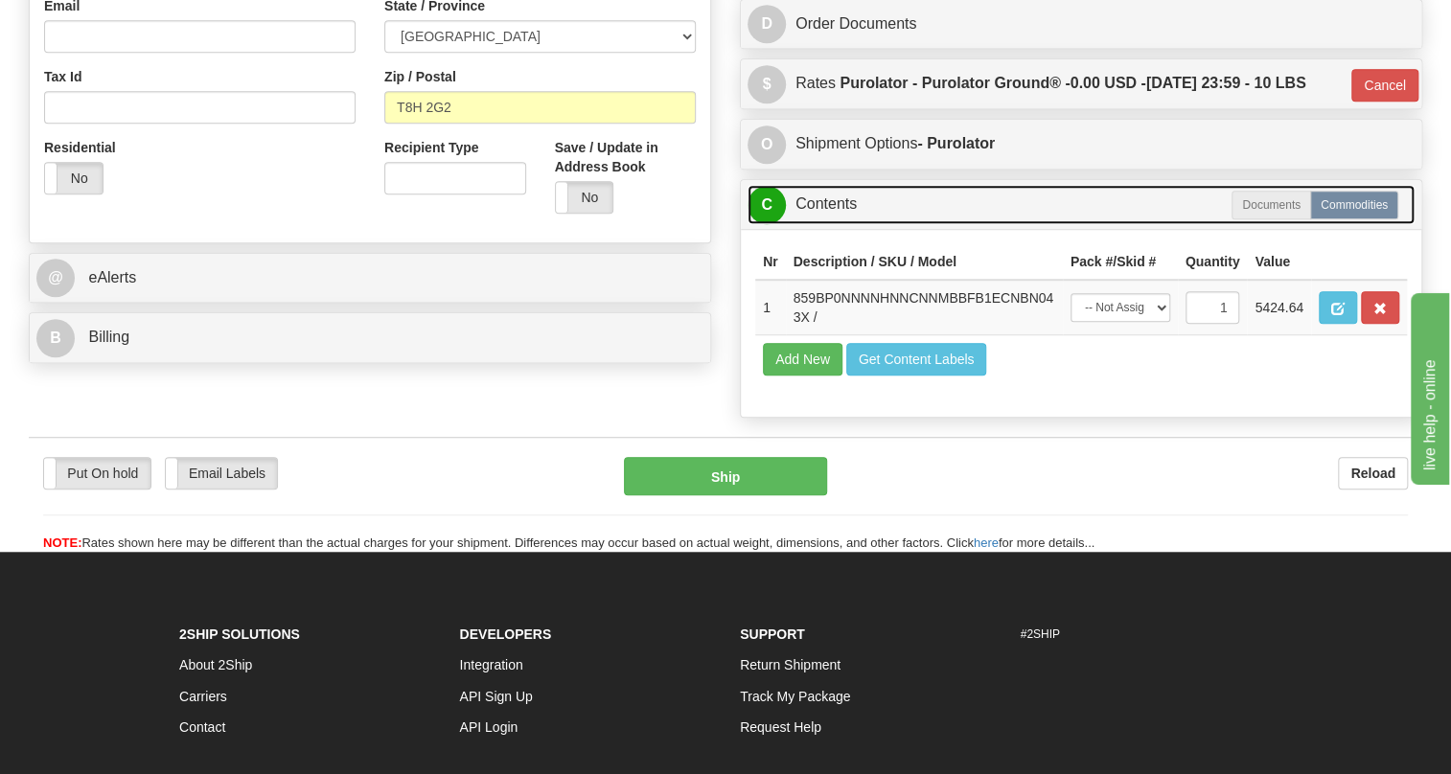
click at [823, 224] on link "C Contents" at bounding box center [1081, 204] width 667 height 39
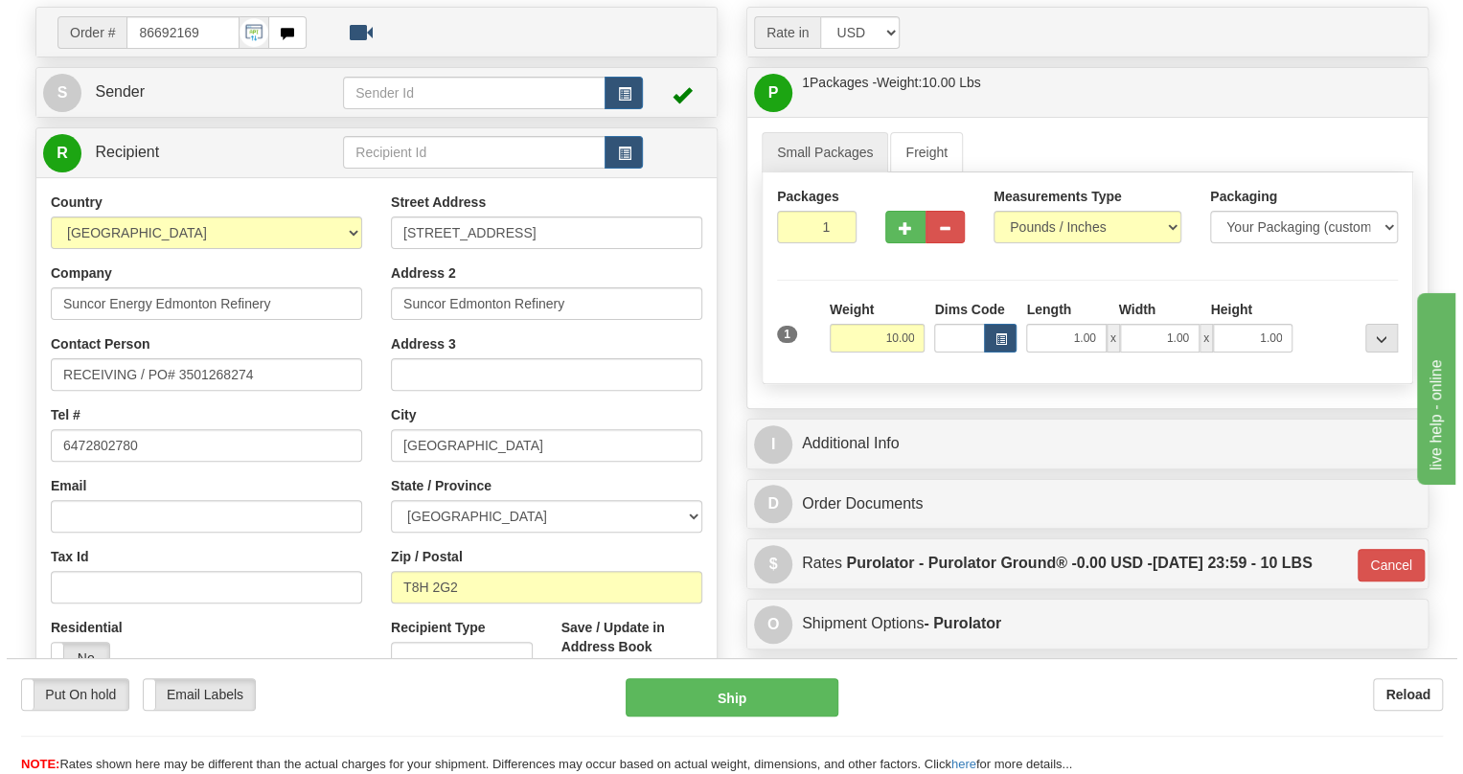
scroll to position [86, 0]
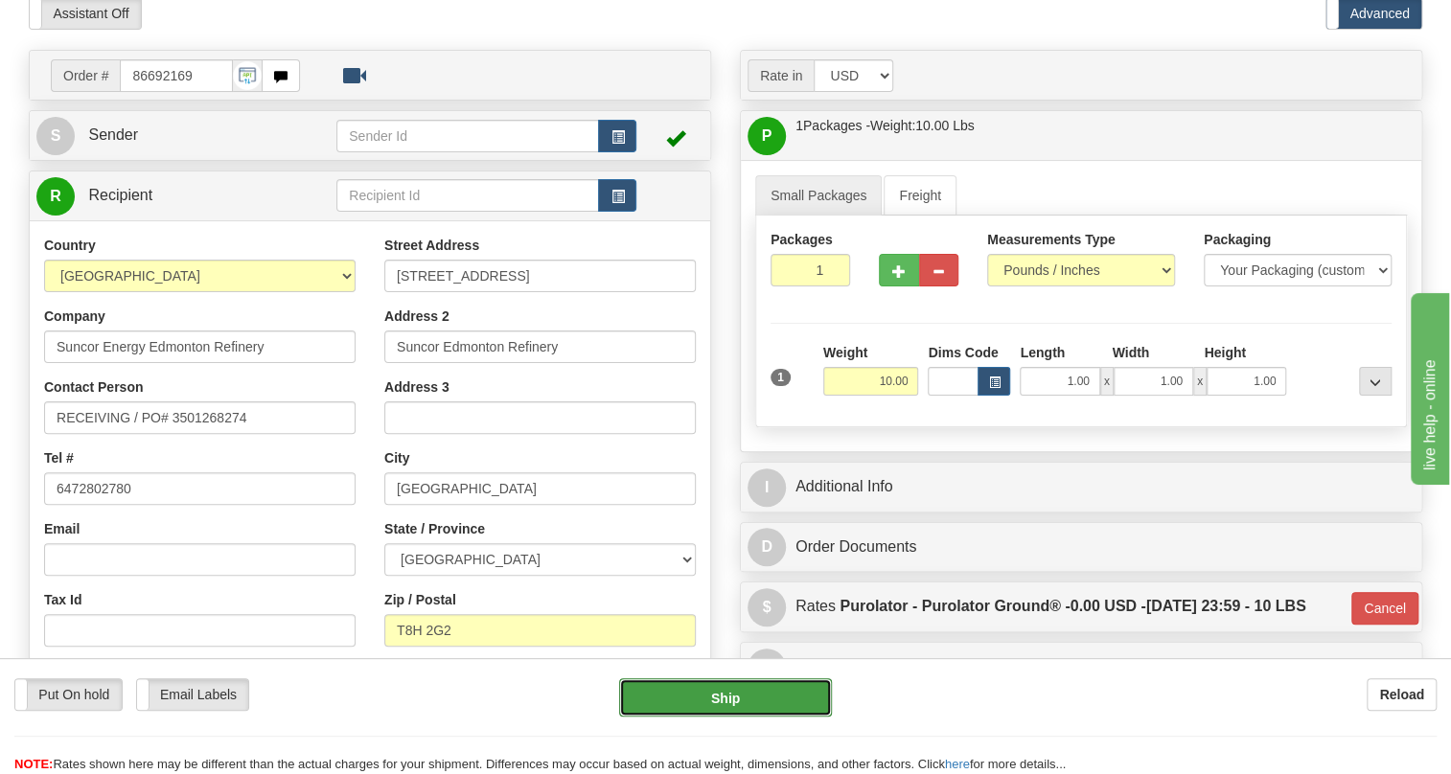
click at [725, 701] on button "Ship" at bounding box center [725, 698] width 213 height 38
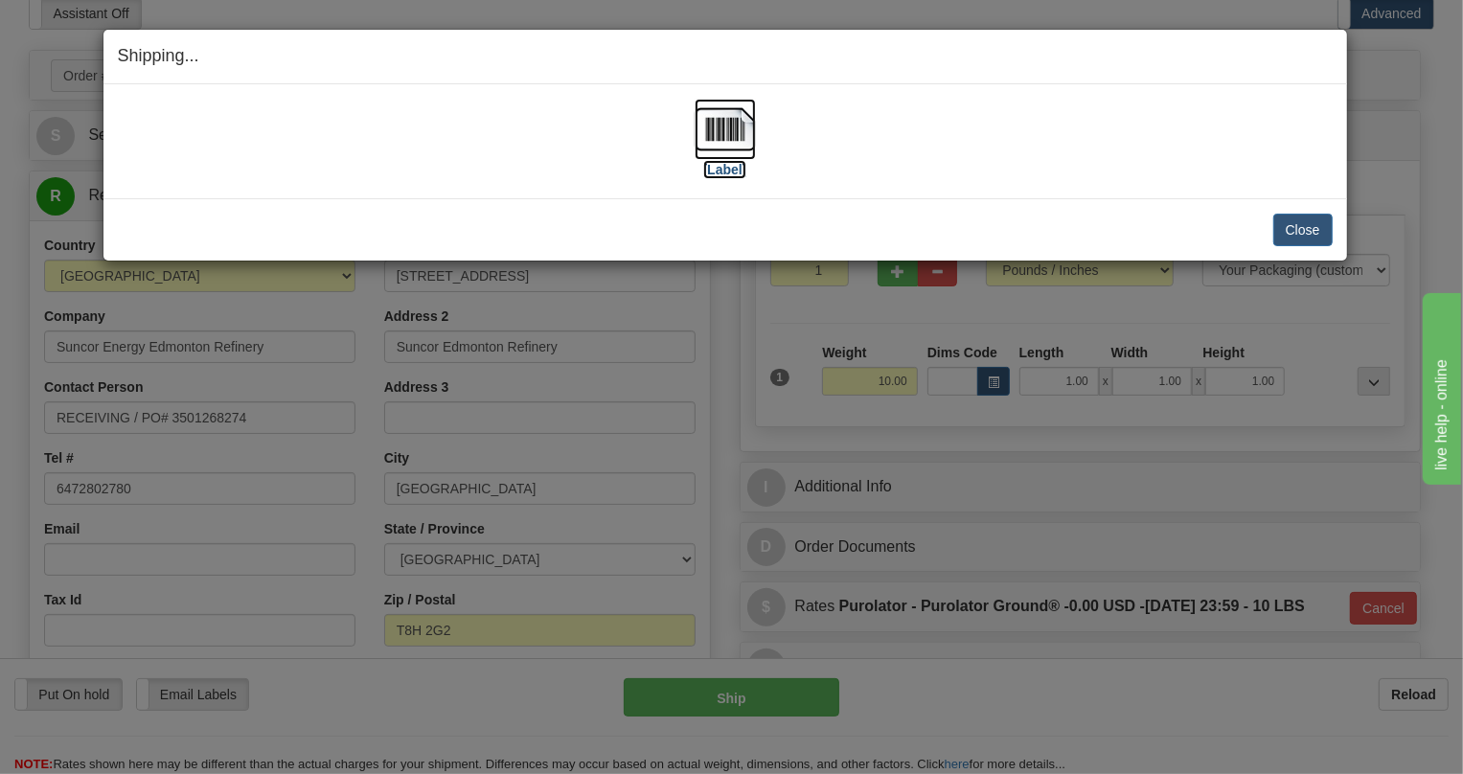
click at [729, 139] on img at bounding box center [725, 129] width 61 height 61
click at [1301, 229] on button "Close" at bounding box center [1303, 230] width 59 height 33
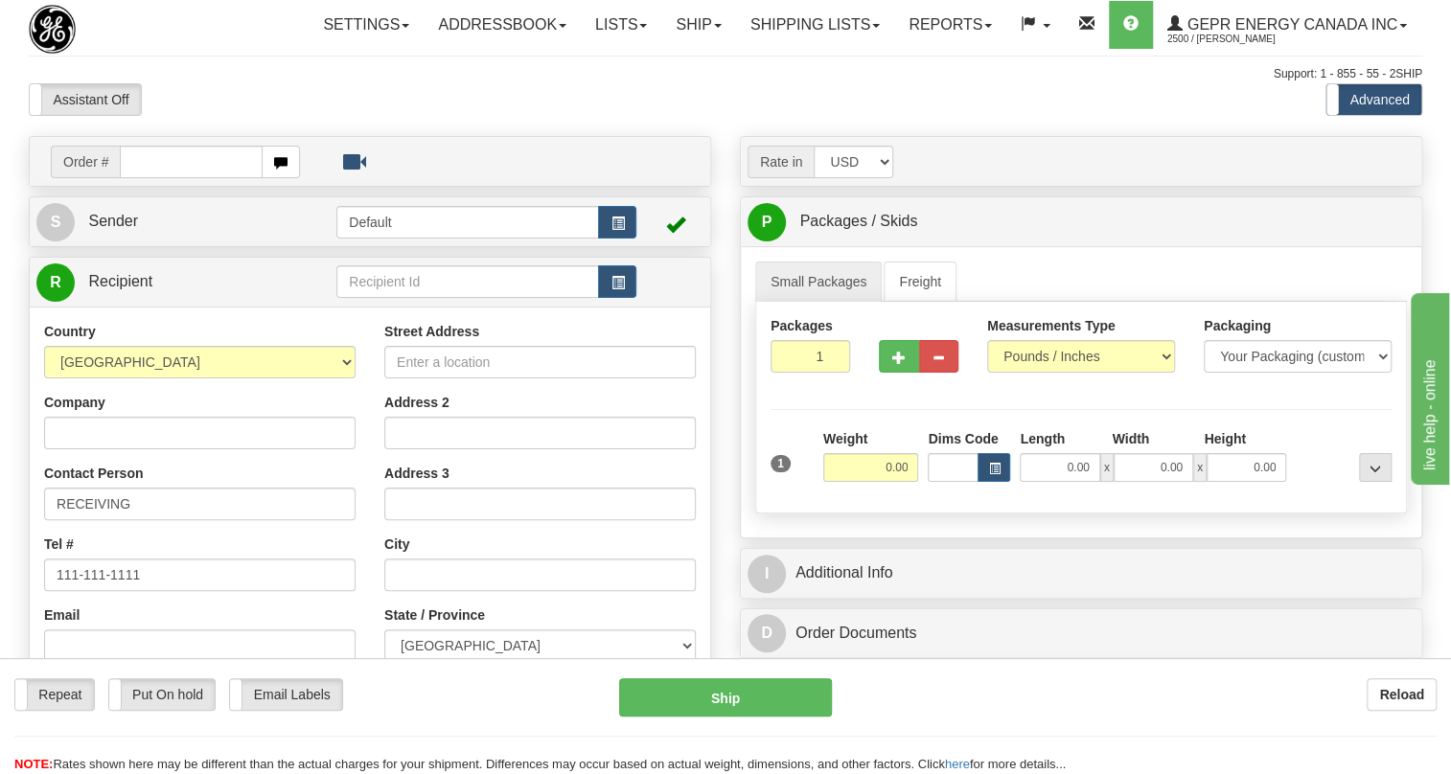
scroll to position [0, 1302]
